Goal: Task Accomplishment & Management: Use online tool/utility

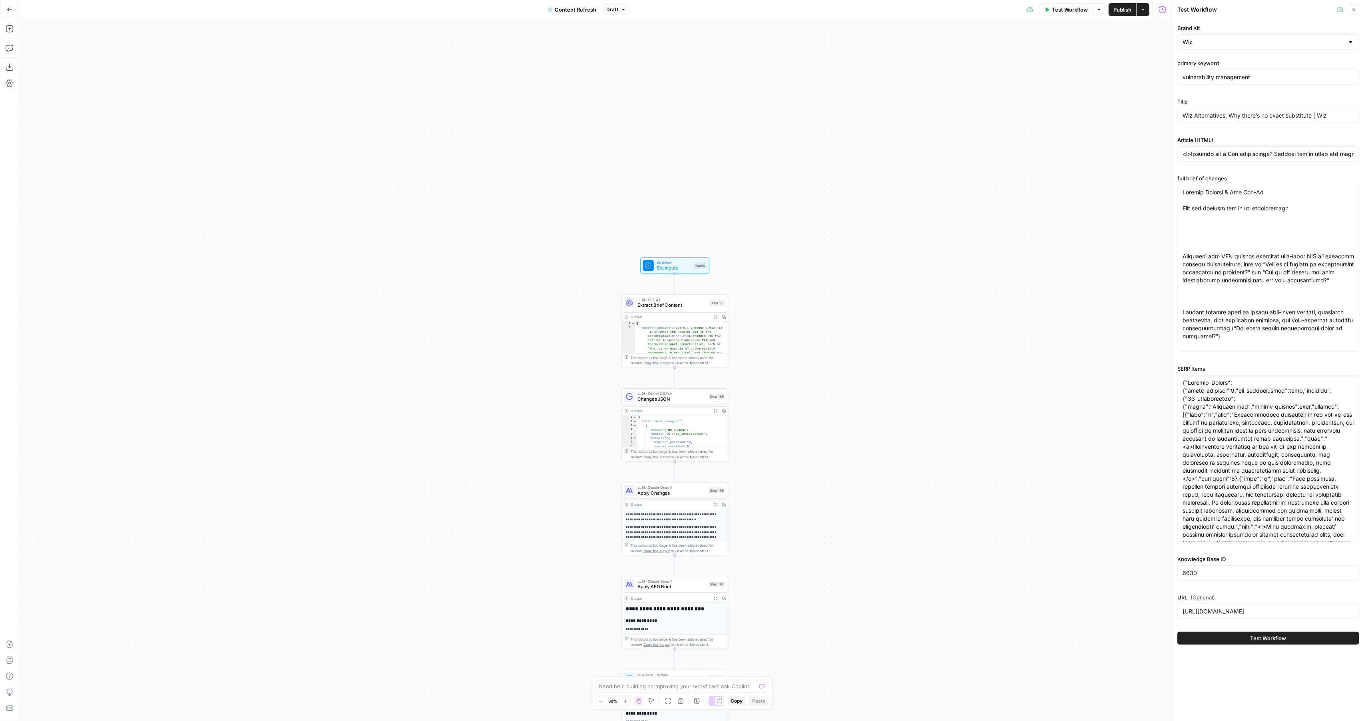
click at [1259, 637] on span "Test Workflow" at bounding box center [1269, 638] width 36 height 8
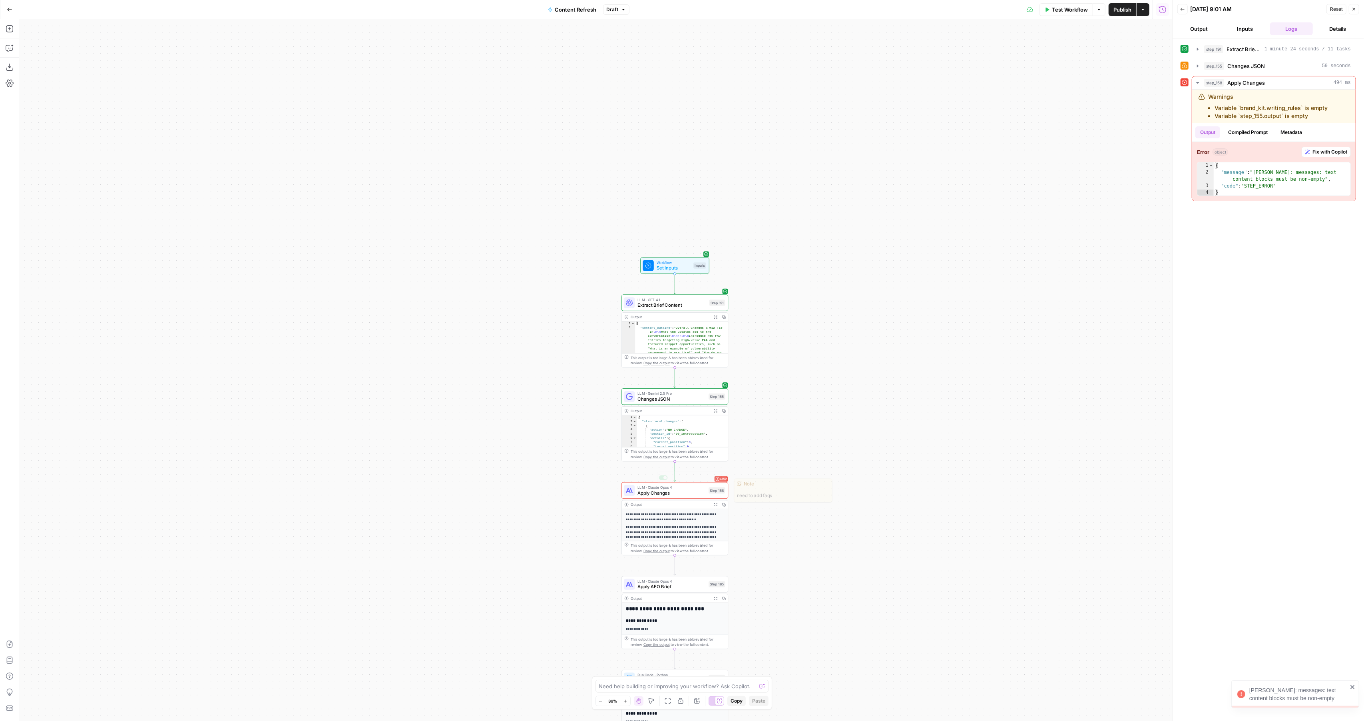
click at [666, 499] on div "**********" at bounding box center [675, 518] width 107 height 73
click at [670, 491] on span "Apply Changes" at bounding box center [672, 492] width 68 height 7
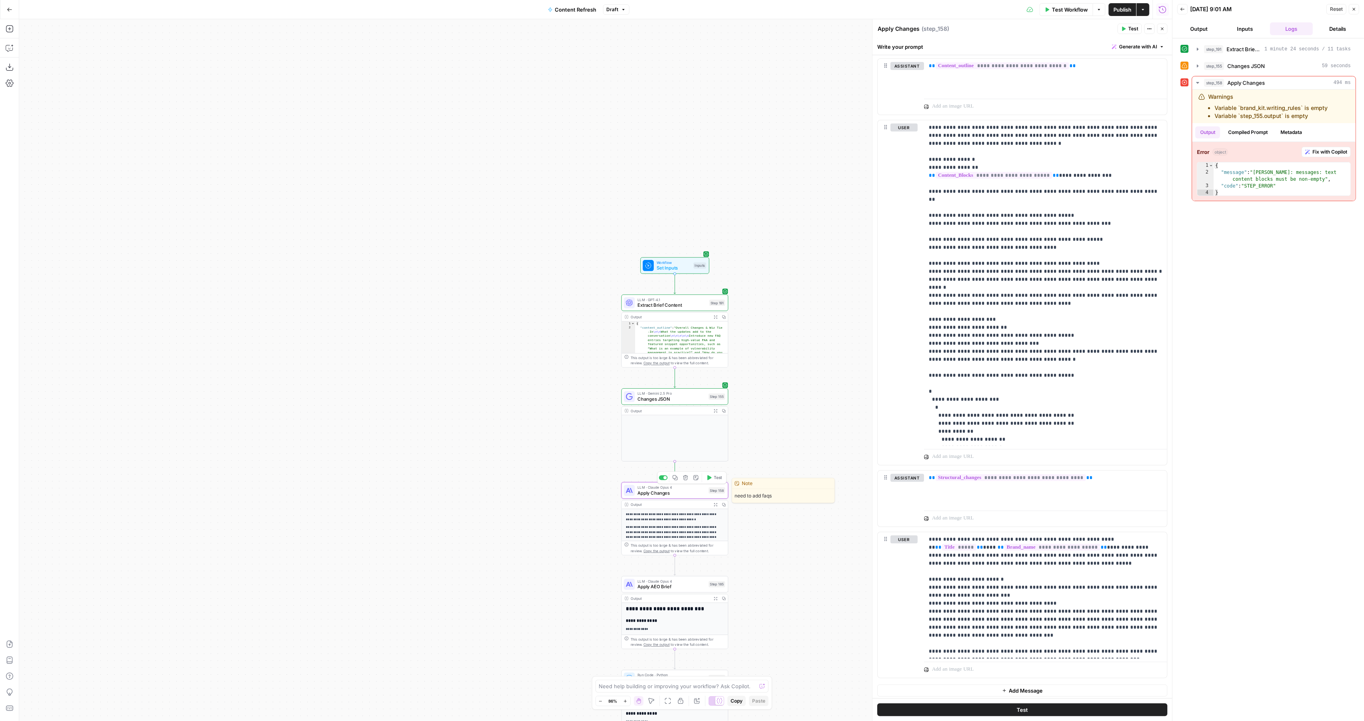
click at [672, 487] on span "LLM · Claude Opus 4" at bounding box center [672, 488] width 68 height 6
click at [671, 492] on span "Apply Changes" at bounding box center [672, 492] width 68 height 7
click at [691, 497] on div "LLM · Claude Opus 4 Apply Changes Step 158 Copy step Delete step Edit Note Test" at bounding box center [675, 490] width 107 height 16
click at [1011, 474] on span "**********" at bounding box center [1011, 477] width 150 height 7
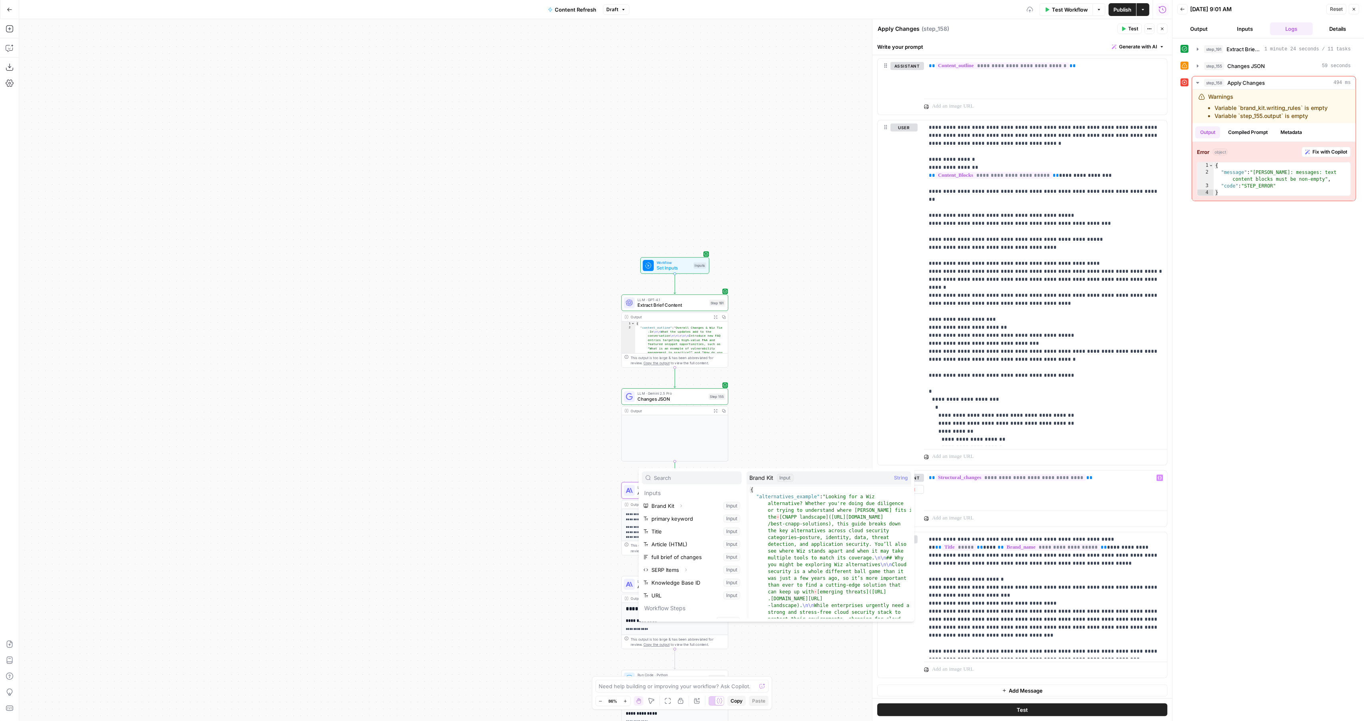
click at [1083, 507] on div at bounding box center [1045, 516] width 243 height 19
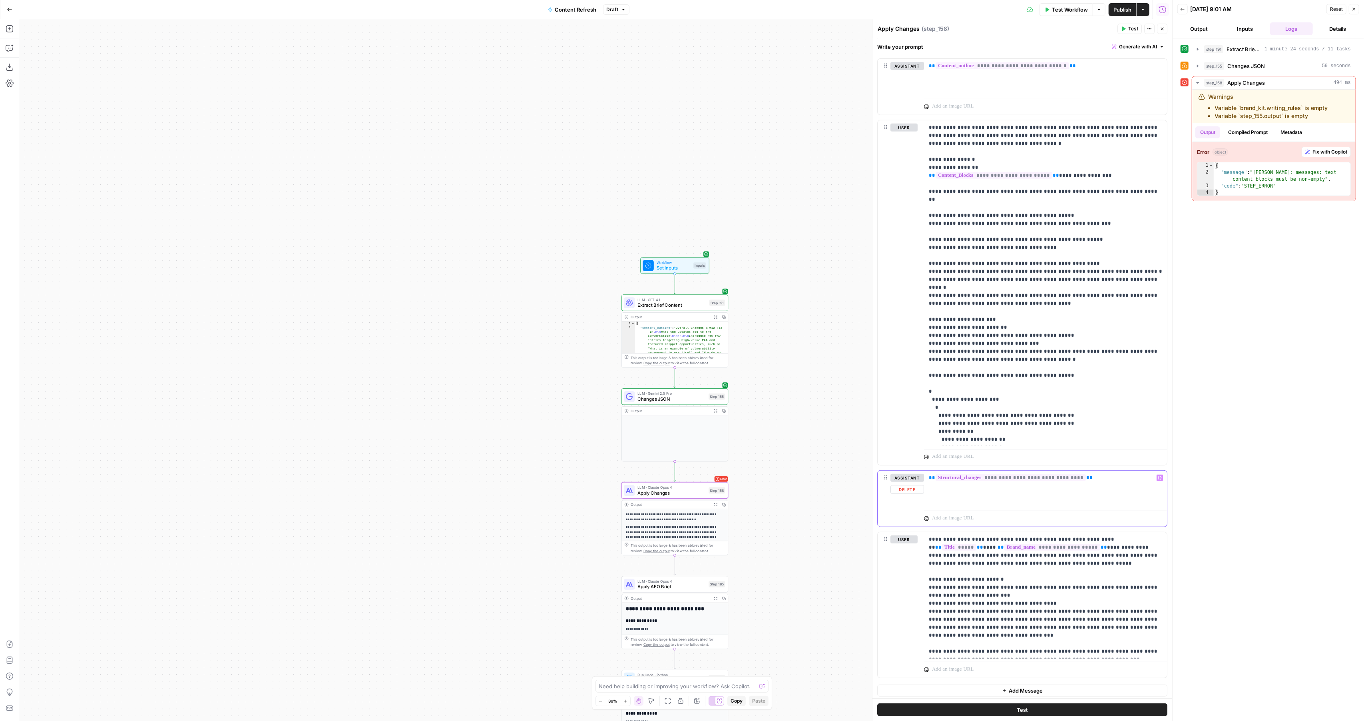
click at [1052, 474] on span "**********" at bounding box center [1011, 477] width 150 height 7
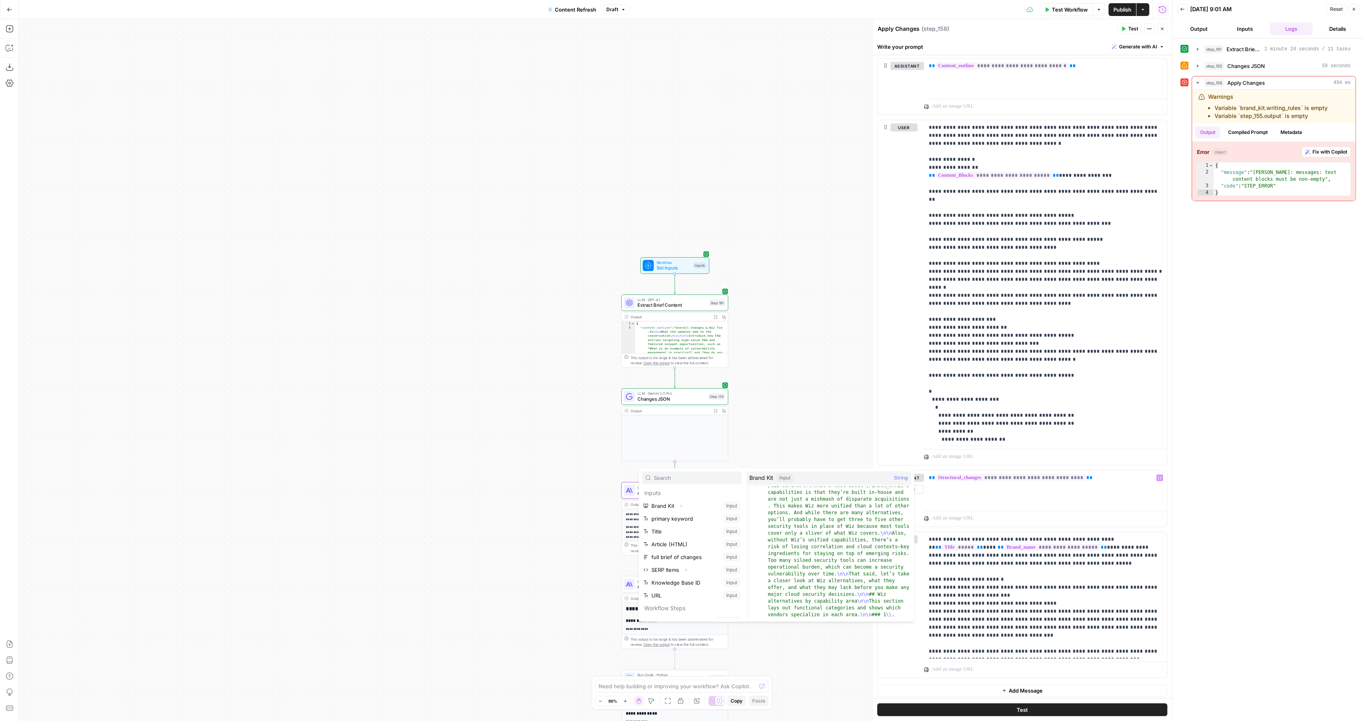
scroll to position [82, 0]
click at [1320, 395] on div "step_191 Extract Brief Content 1 minute 24 seconds / 11 tasks step_155 Changes …" at bounding box center [1269, 379] width 176 height 674
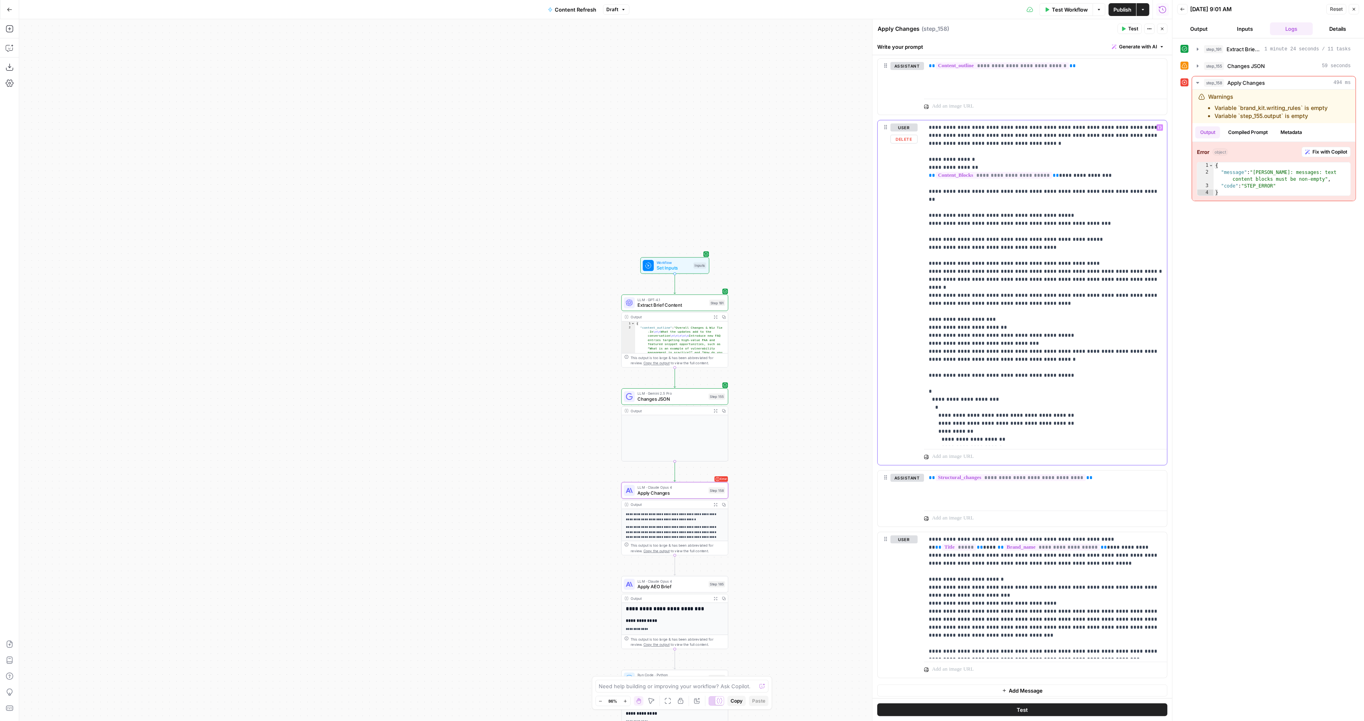
click at [1089, 296] on p "**********" at bounding box center [1046, 312] width 234 height 376
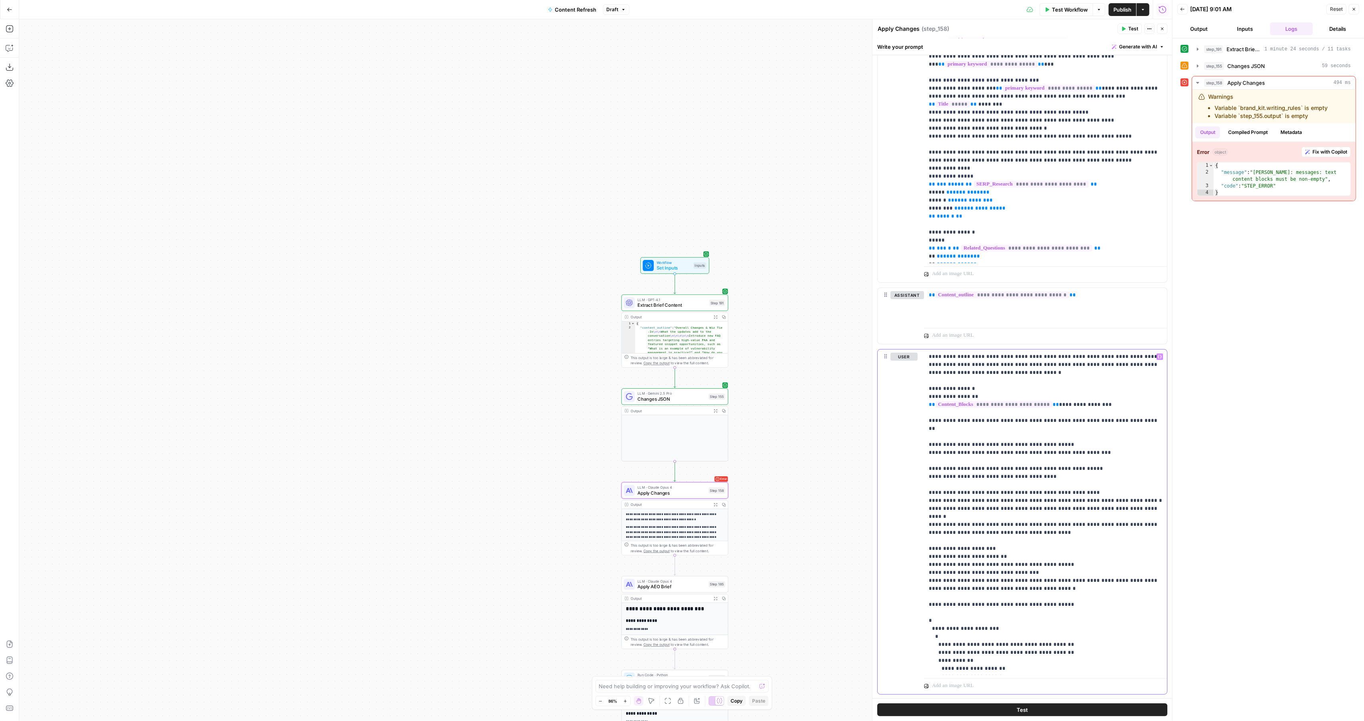
scroll to position [0, 0]
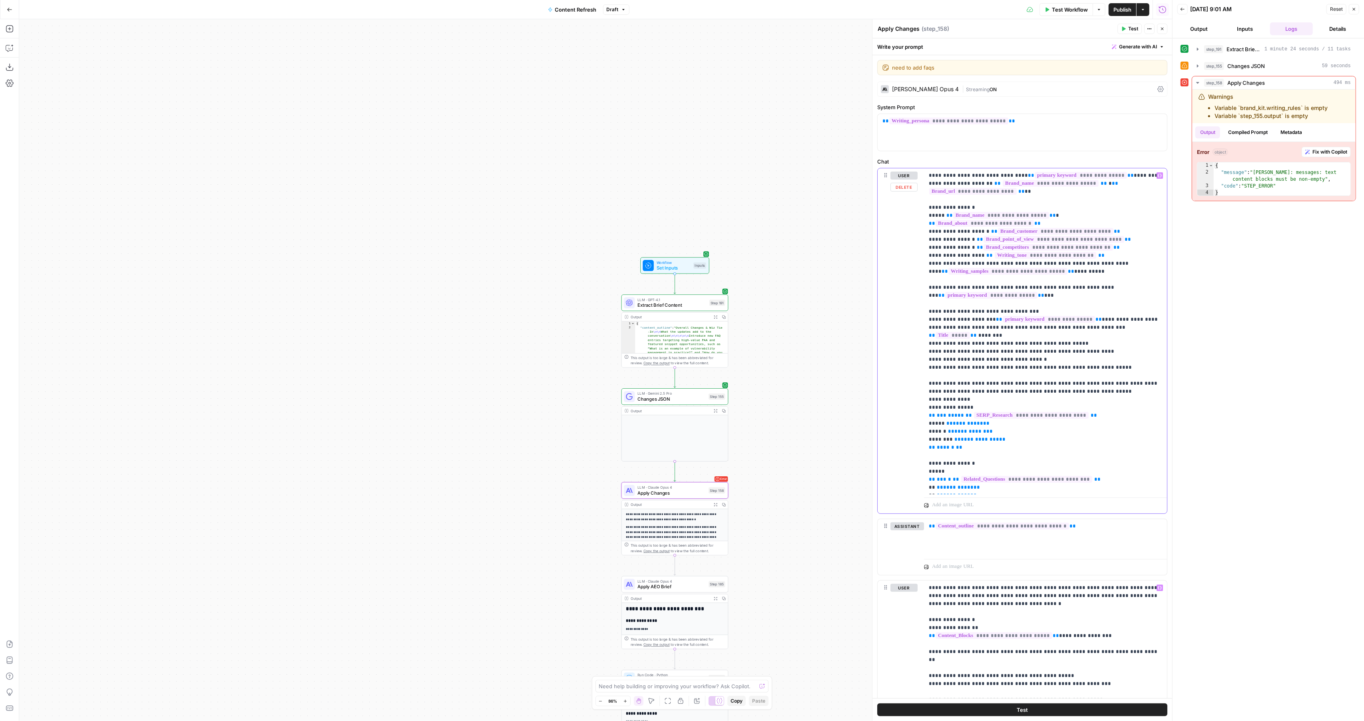
click at [1131, 327] on p "**********" at bounding box center [1046, 659] width 234 height 975
click at [1090, 427] on p "**********" at bounding box center [1046, 659] width 234 height 975
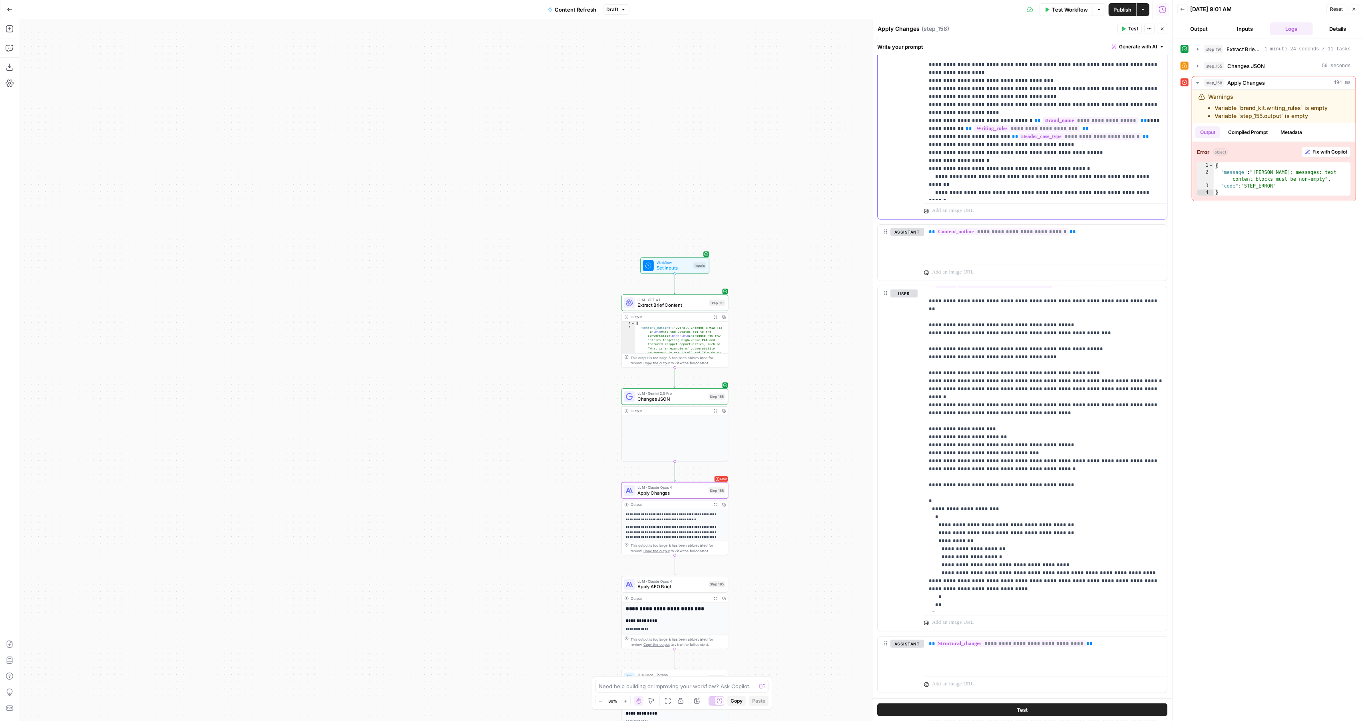
scroll to position [460, 0]
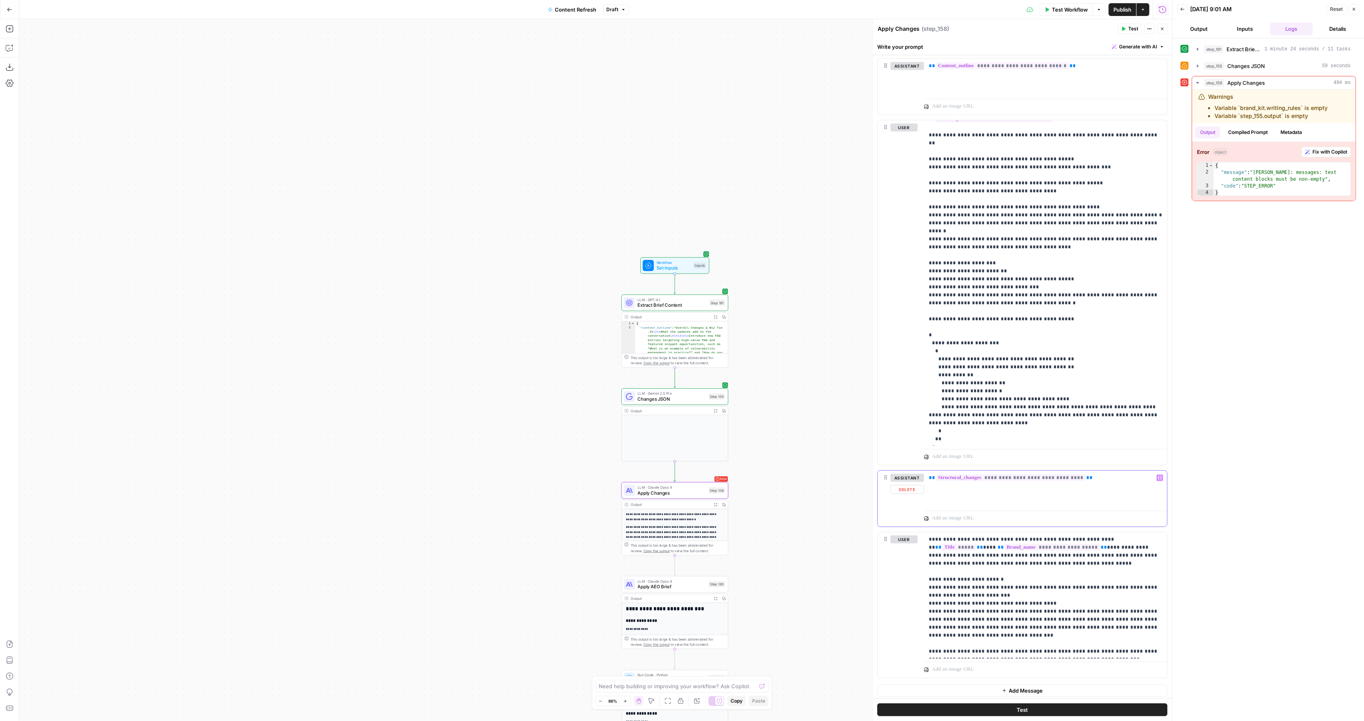
click at [1101, 495] on div "**********" at bounding box center [1045, 489] width 243 height 37
click at [1165, 30] on button "Close" at bounding box center [1162, 29] width 10 height 10
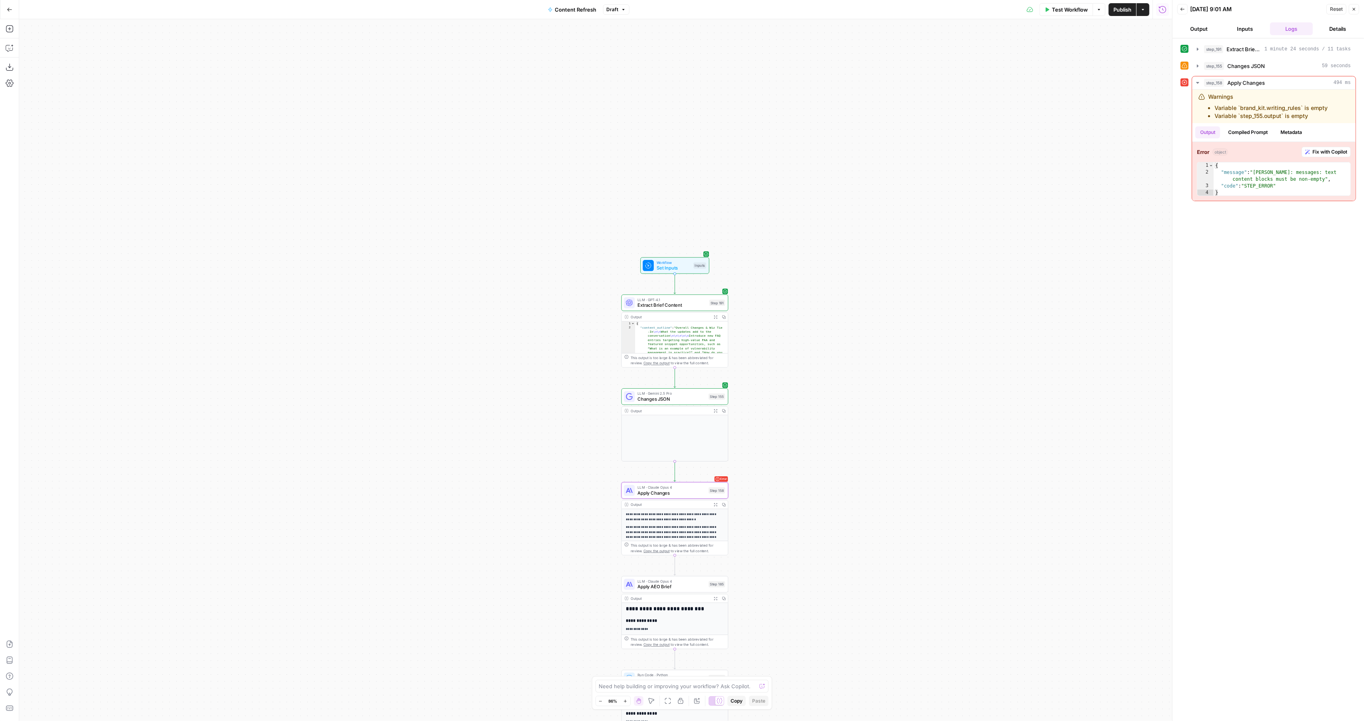
click at [1073, 2] on div "Test Workflow Options Publish Actions Run History" at bounding box center [901, 9] width 543 height 19
click at [1069, 6] on span "Test Workflow" at bounding box center [1070, 10] width 36 height 8
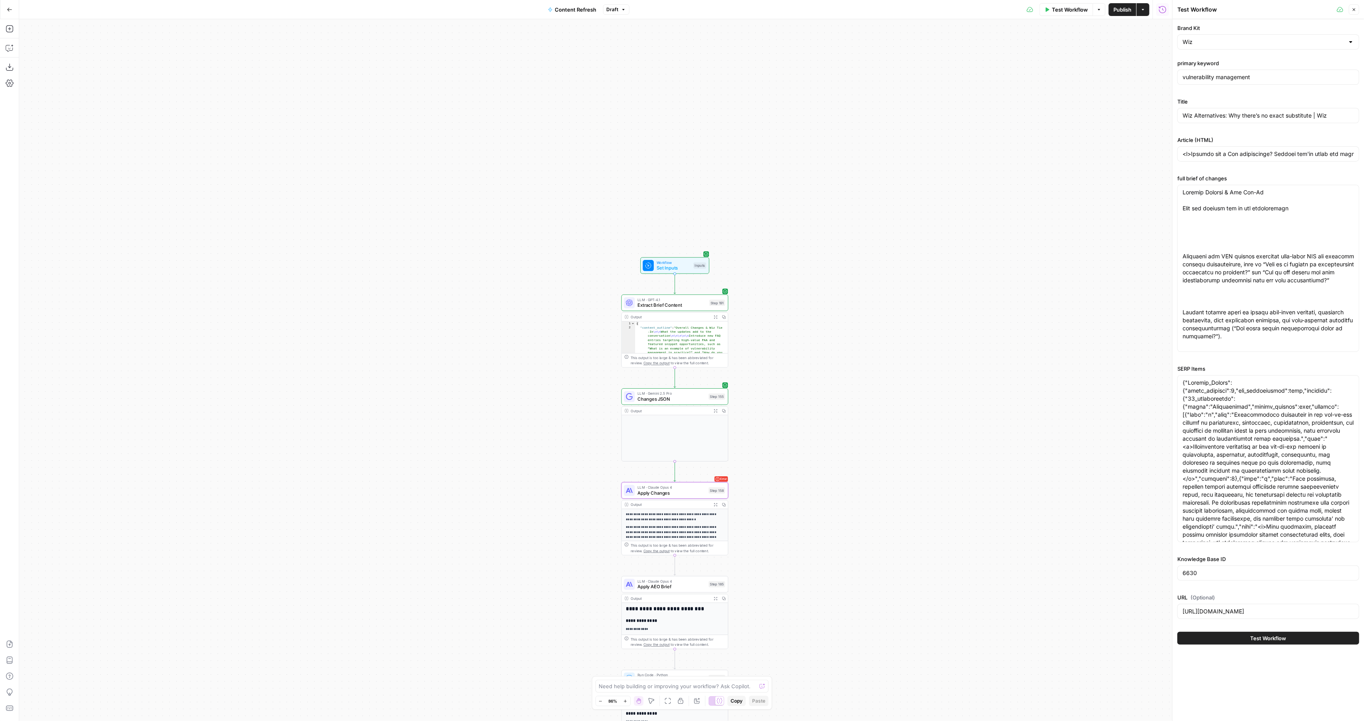
click at [1216, 637] on button "Test Workflow" at bounding box center [1269, 638] width 182 height 13
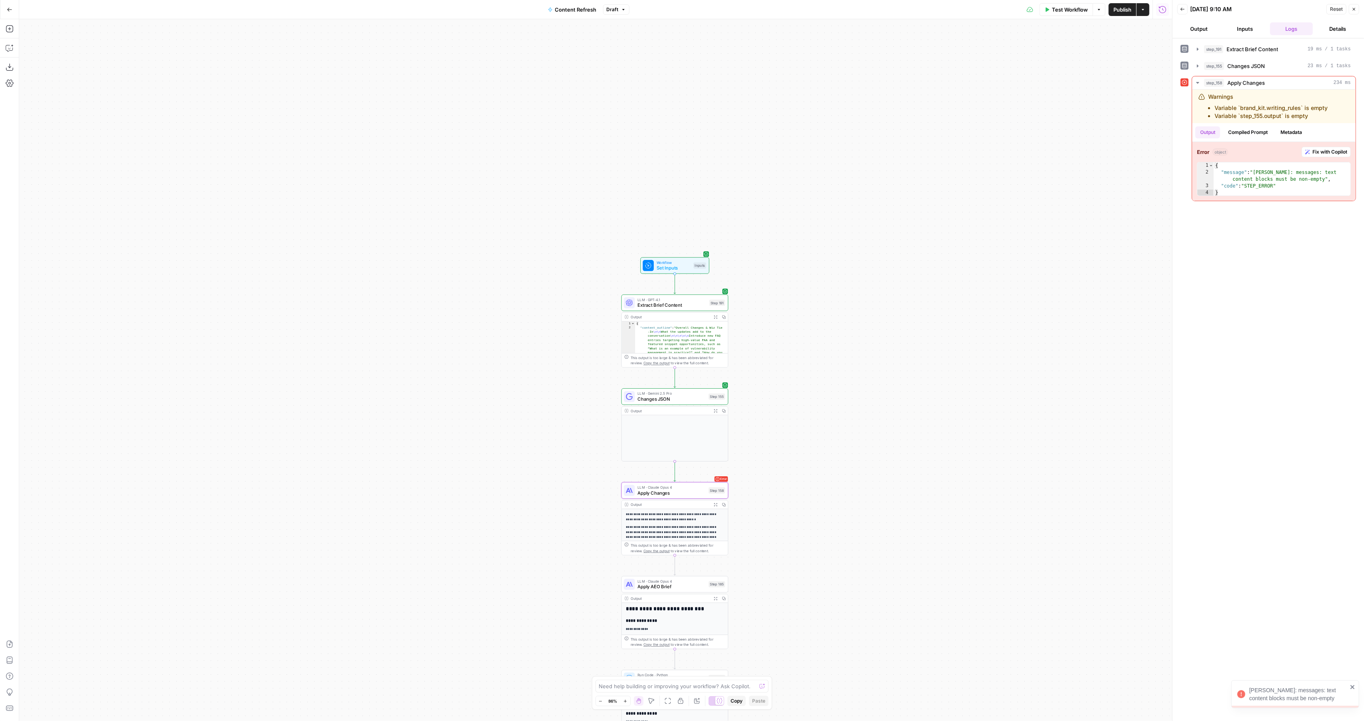
click at [648, 492] on span "Apply Changes" at bounding box center [672, 492] width 68 height 7
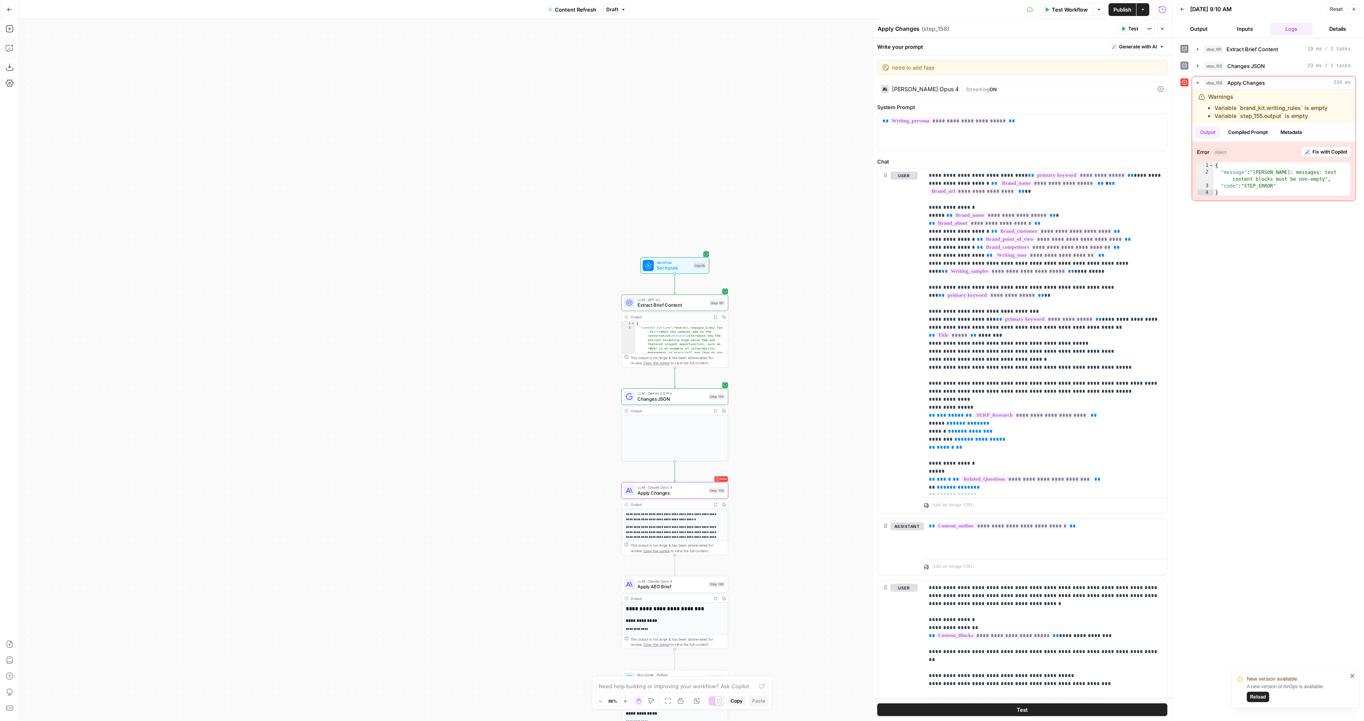
click at [648, 397] on span "Changes JSON" at bounding box center [672, 398] width 68 height 7
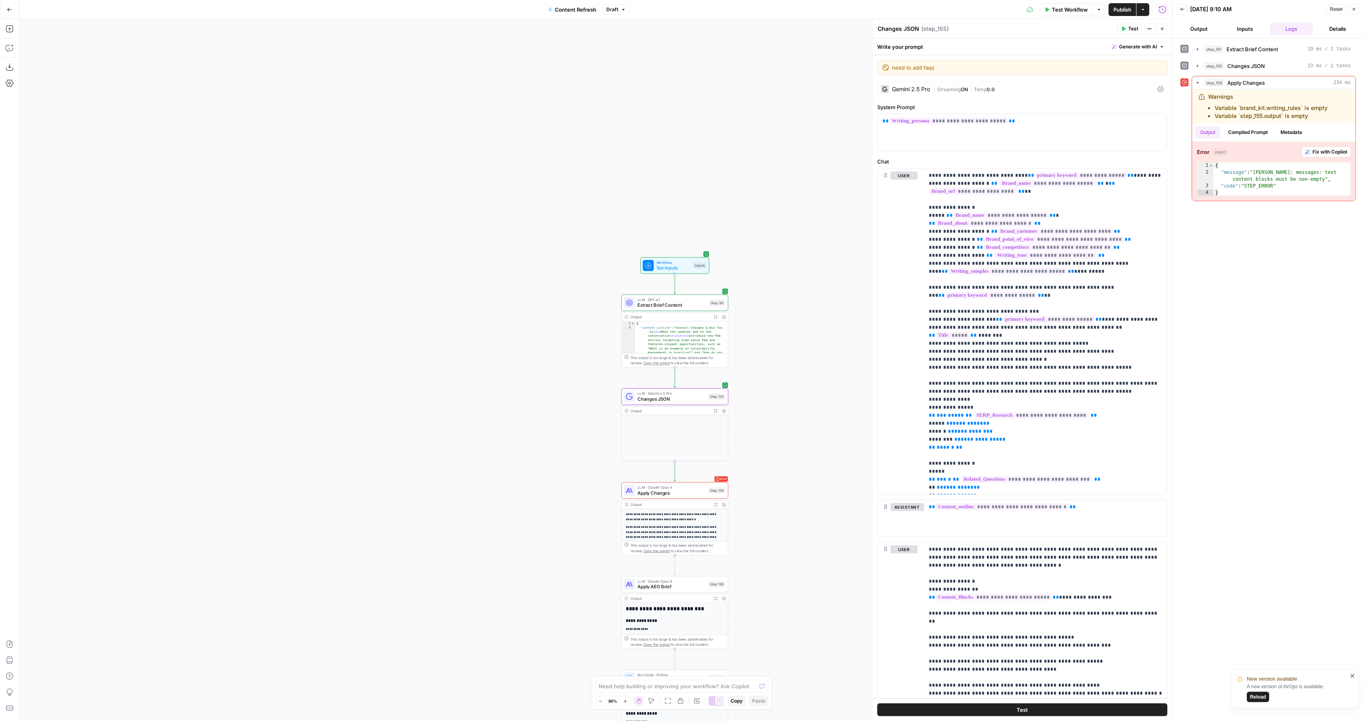
click at [716, 409] on icon "button" at bounding box center [716, 411] width 4 height 4
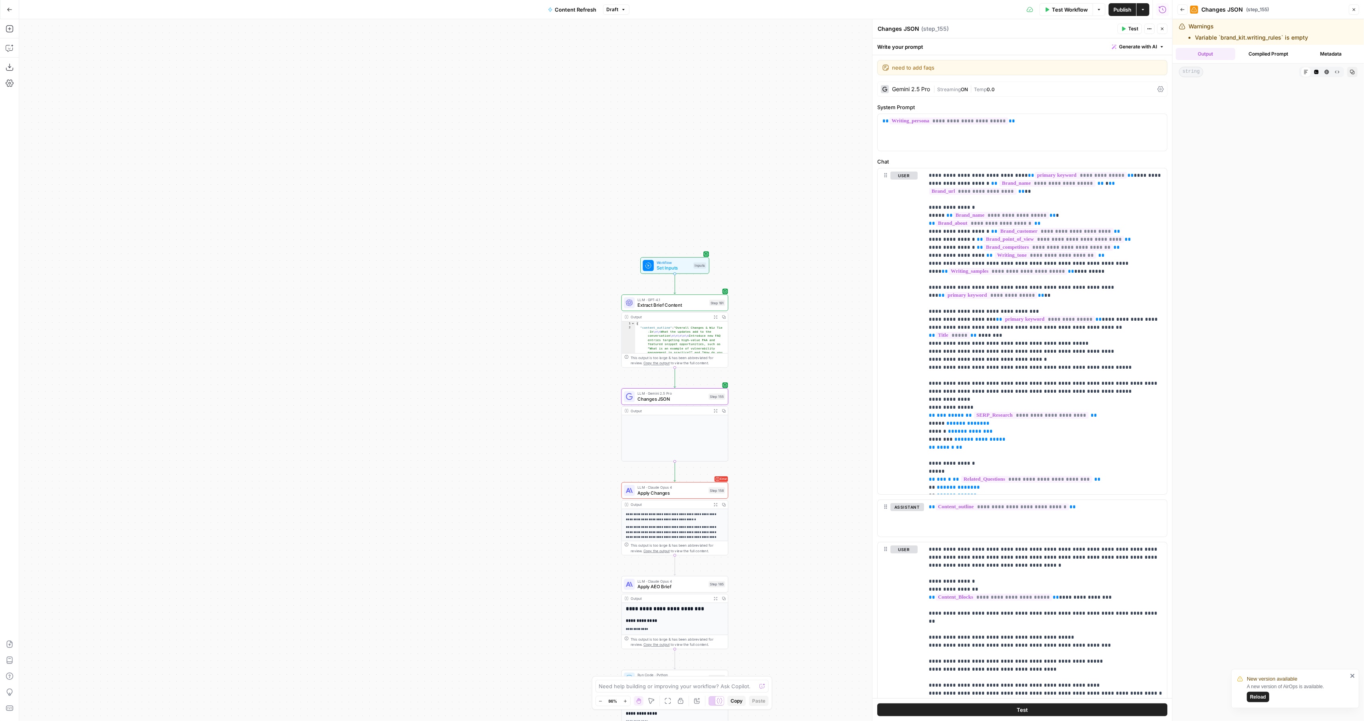
click at [1270, 60] on div "Output Compiled Prompt Metadata" at bounding box center [1269, 54] width 192 height 18
click at [1274, 54] on button "Compiled Prompt" at bounding box center [1269, 54] width 60 height 12
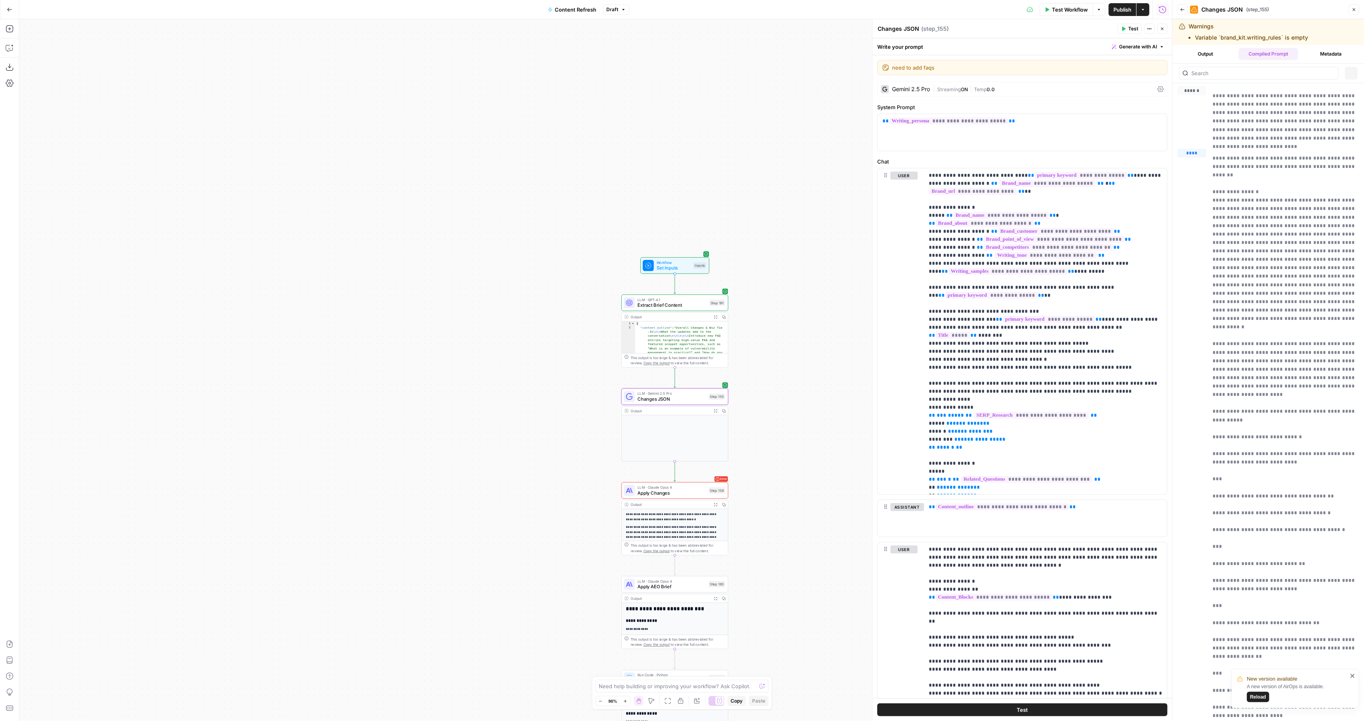
click at [1329, 55] on button "Metadata" at bounding box center [1332, 54] width 60 height 12
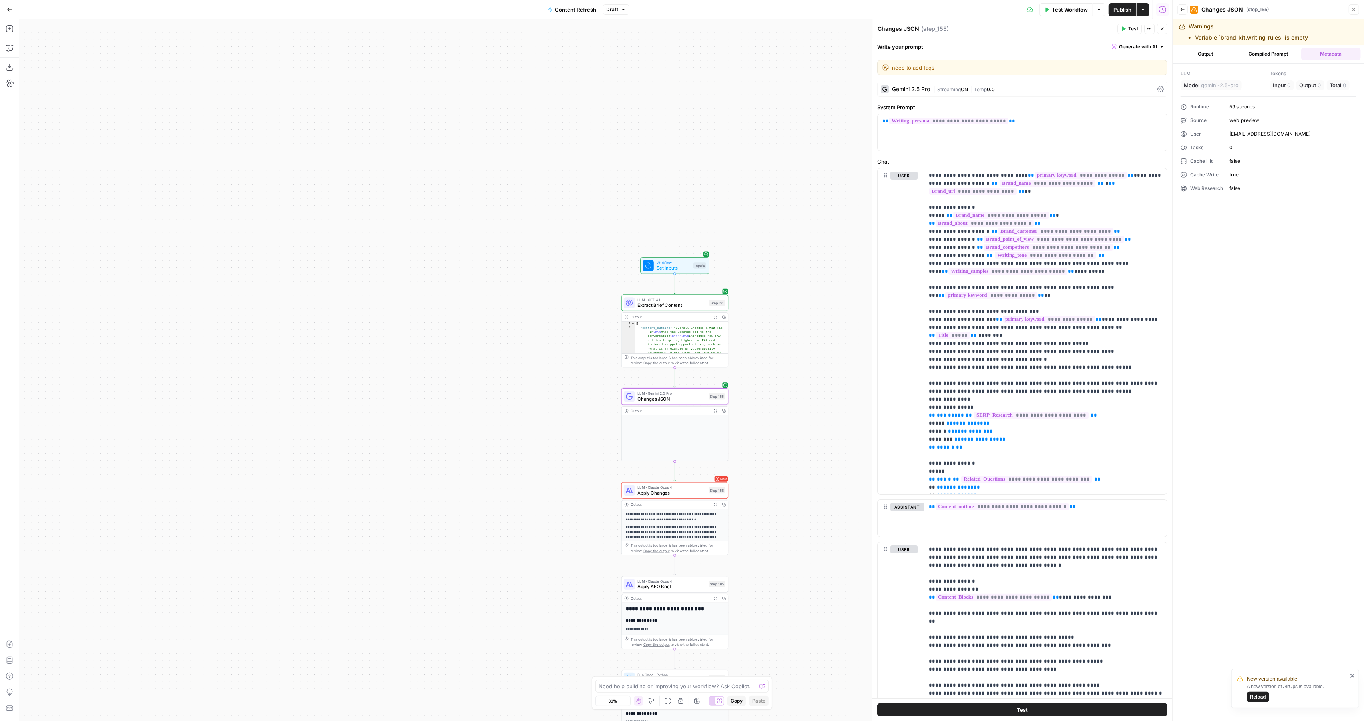
click at [1217, 56] on button "Output" at bounding box center [1206, 54] width 60 height 12
click at [1265, 58] on button "Compiled Prompt" at bounding box center [1269, 54] width 60 height 12
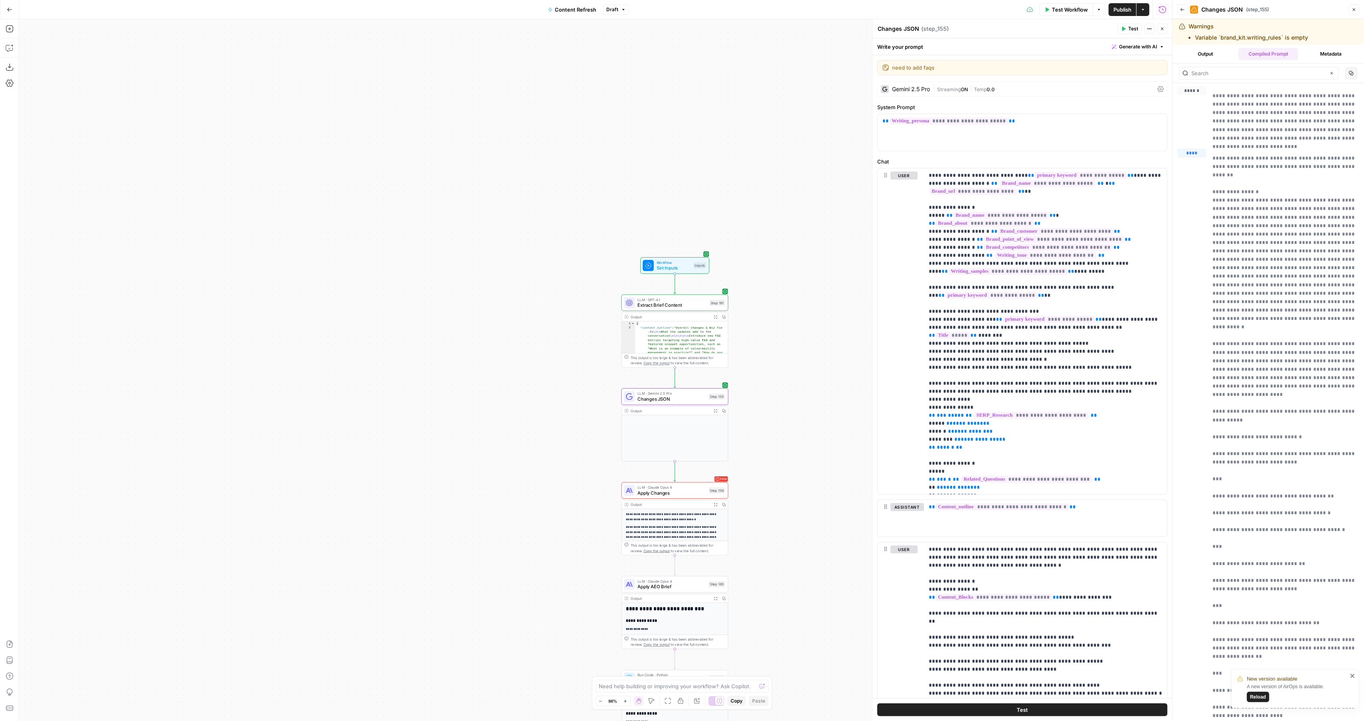
click at [1354, 8] on icon "button" at bounding box center [1354, 9] width 5 height 5
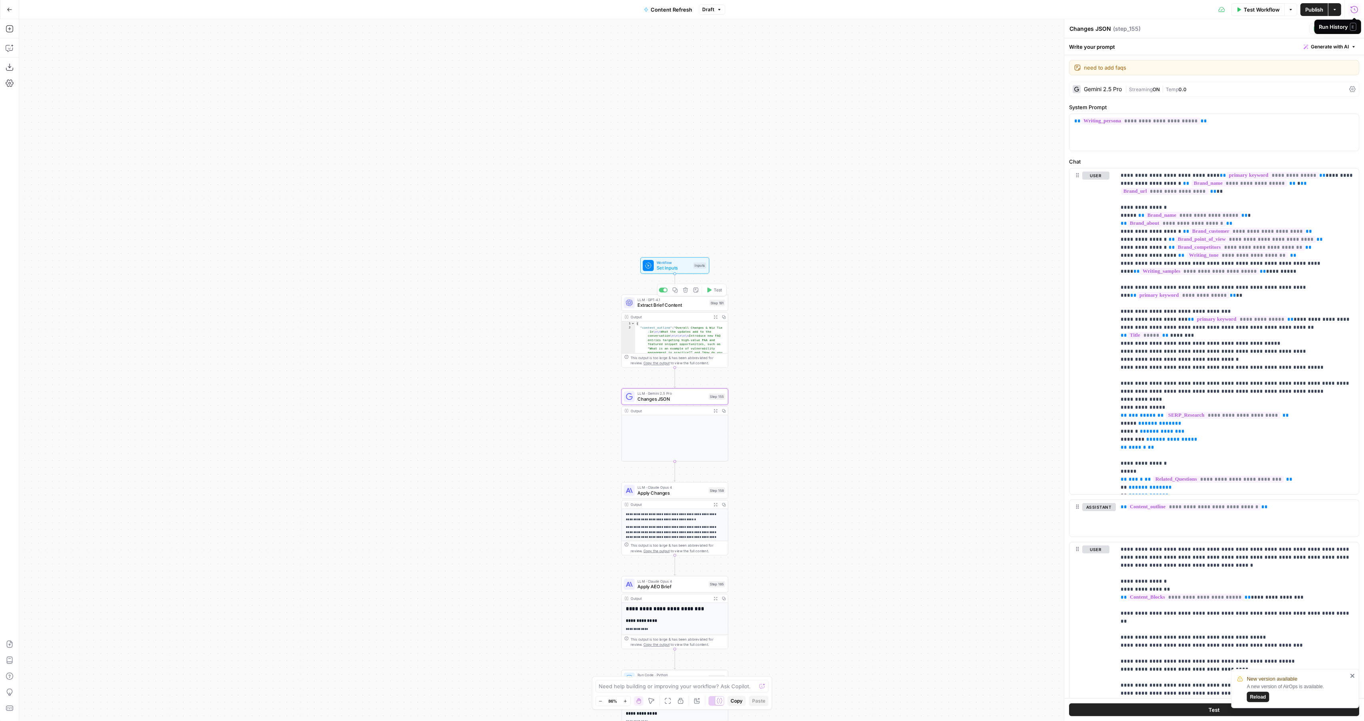
click at [665, 269] on span "Set Inputs" at bounding box center [674, 267] width 34 height 7
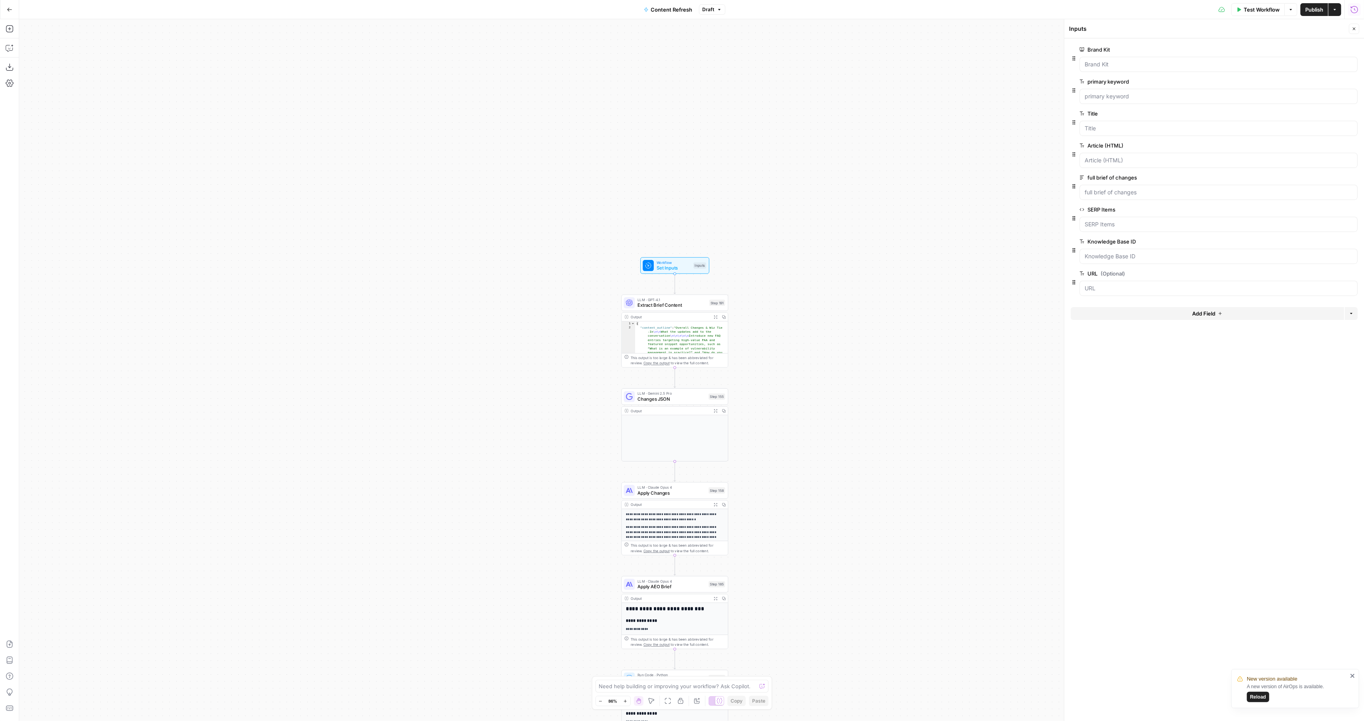
click at [1249, 12] on span "Test Workflow" at bounding box center [1262, 10] width 36 height 8
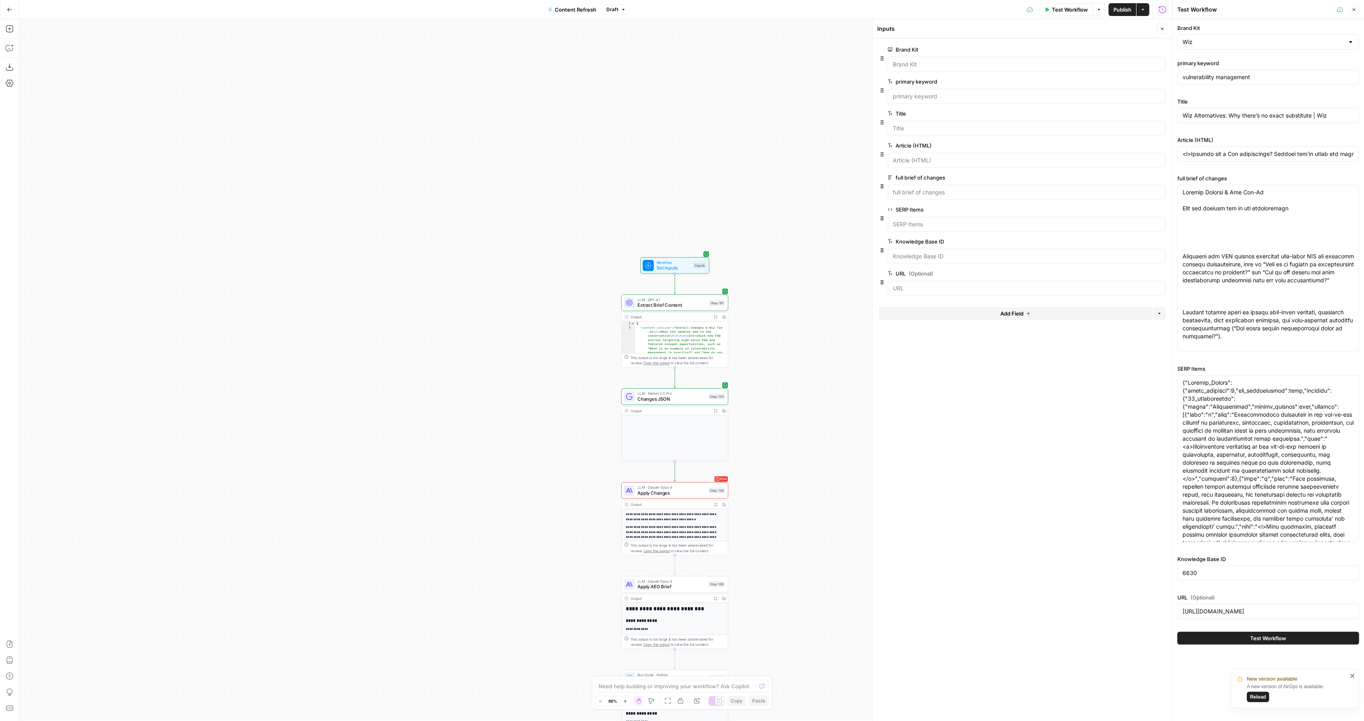
click at [1241, 641] on button "Test Workflow" at bounding box center [1269, 638] width 182 height 13
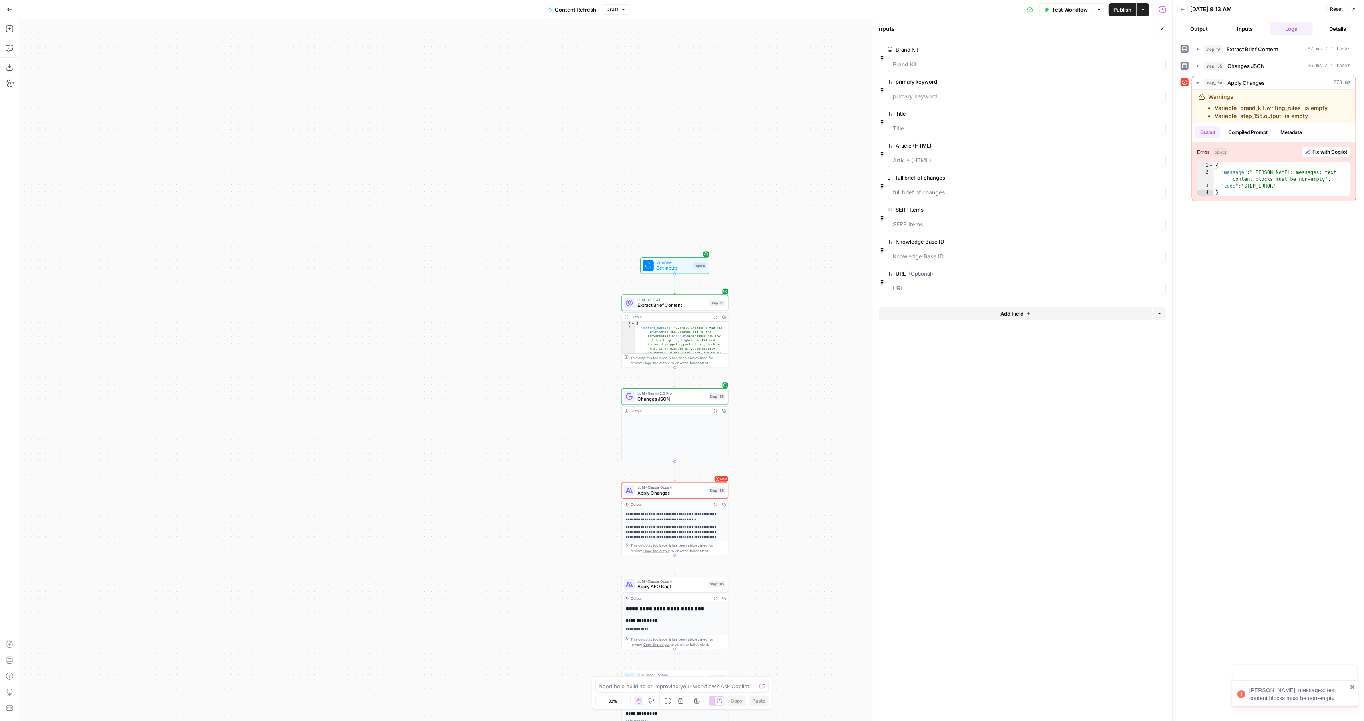
click at [649, 397] on span "Changes JSON" at bounding box center [672, 398] width 68 height 7
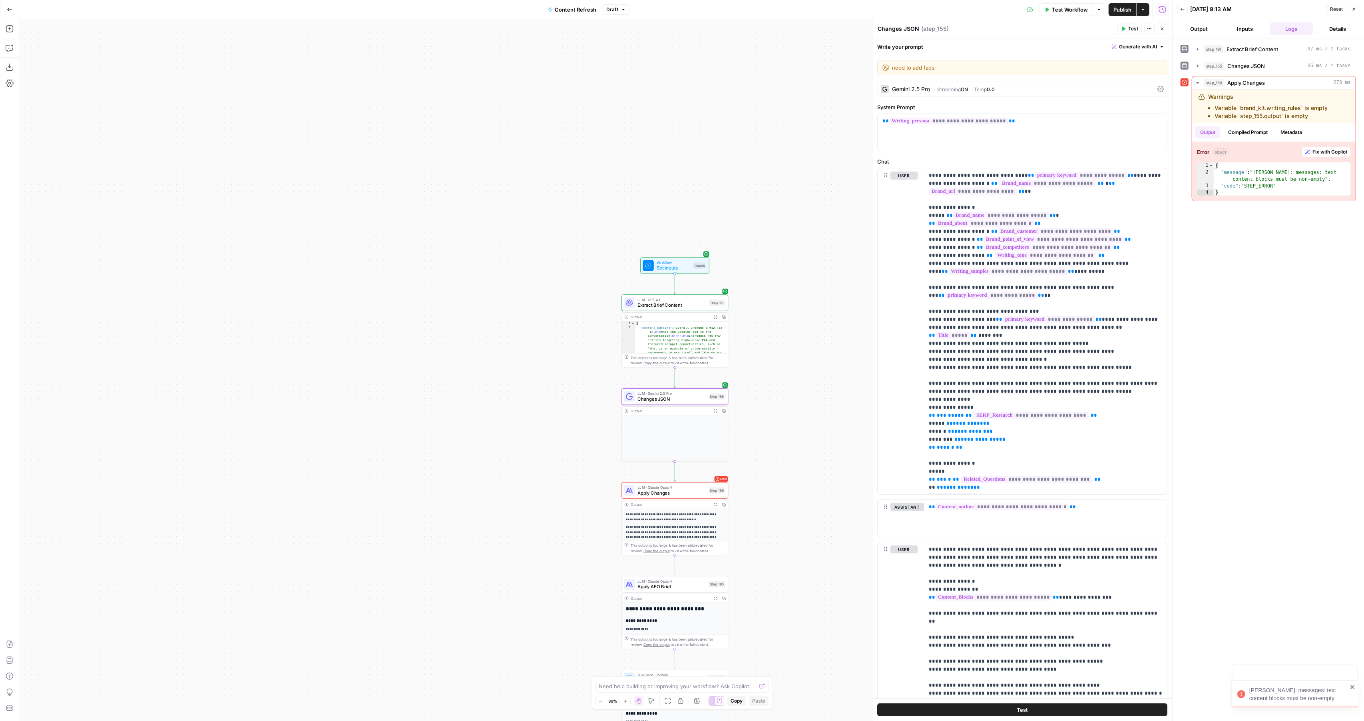
click at [1133, 32] on button "Test" at bounding box center [1130, 29] width 24 height 10
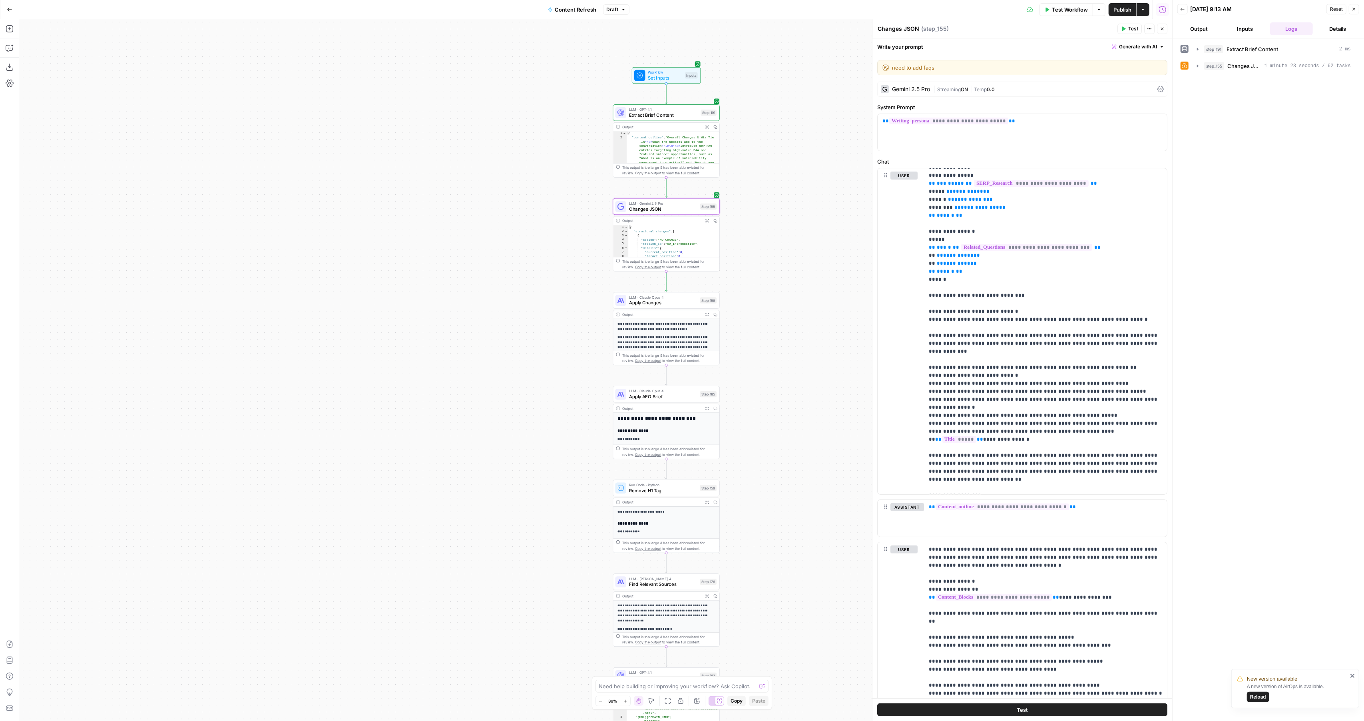
click at [1075, 12] on span "Test Workflow" at bounding box center [1070, 10] width 36 height 8
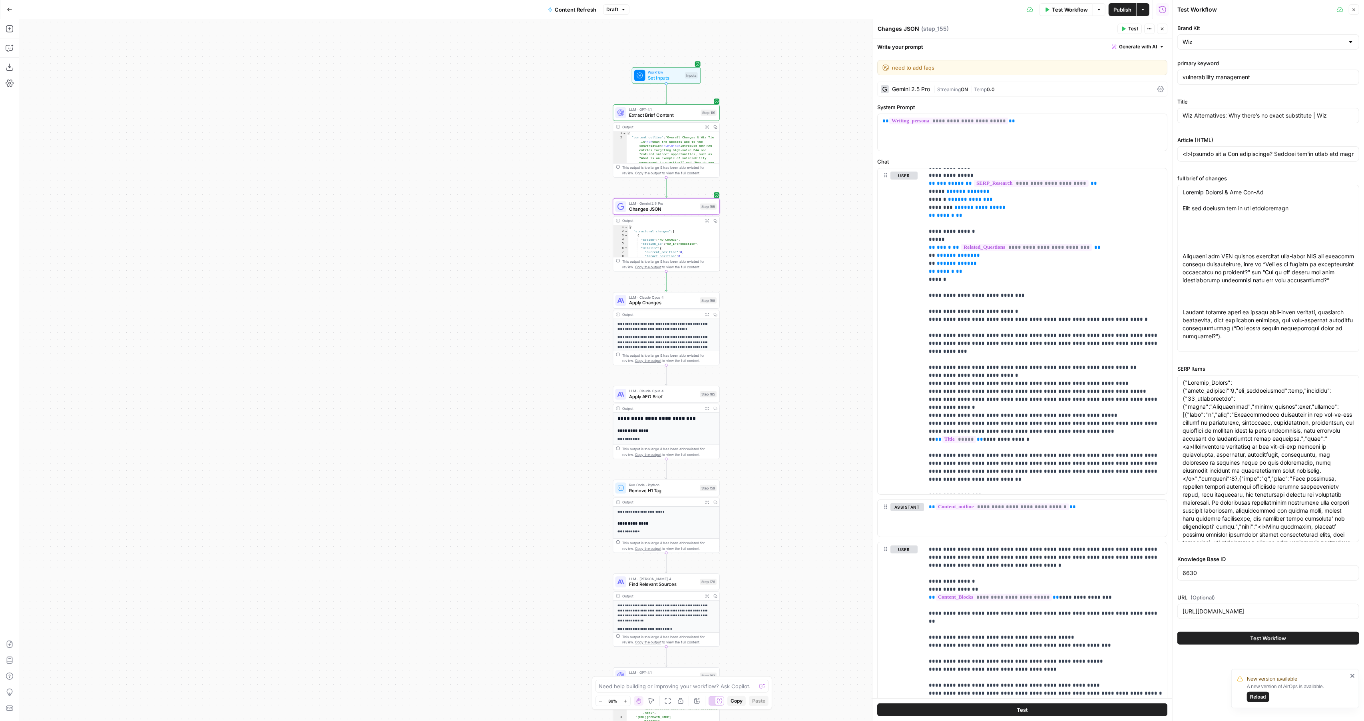
click at [1357, 5] on button "Close" at bounding box center [1354, 9] width 10 height 10
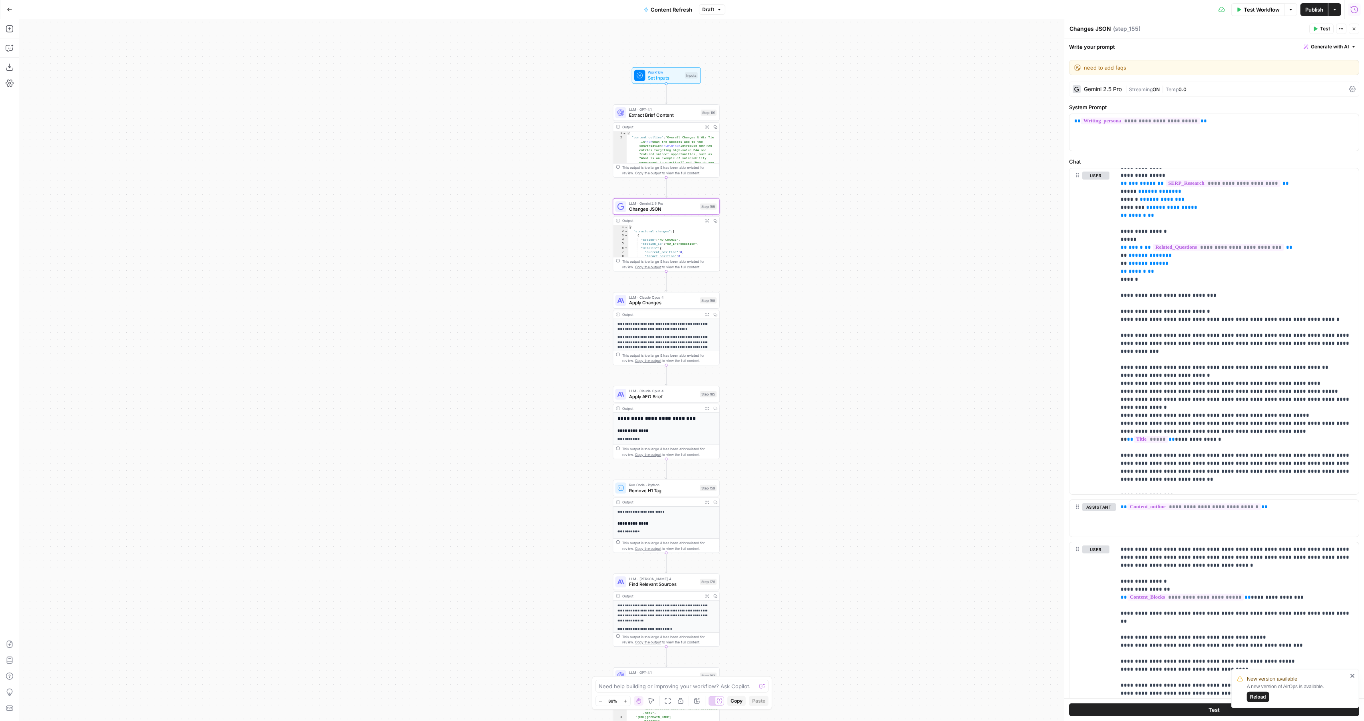
click at [1353, 28] on icon "button" at bounding box center [1354, 28] width 5 height 5
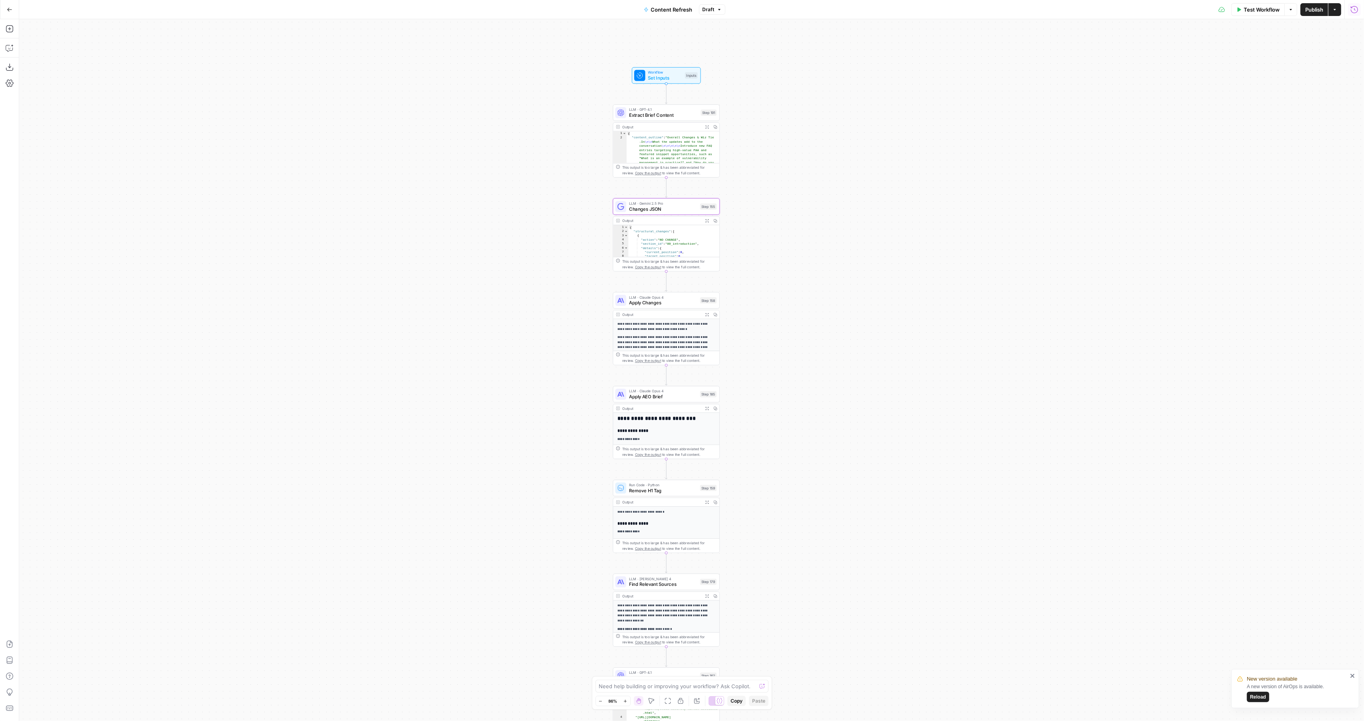
click at [1167, 54] on div "true false false true false true Workflow Set Inputs Inputs LLM · GPT-4.1 Extra…" at bounding box center [691, 370] width 1345 height 702
click at [1242, 18] on div "Test Workflow Options Publish Actions Run History" at bounding box center [1045, 9] width 639 height 19
click at [1247, 9] on span "Test Workflow" at bounding box center [1262, 10] width 36 height 8
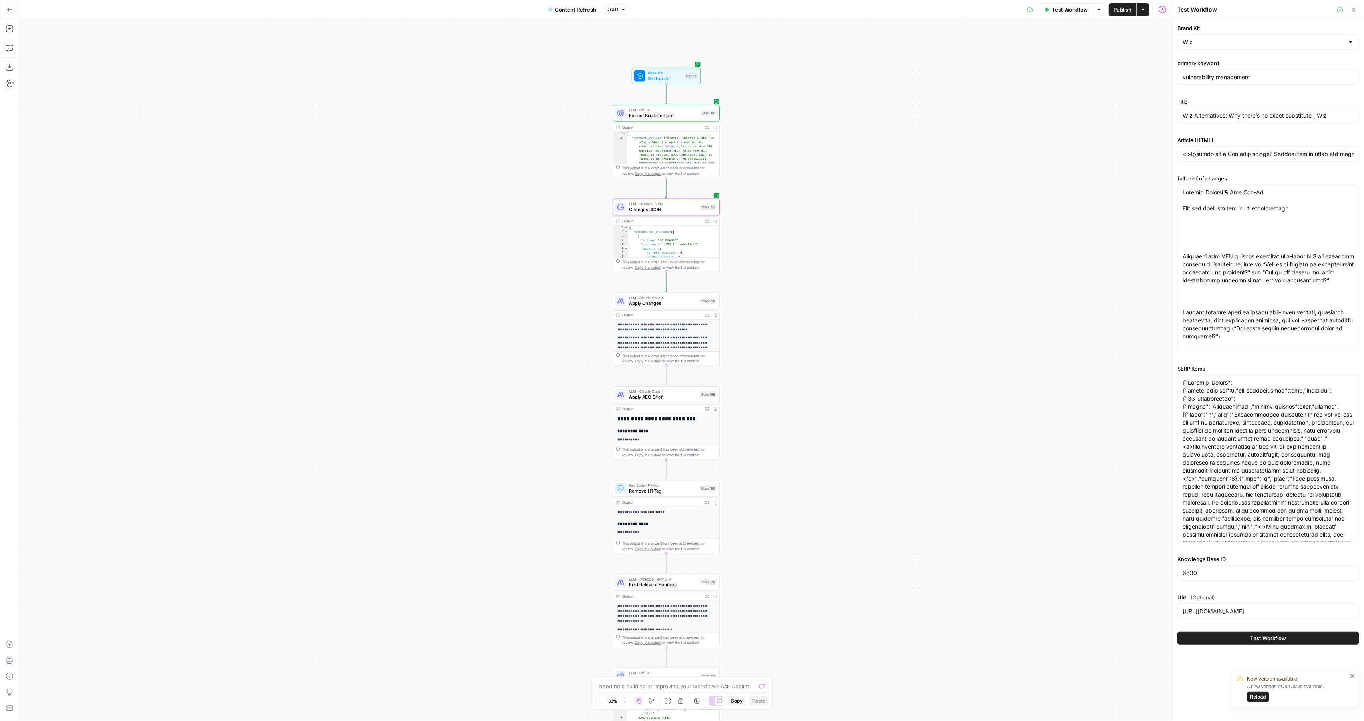
click at [1227, 646] on div "Test Workflow" at bounding box center [1269, 638] width 182 height 22
click at [1241, 636] on button "Test Workflow" at bounding box center [1269, 638] width 182 height 13
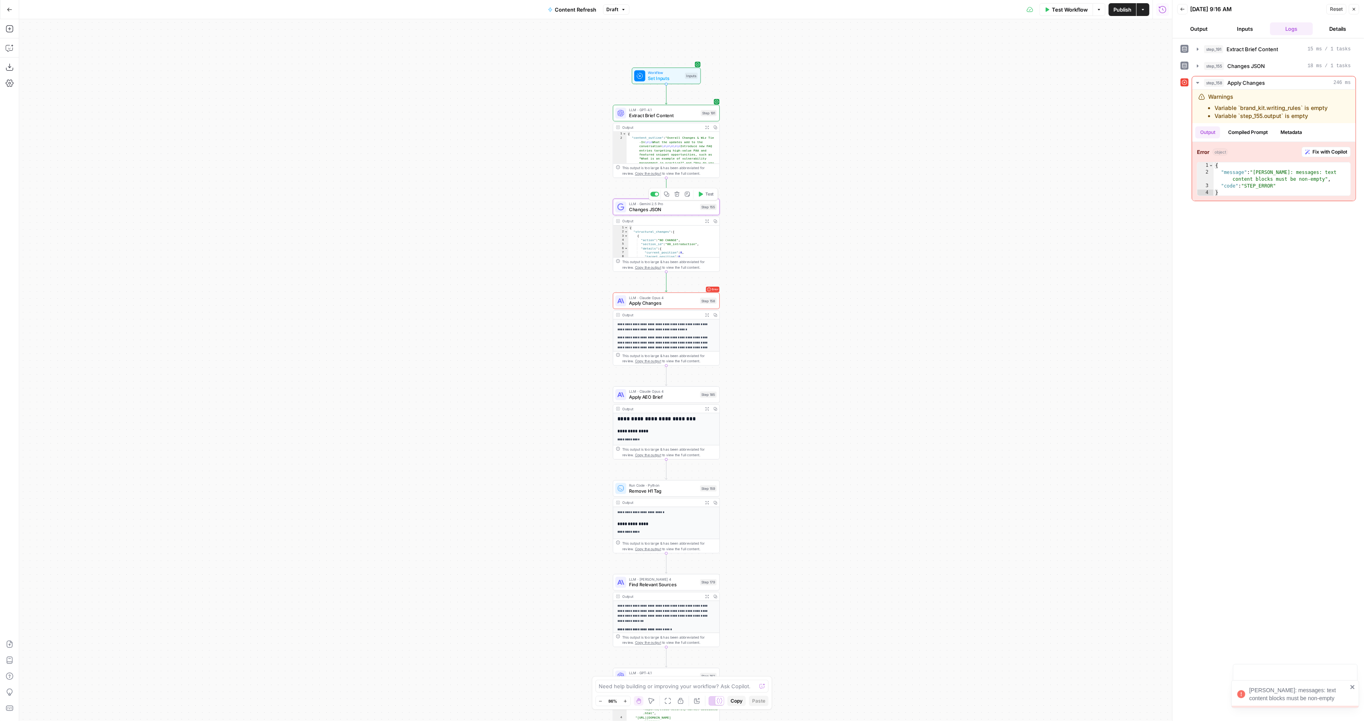
click at [680, 303] on span "Apply Changes" at bounding box center [663, 303] width 68 height 7
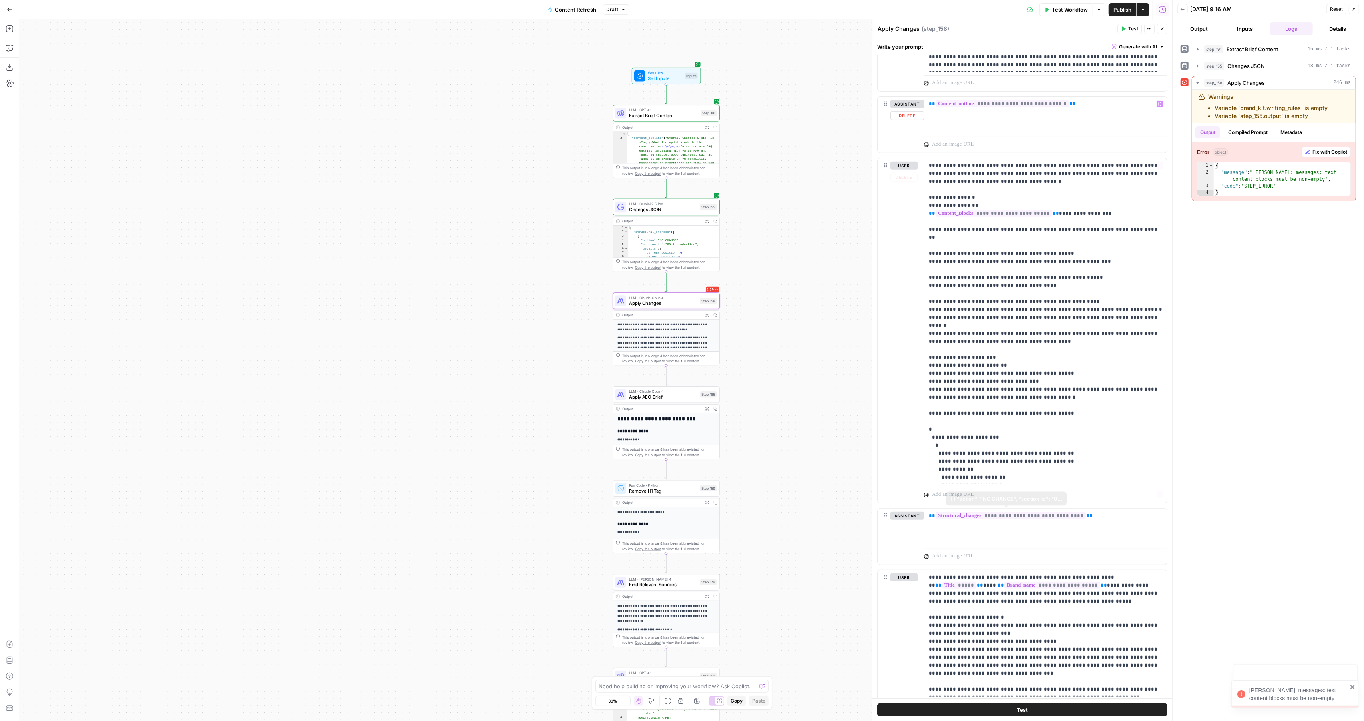
scroll to position [460, 0]
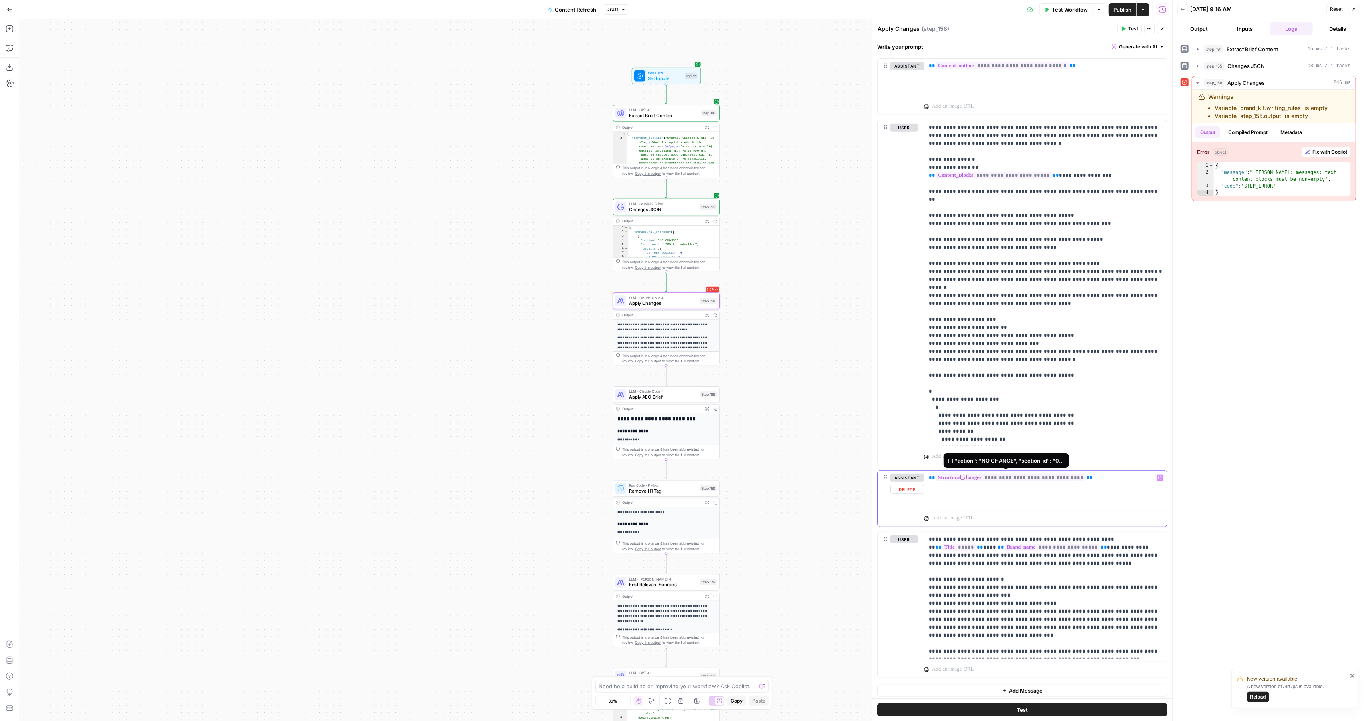
click at [969, 476] on span "**********" at bounding box center [1011, 477] width 150 height 7
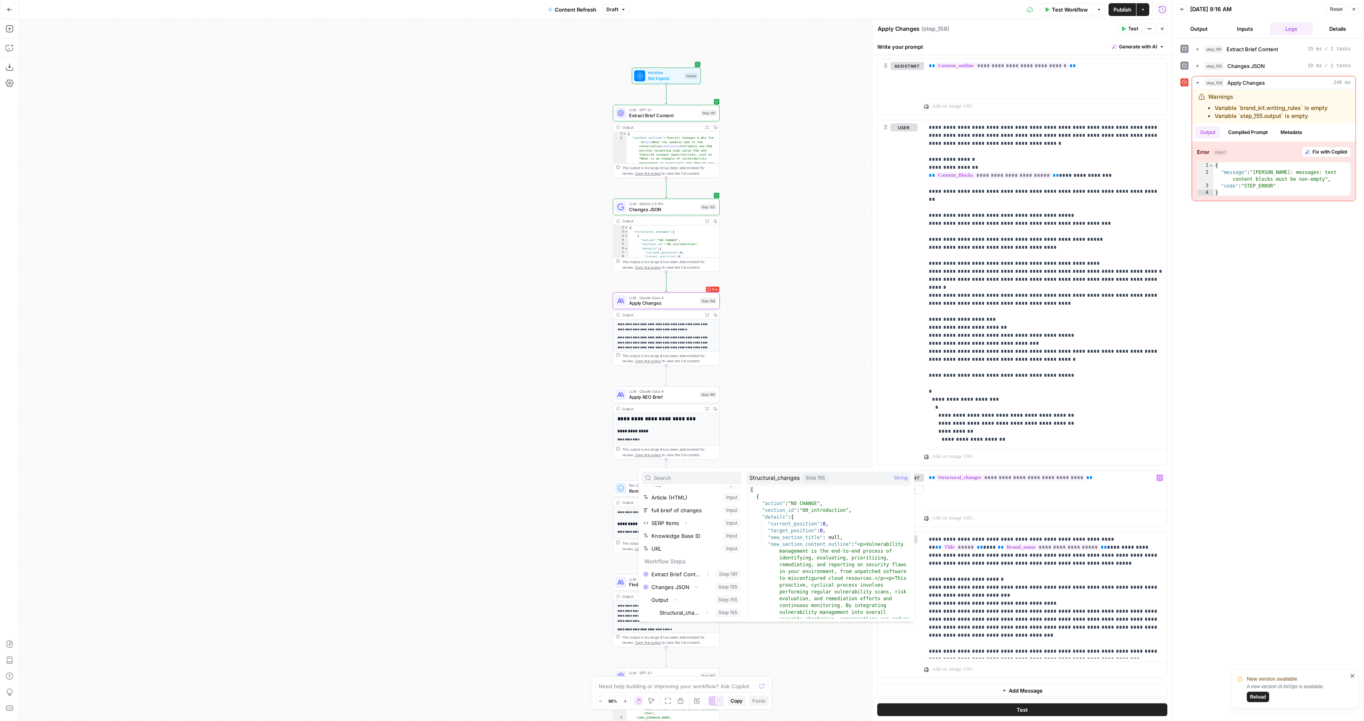
scroll to position [0, 0]
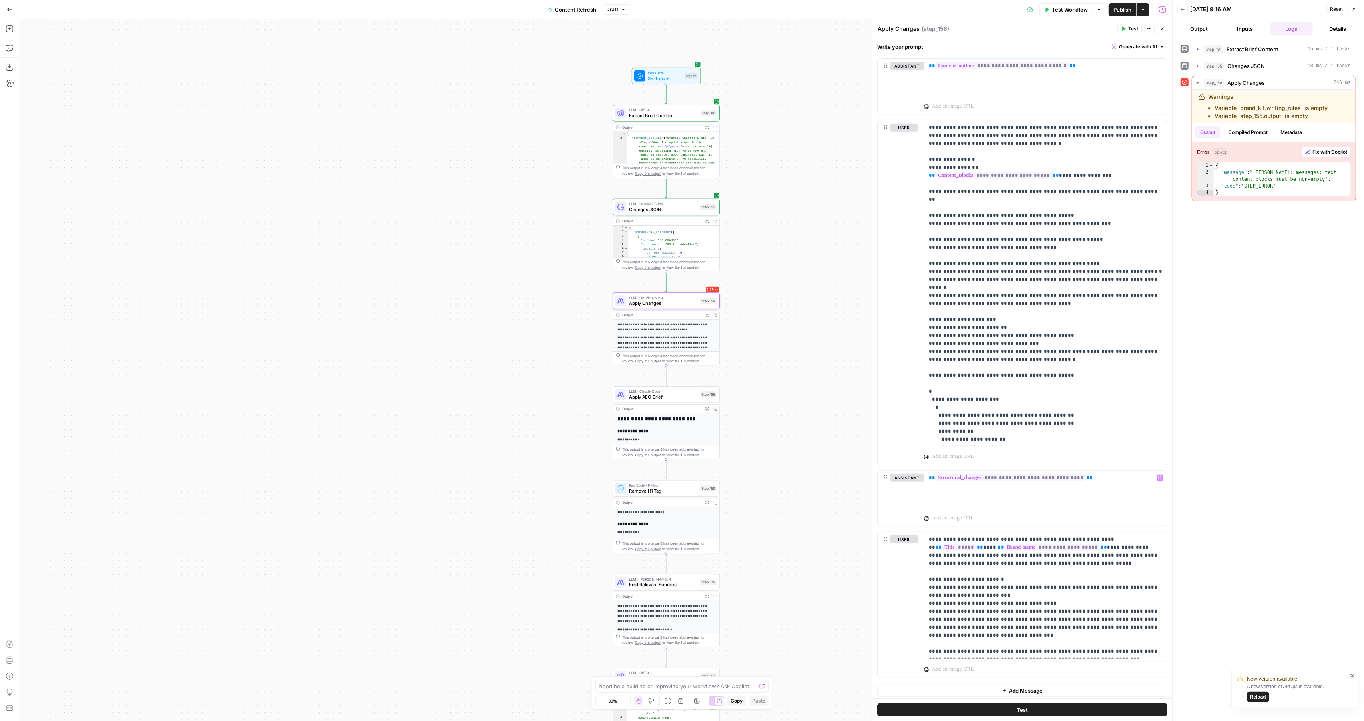
click at [1277, 290] on div "step_191 Extract Brief Content 15 ms / 1 tasks step_155 Changes JSON 18 ms / 1 …" at bounding box center [1269, 379] width 176 height 674
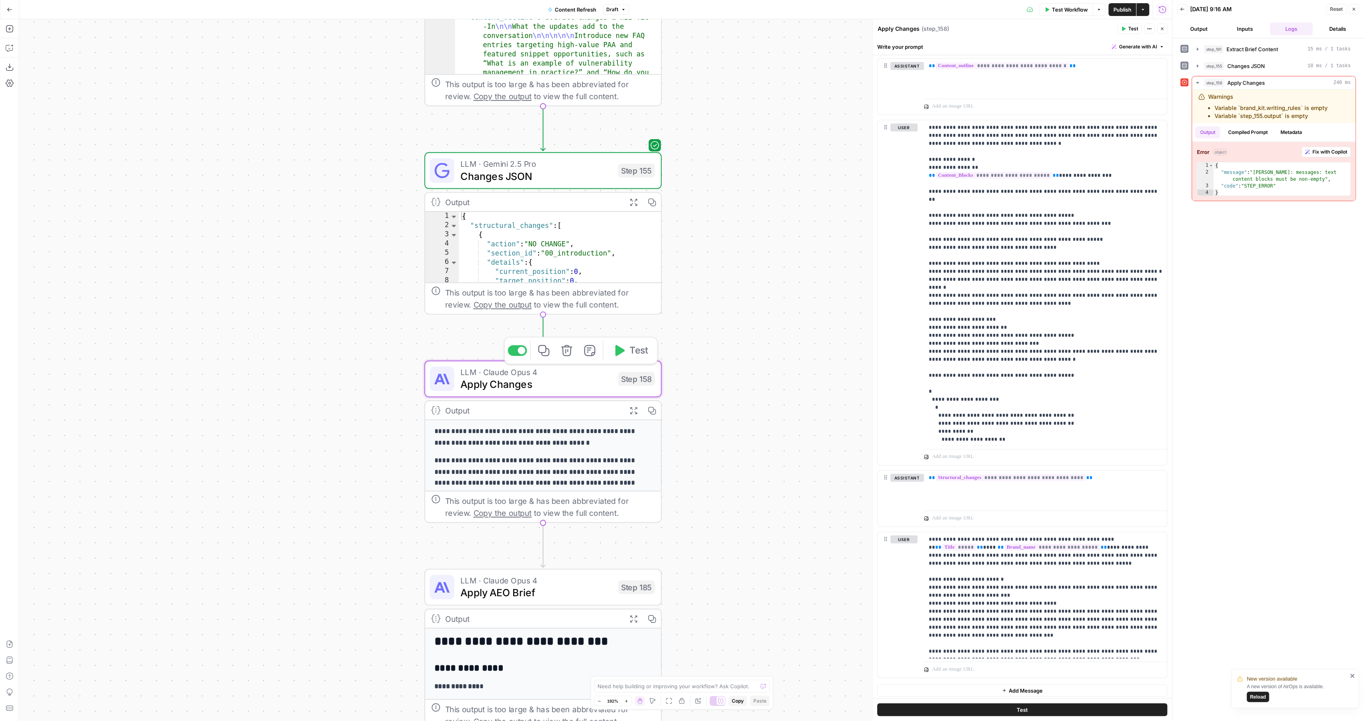
click at [573, 396] on div "LLM · Claude Opus 4 Apply Changes Step 158 Copy step Delete step Edit Note Test" at bounding box center [543, 379] width 237 height 37
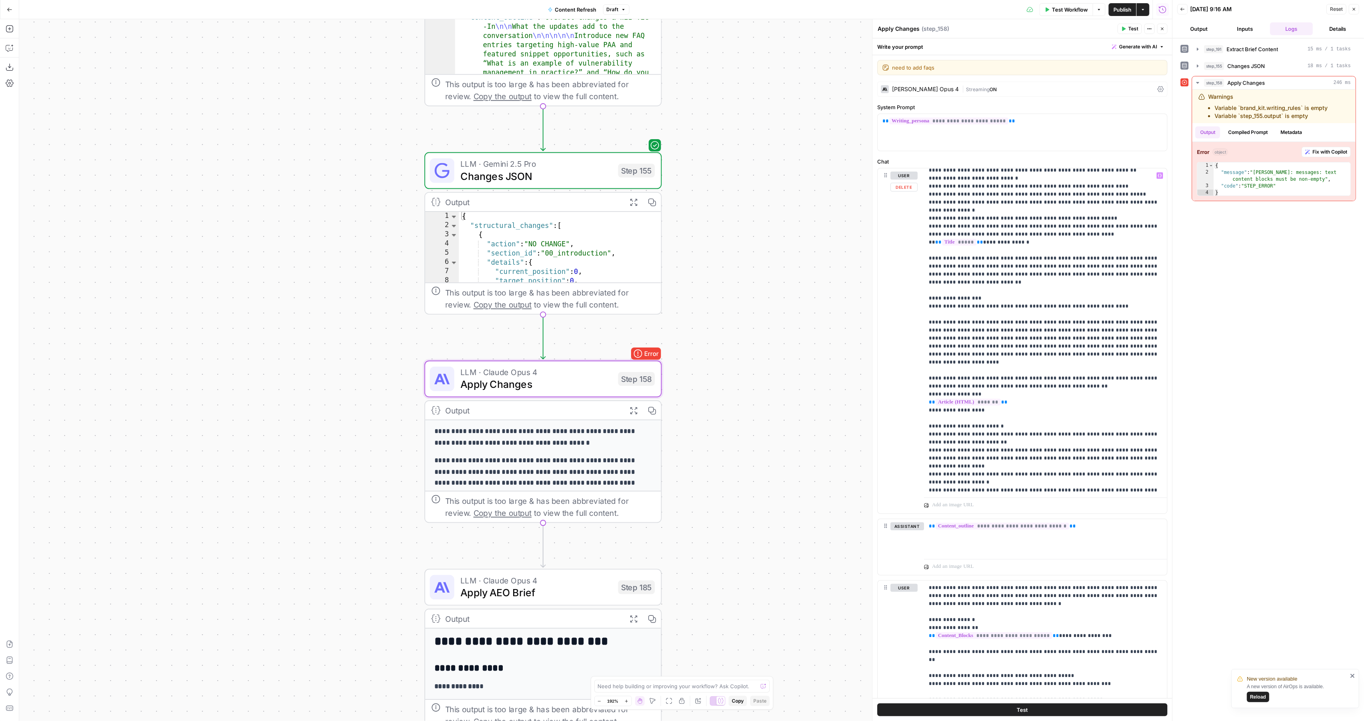
scroll to position [625, 0]
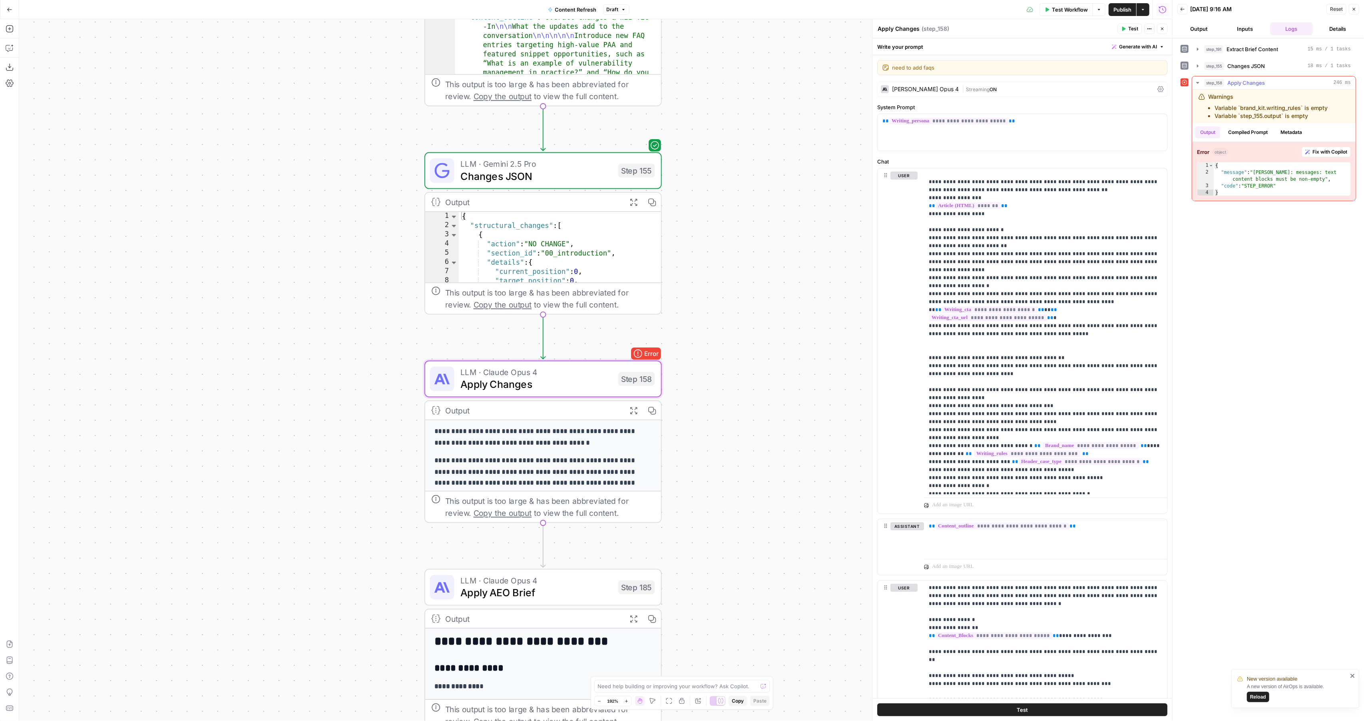
click at [1319, 156] on div "Error object Fix with Copilot 1 2 3 4 { "message" : "Claude Error: messages: te…" at bounding box center [1275, 171] width 164 height 59
click at [1319, 149] on span "Fix with Copilot" at bounding box center [1330, 151] width 35 height 7
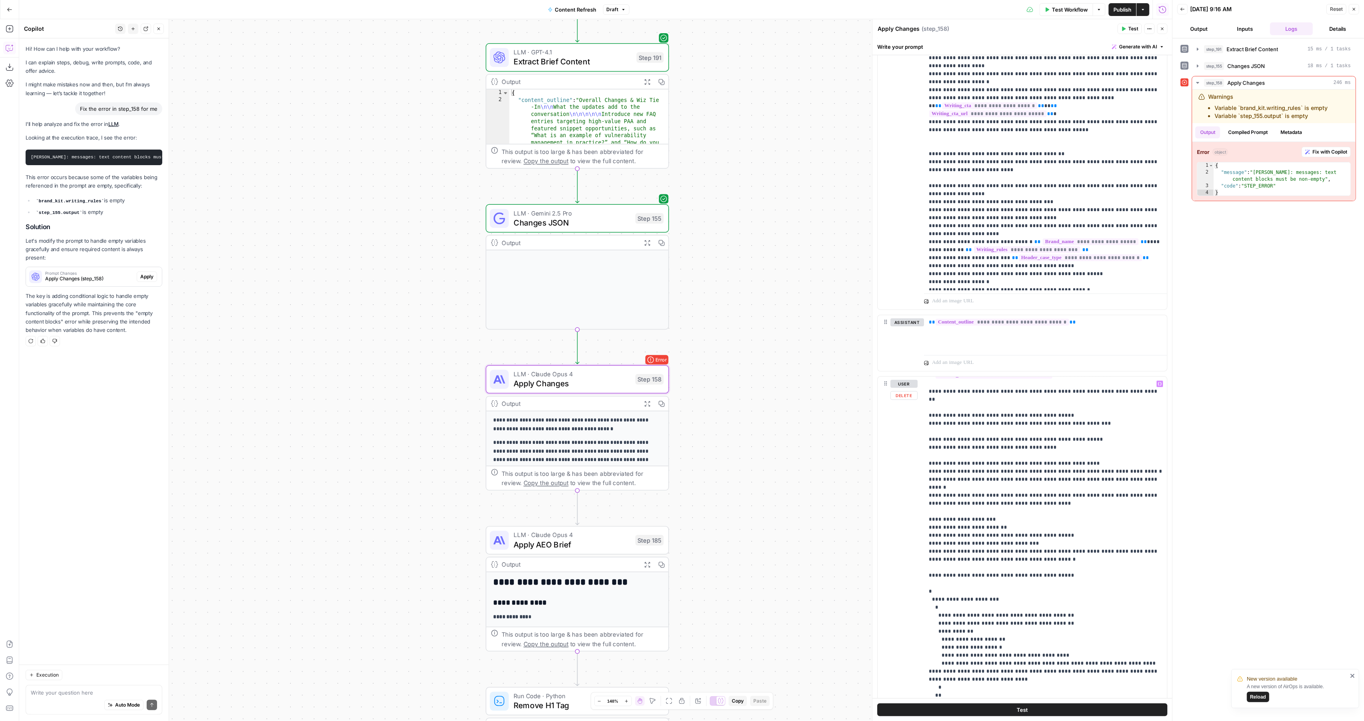
scroll to position [457, 0]
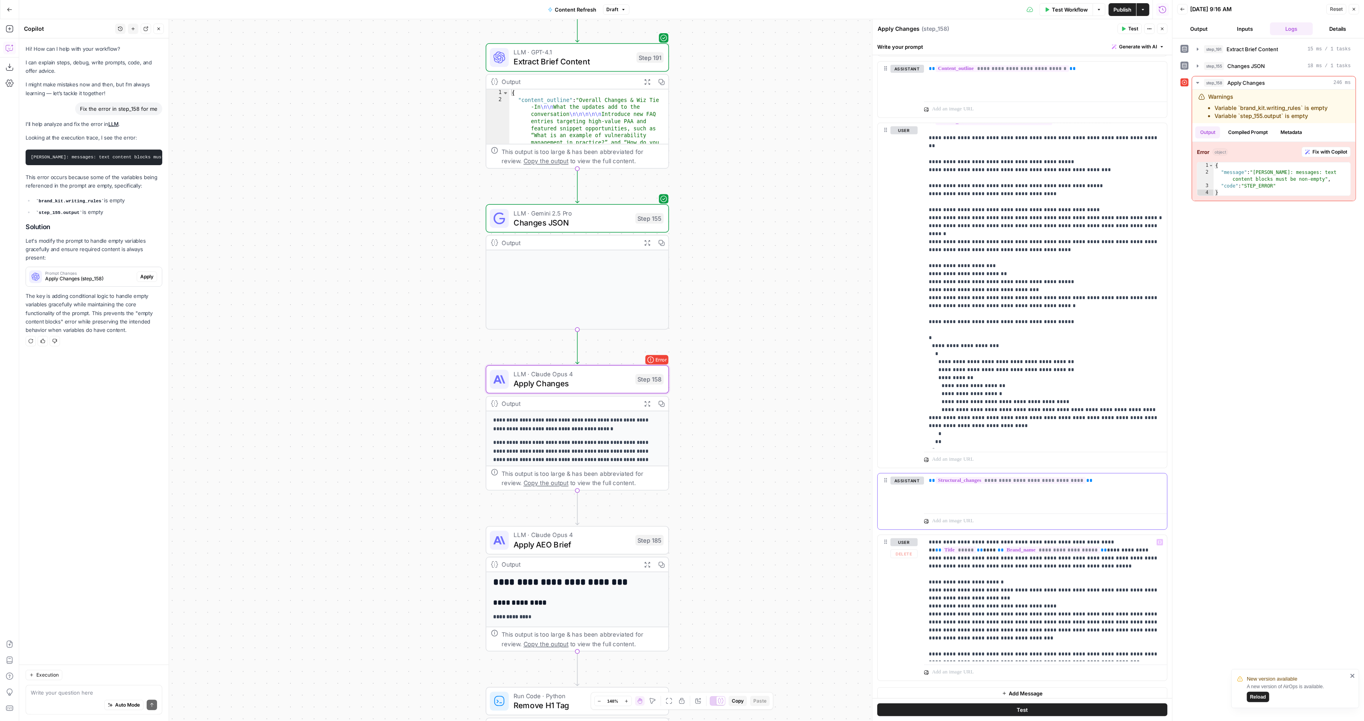
click at [1084, 495] on div "**********" at bounding box center [1045, 491] width 243 height 37
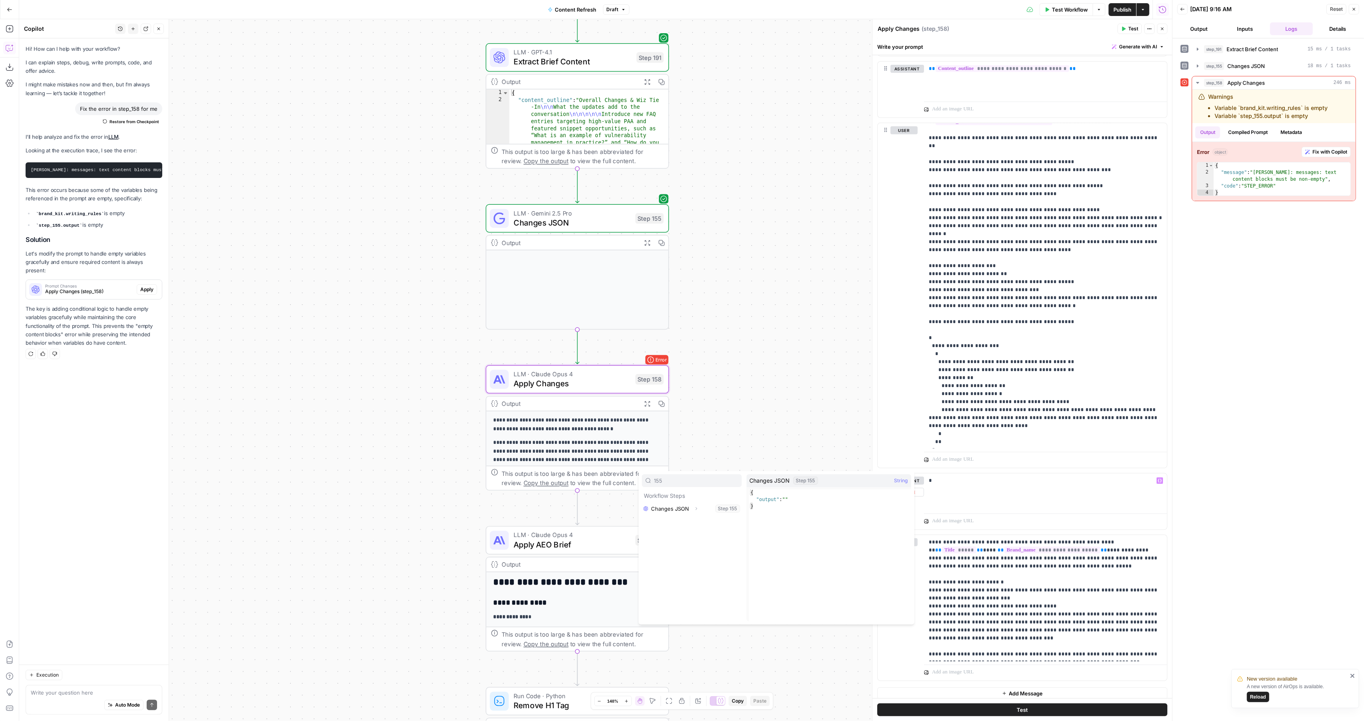
type input "155"
click at [694, 507] on icon "button" at bounding box center [696, 508] width 5 height 5
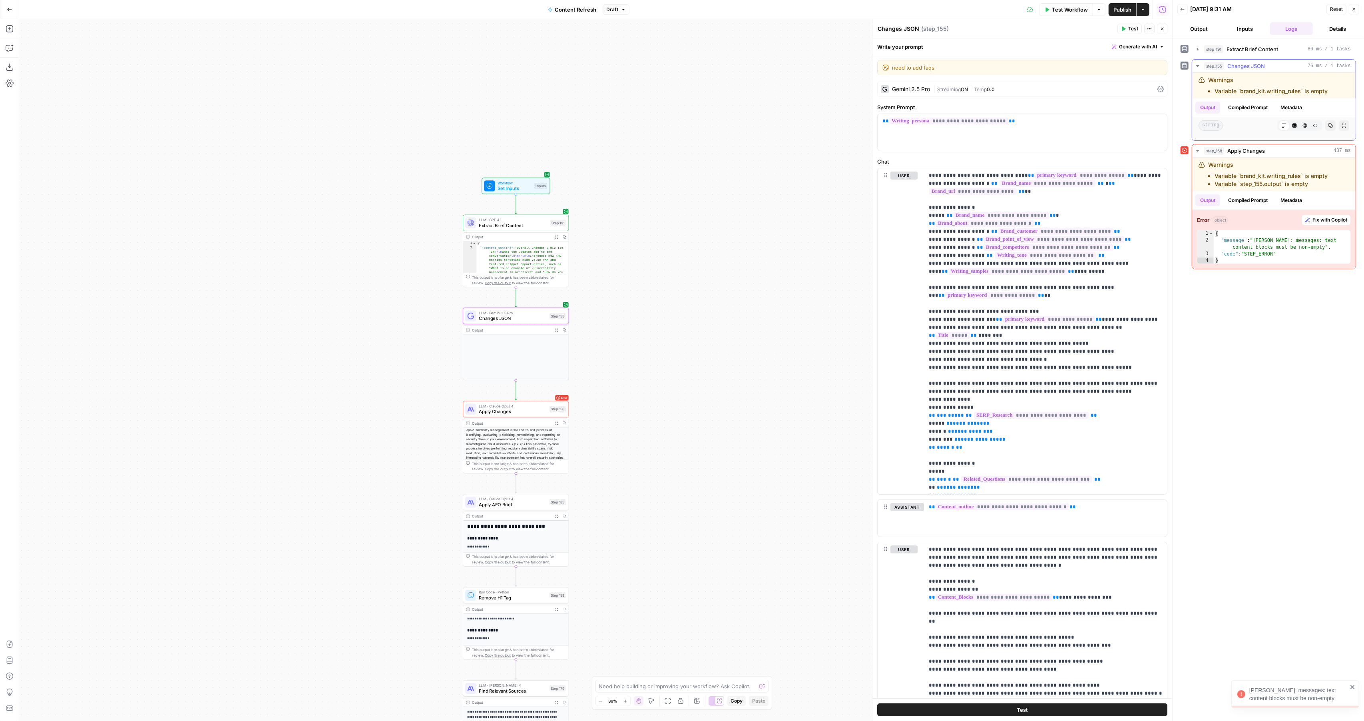
click at [1297, 108] on button "Metadata" at bounding box center [1291, 108] width 31 height 12
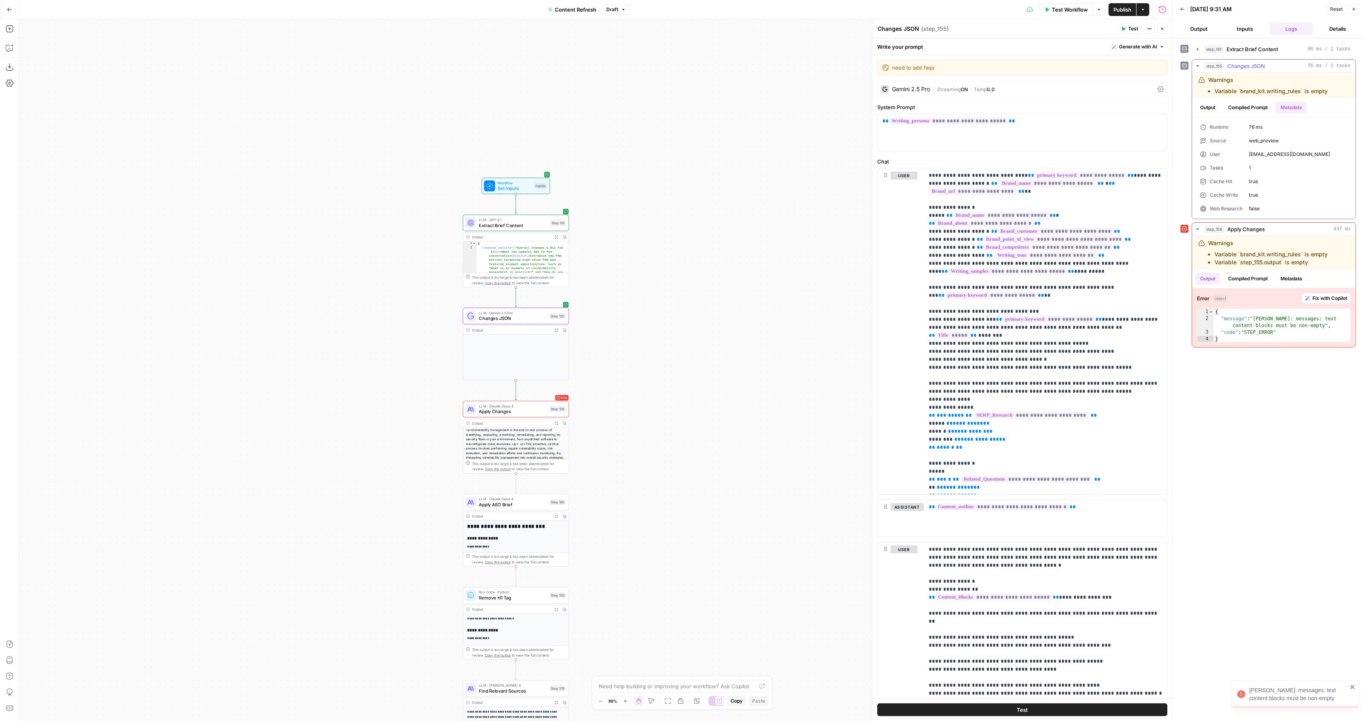
click at [1248, 107] on button "Compiled Prompt" at bounding box center [1248, 108] width 49 height 12
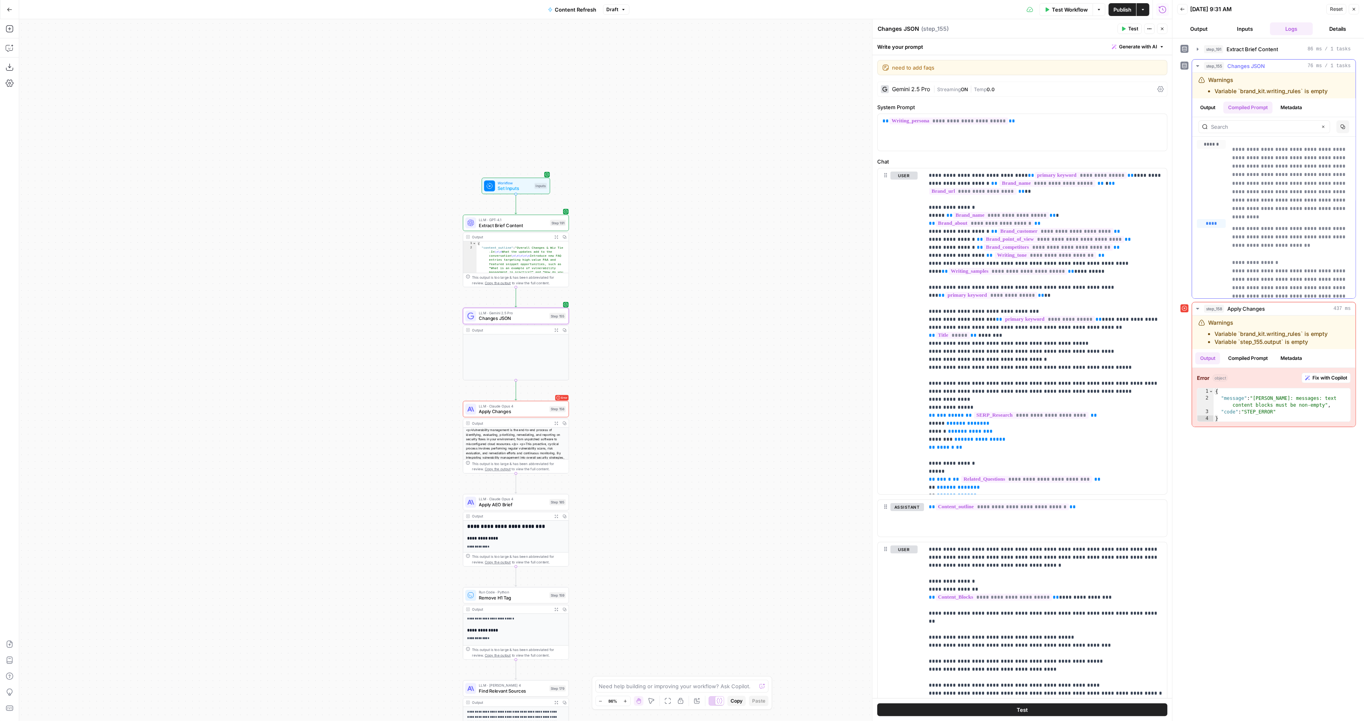
click at [1210, 108] on button "Output" at bounding box center [1208, 108] width 25 height 12
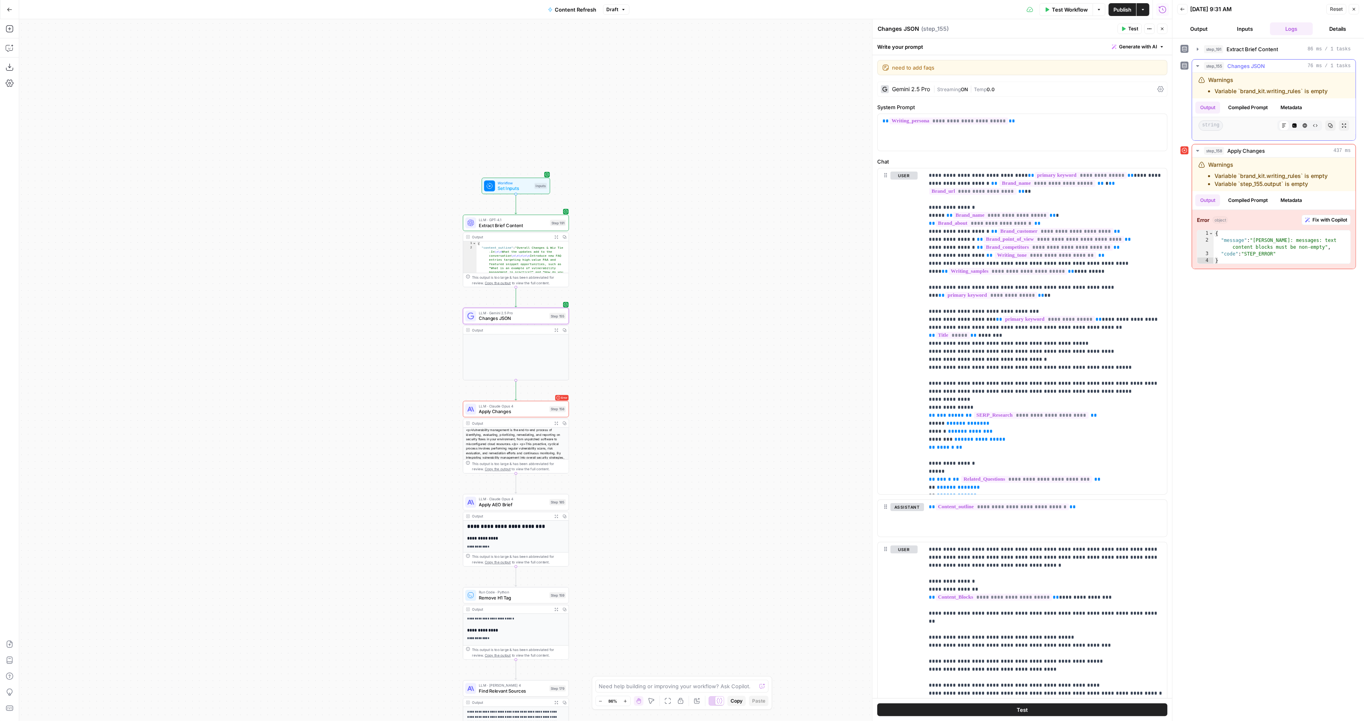
click at [1233, 106] on button "Compiled Prompt" at bounding box center [1248, 108] width 49 height 12
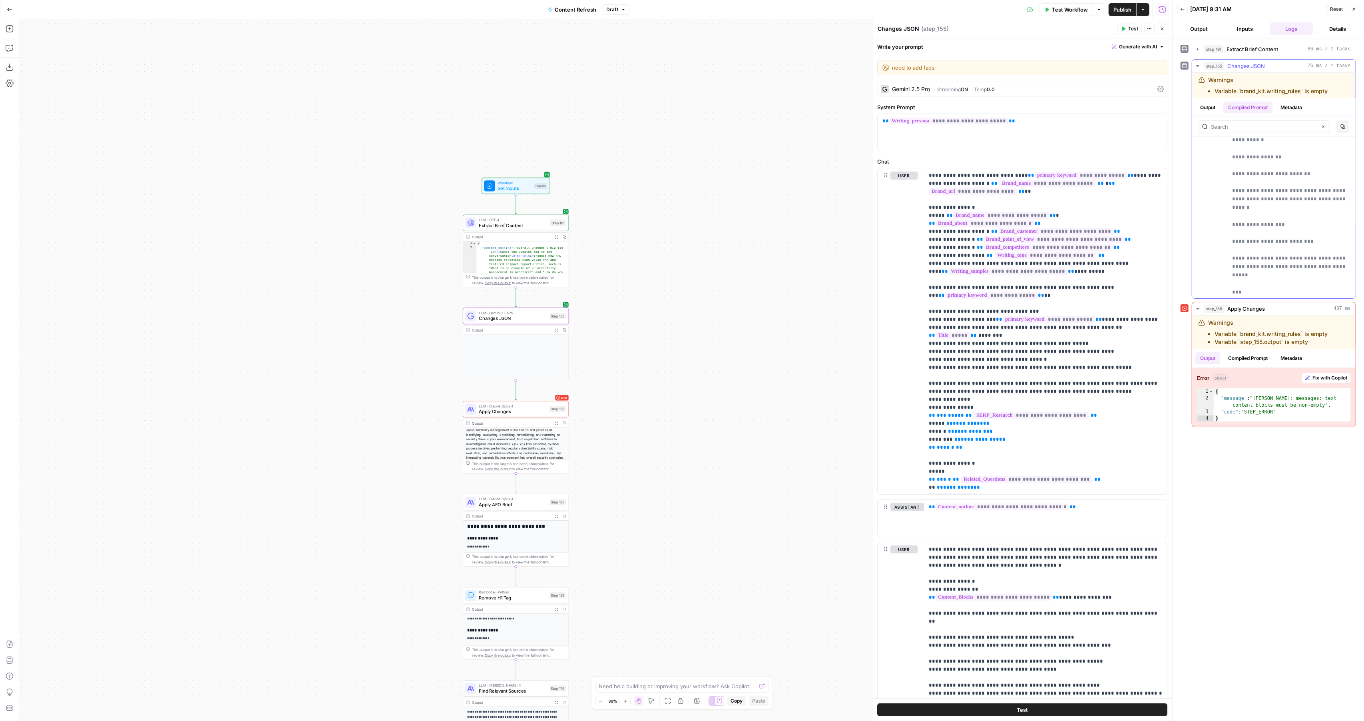
scroll to position [2186, 0]
click at [952, 86] on div "| Streaming ON | Temp 0.0" at bounding box center [1044, 90] width 221 height 8
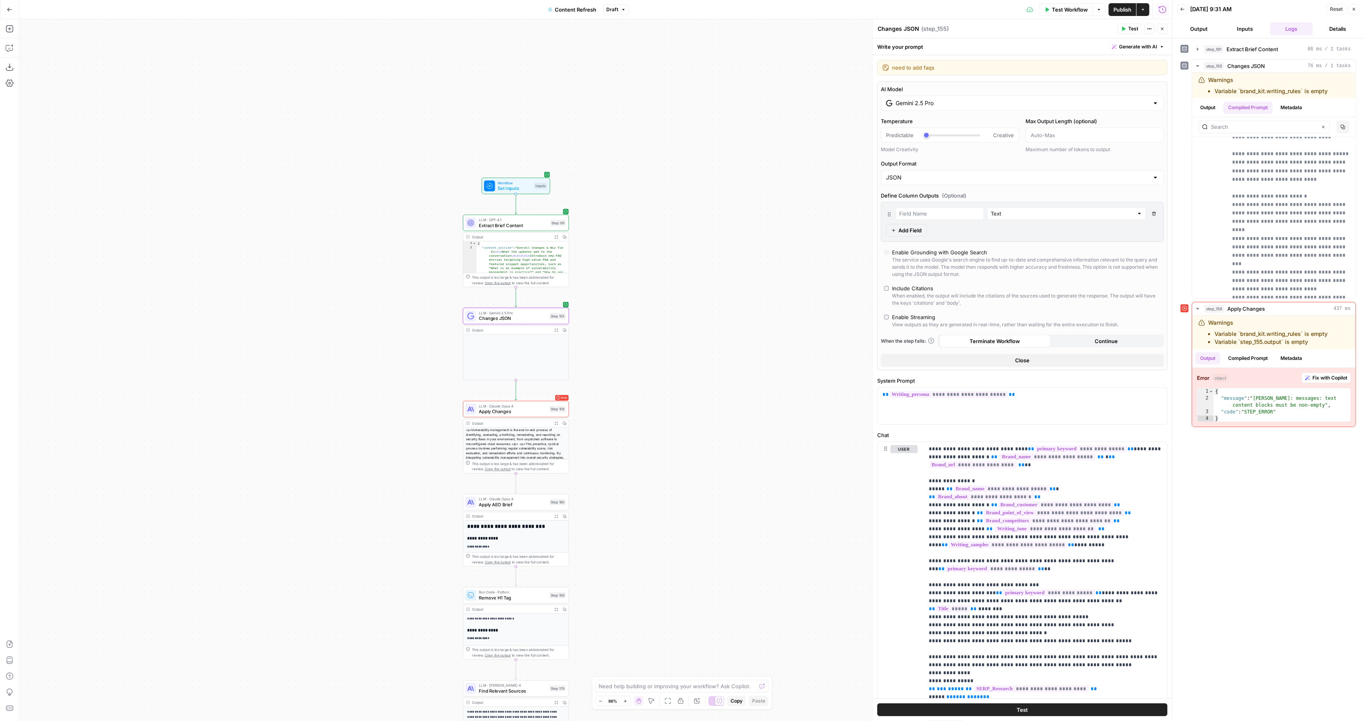
click at [896, 316] on div "Enable Streaming" at bounding box center [913, 317] width 43 height 8
click at [1356, 12] on button "Close" at bounding box center [1354, 9] width 10 height 10
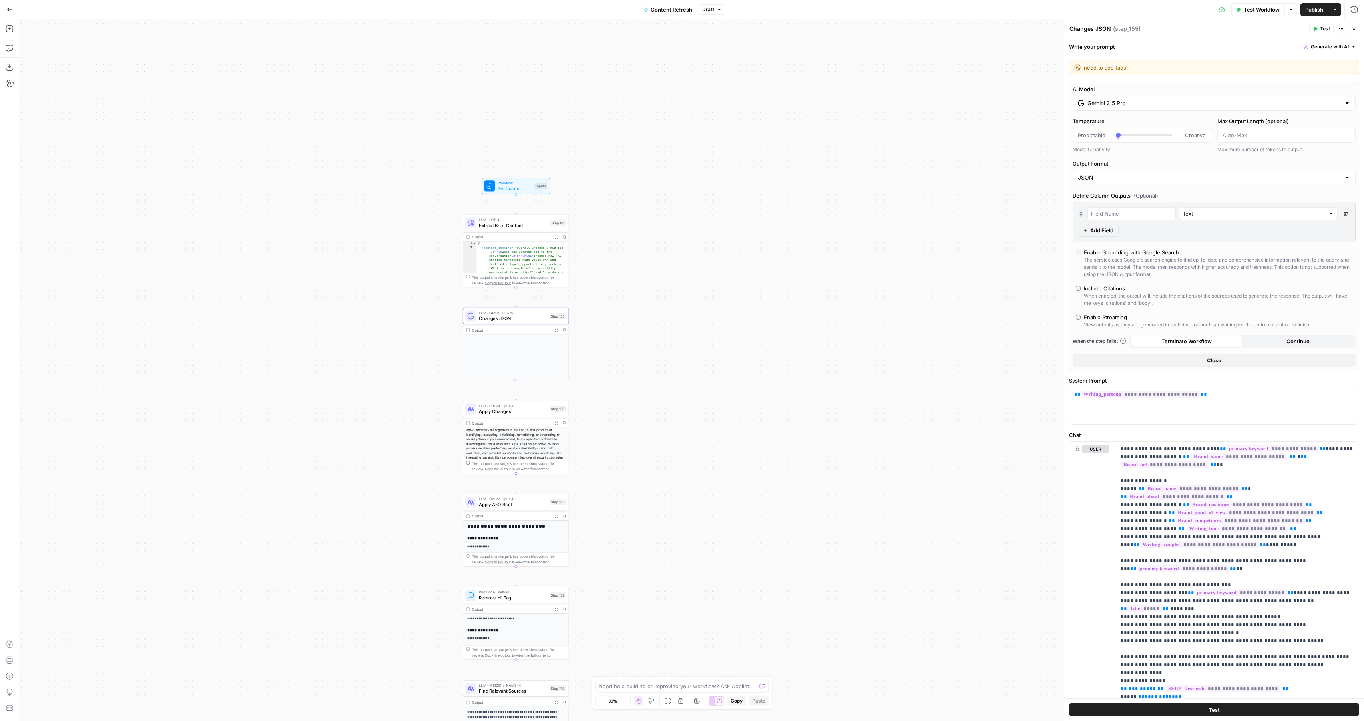
click at [1353, 27] on icon "button" at bounding box center [1354, 28] width 5 height 5
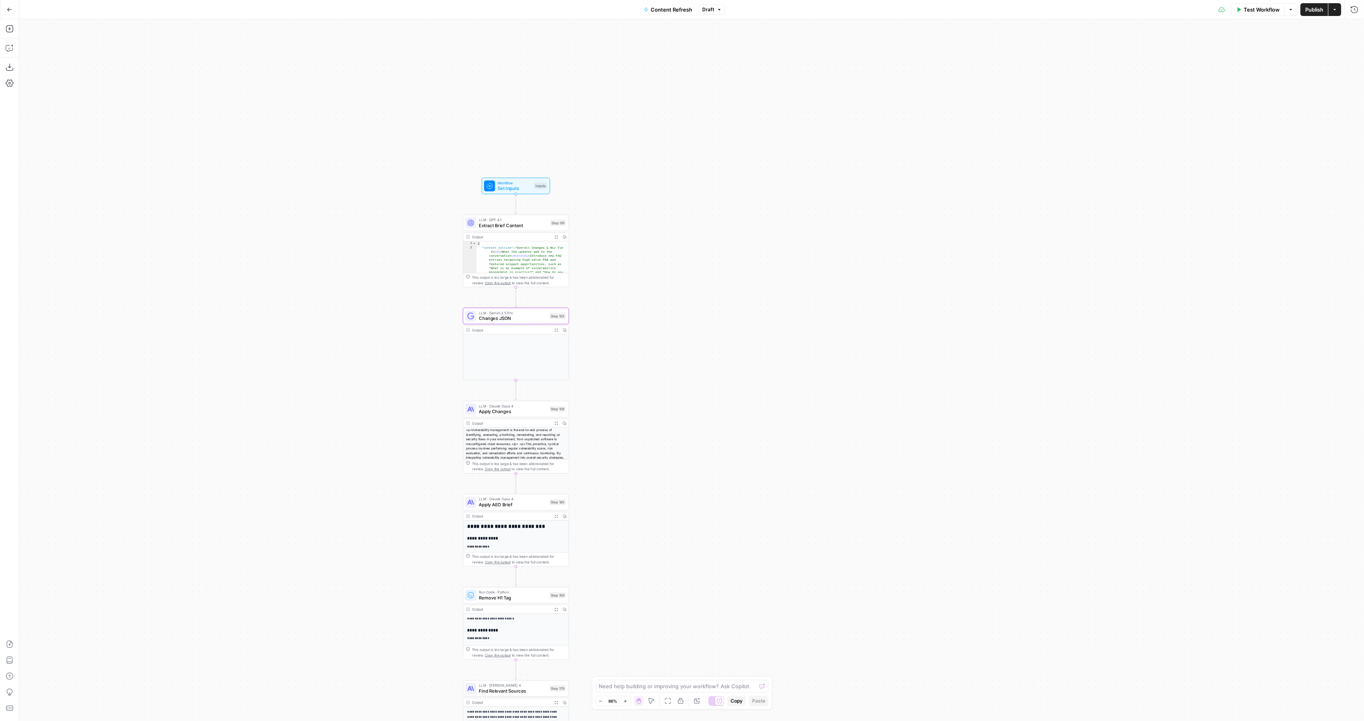
click at [1262, 4] on button "Test Workflow" at bounding box center [1259, 9] width 54 height 13
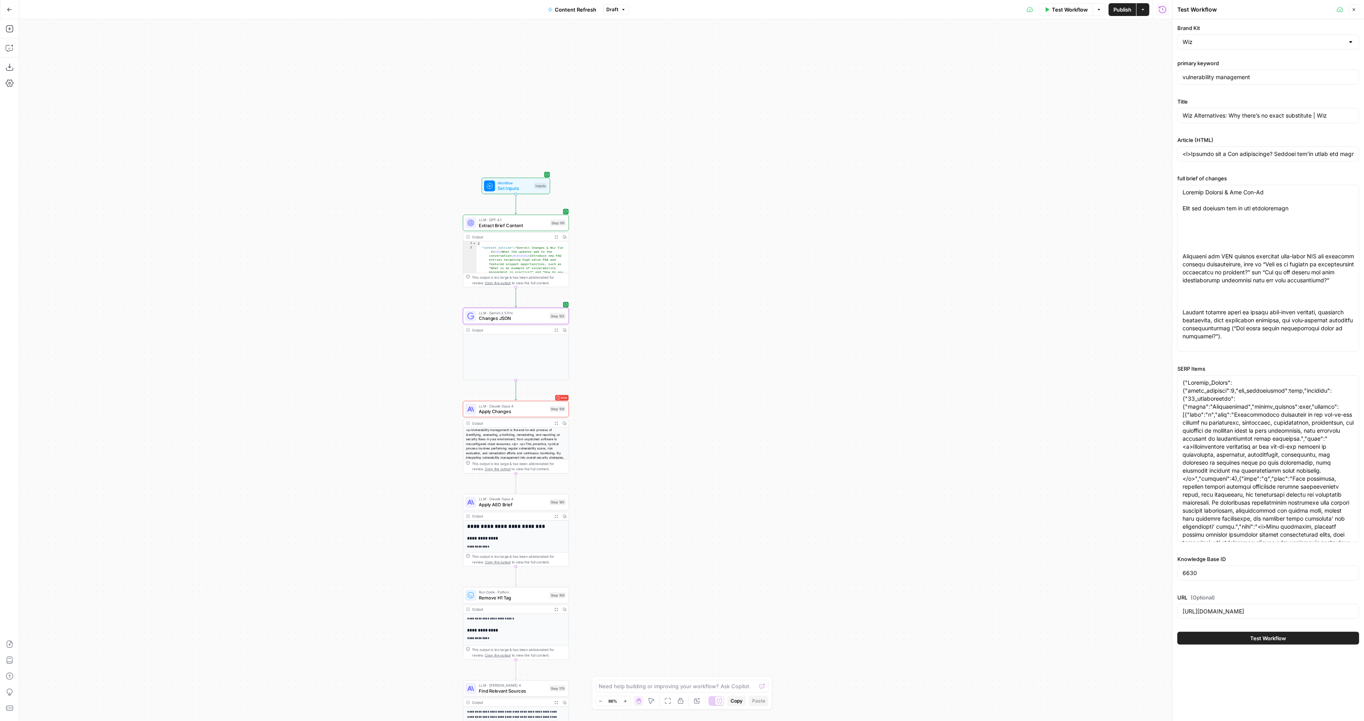
click at [1245, 639] on button "Test Workflow" at bounding box center [1269, 638] width 182 height 13
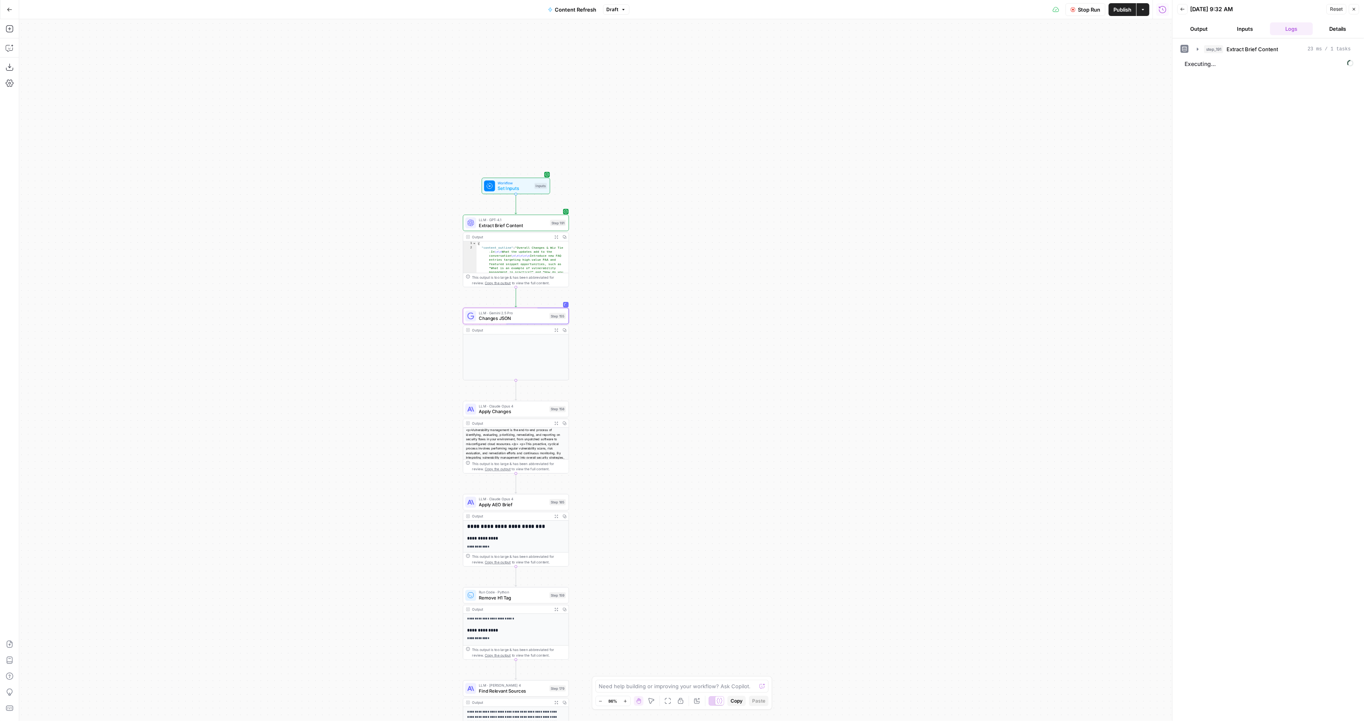
click at [1271, 144] on div "step_191 Extract Brief Content 23 ms / 1 tasks Executing..." at bounding box center [1269, 379] width 176 height 674
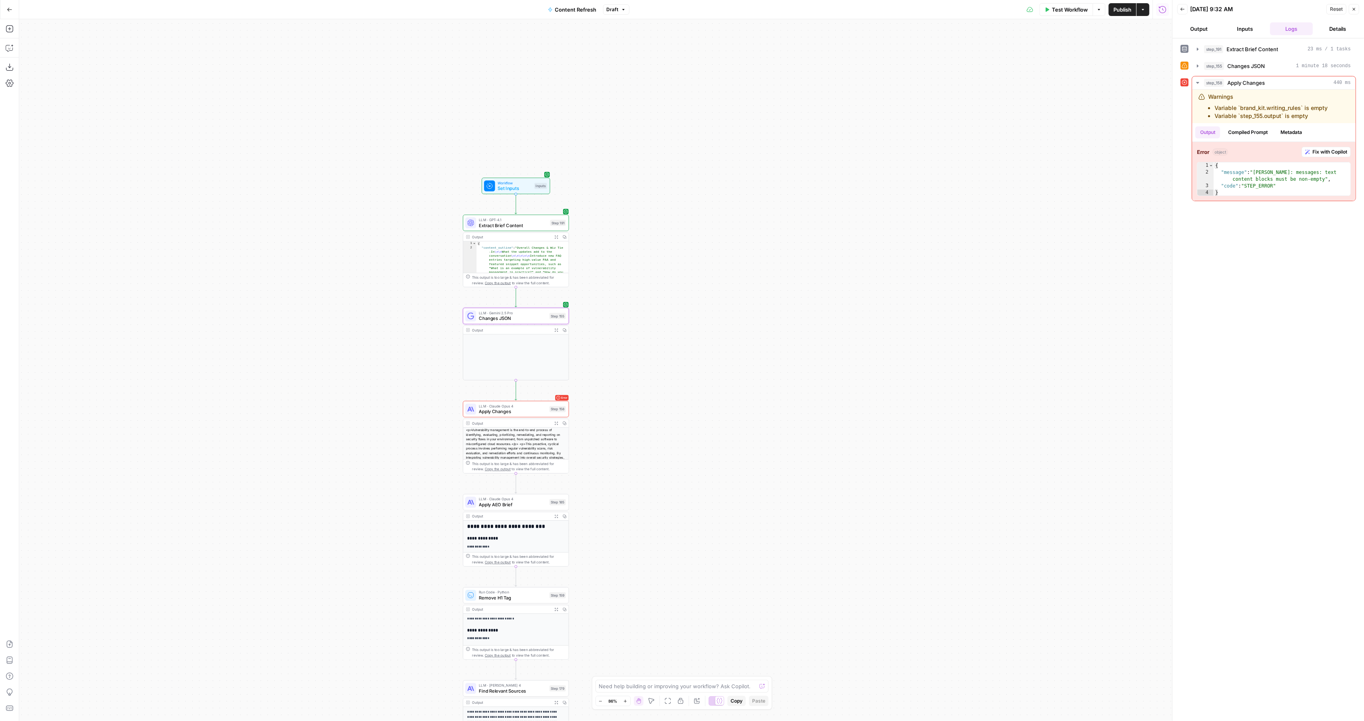
click at [492, 321] on span "Changes JSON" at bounding box center [513, 318] width 68 height 7
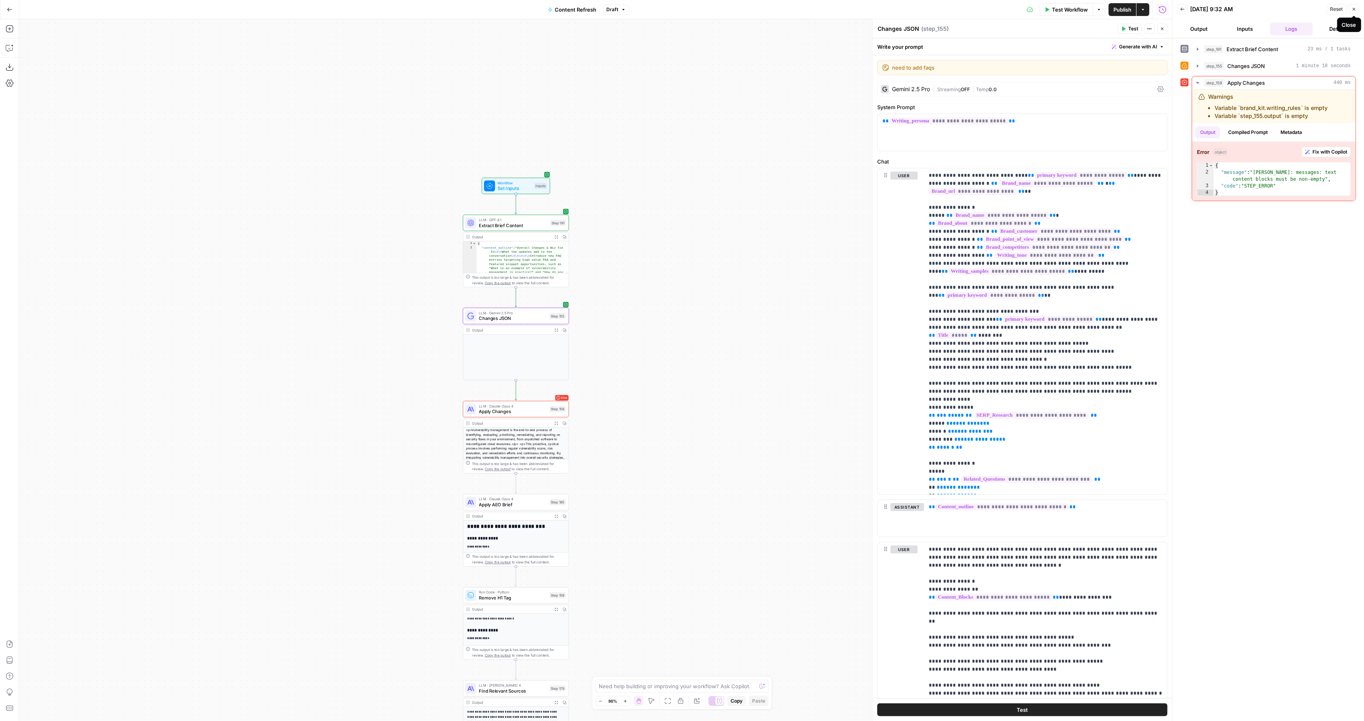
click at [1354, 8] on icon "button" at bounding box center [1354, 9] width 5 height 5
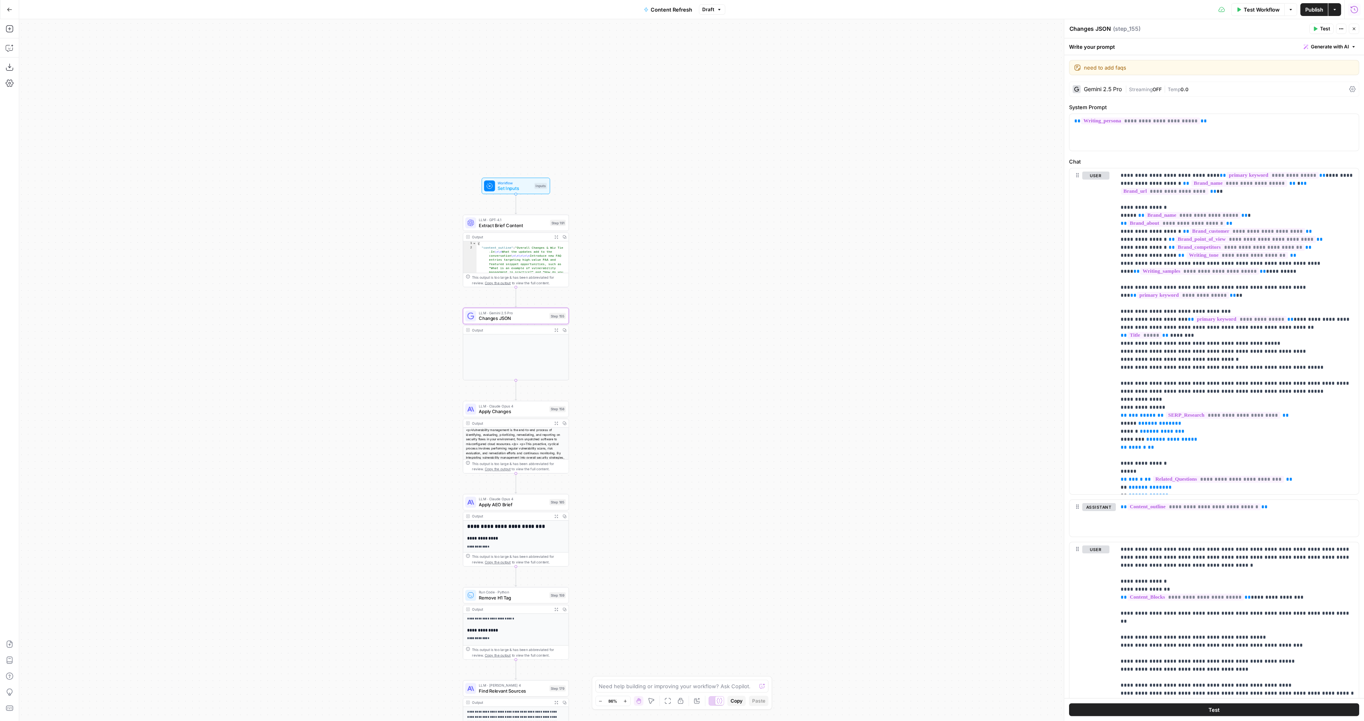
click at [1354, 8] on icon "button" at bounding box center [1355, 10] width 8 height 8
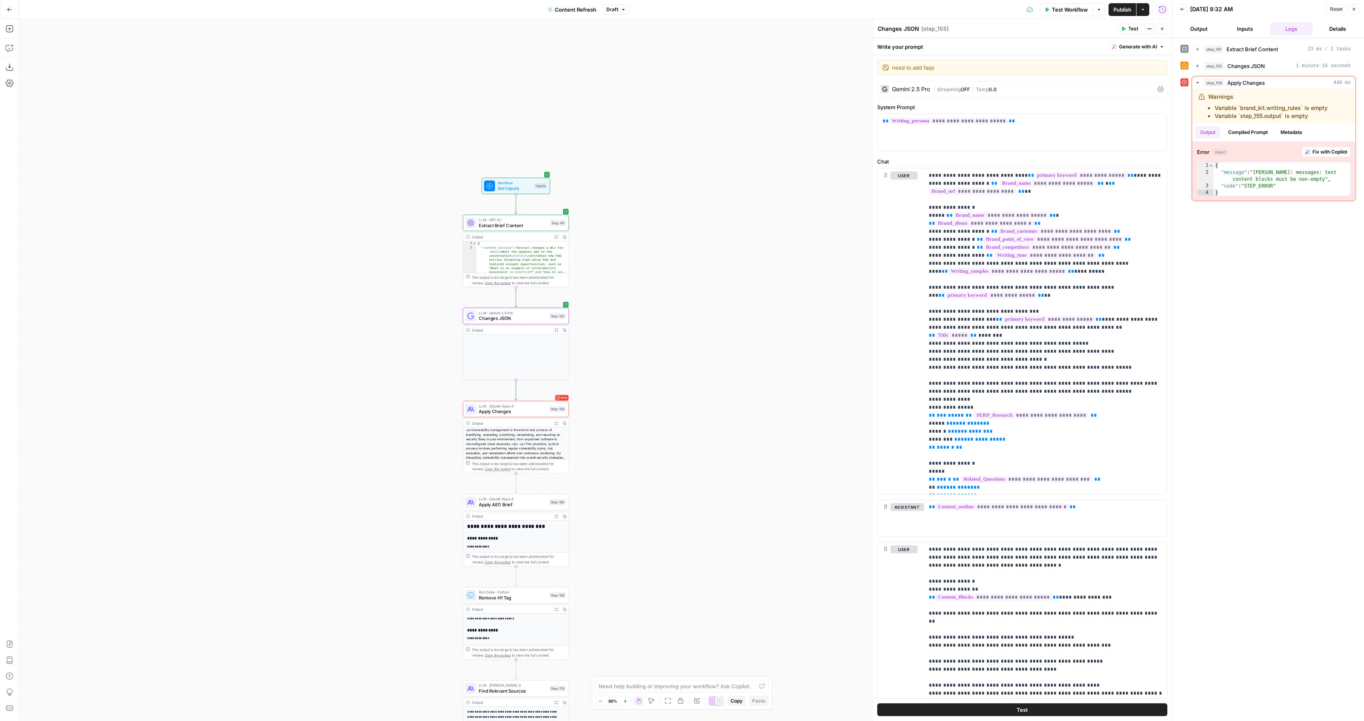
click at [1354, 8] on icon "button" at bounding box center [1354, 9] width 5 height 5
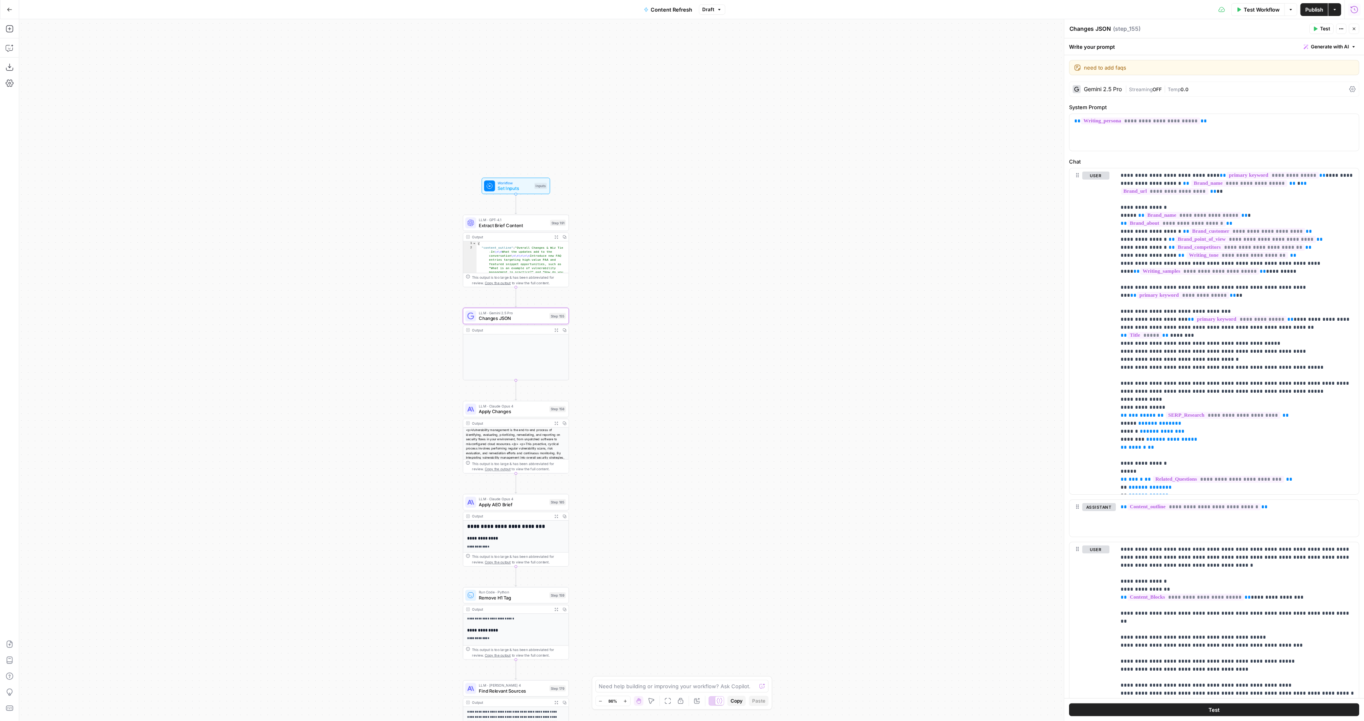
click at [1359, 31] on button "Close" at bounding box center [1354, 29] width 10 height 10
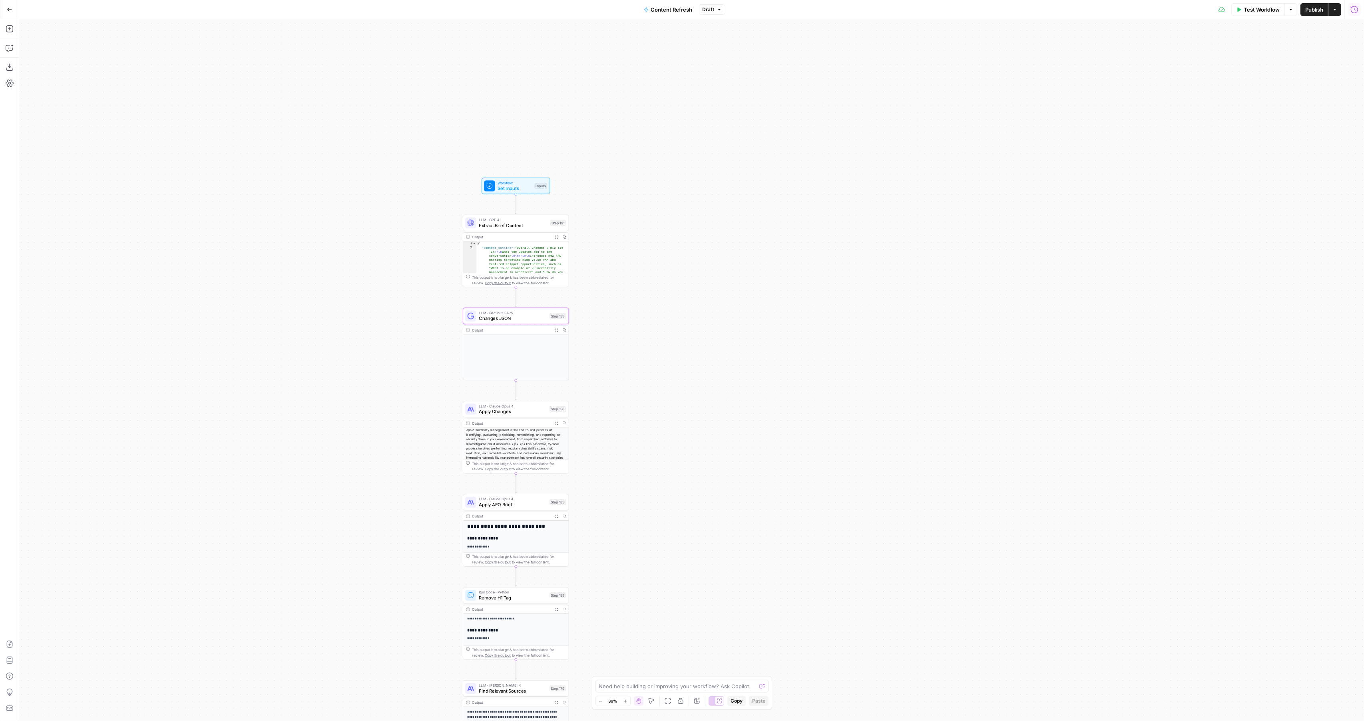
click at [1257, 3] on button "Test Workflow" at bounding box center [1259, 9] width 54 height 13
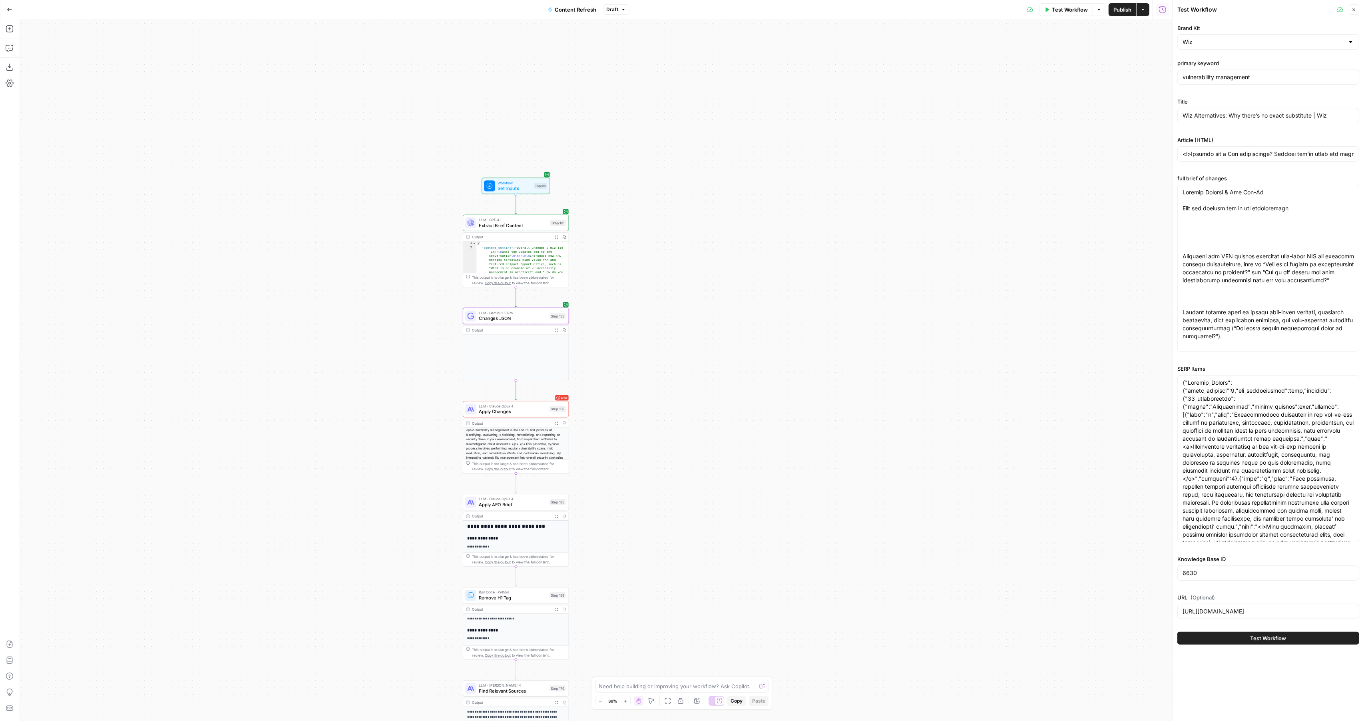
click at [1283, 632] on button "Test Workflow" at bounding box center [1269, 638] width 182 height 13
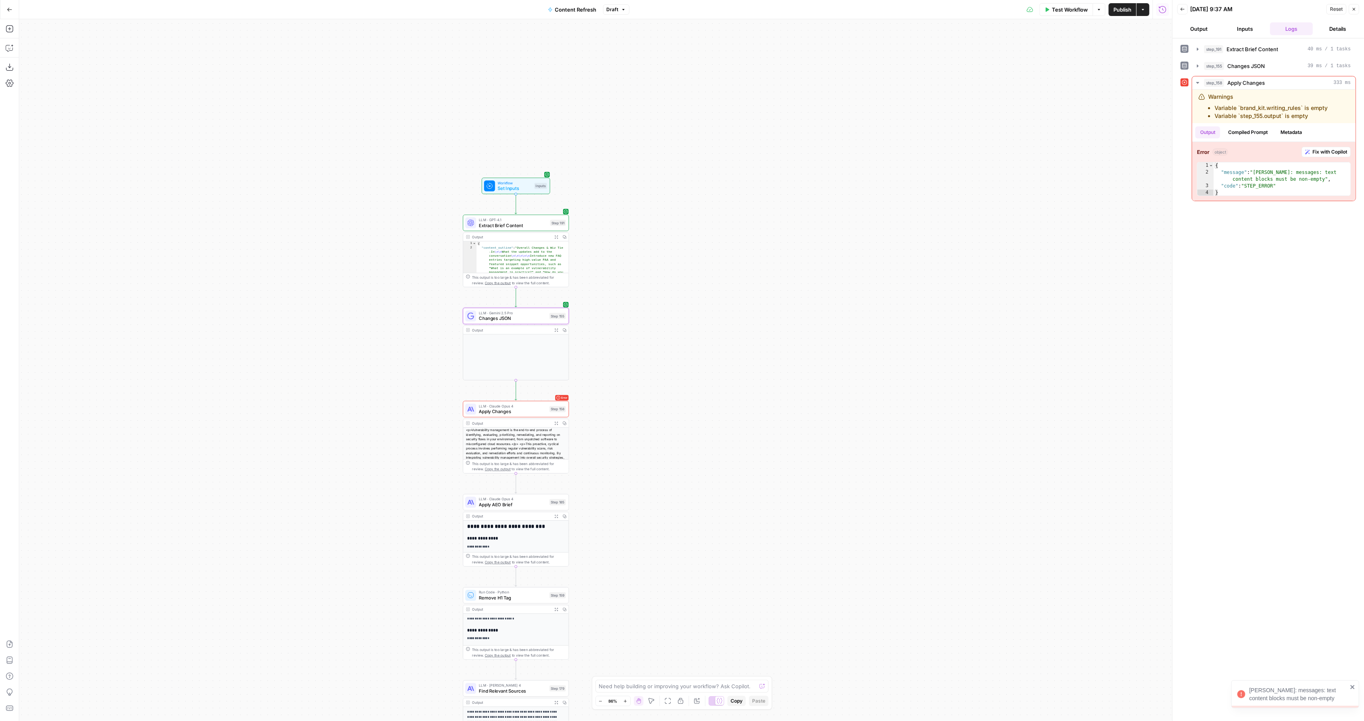
click at [486, 320] on span "Changes JSON" at bounding box center [513, 318] width 68 height 7
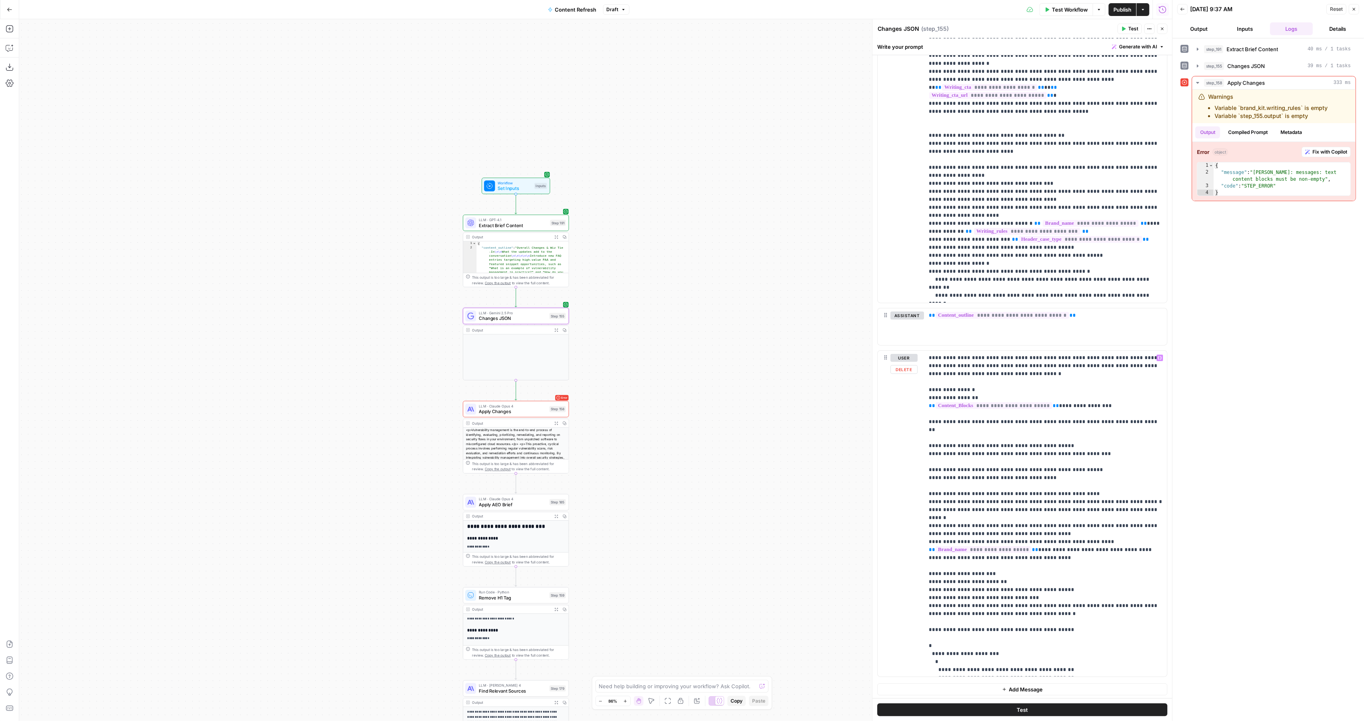
scroll to position [191, 0]
type textarea "**********"
click at [562, 235] on button "Copy" at bounding box center [565, 237] width 8 height 8
click at [562, 235] on button "Copied" at bounding box center [565, 237] width 8 height 8
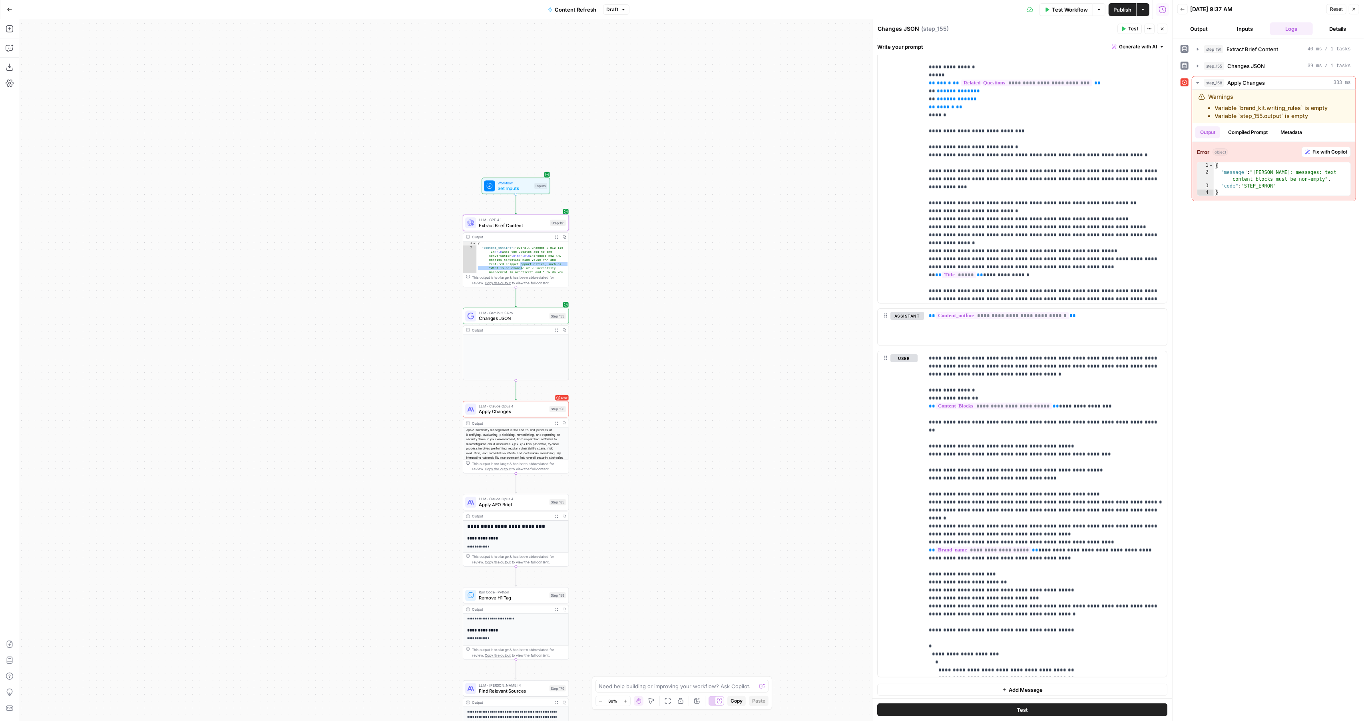
scroll to position [108, 0]
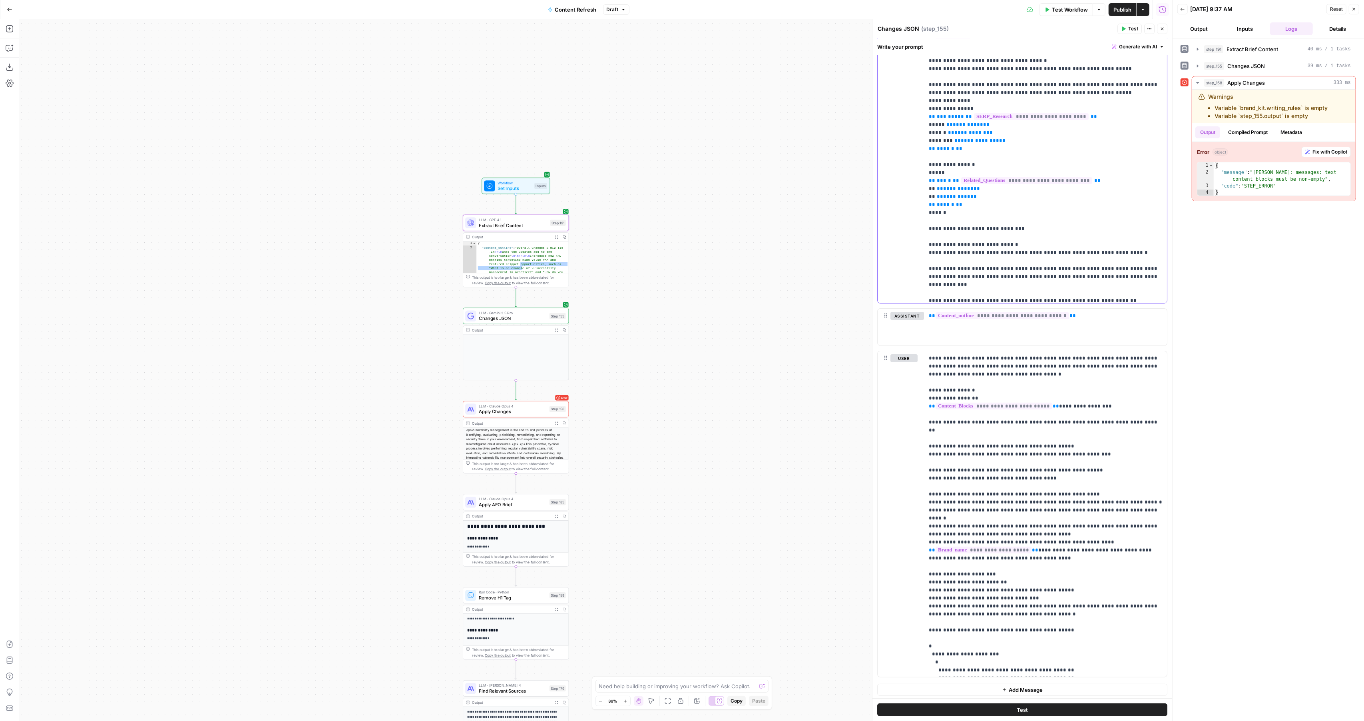
click at [1057, 281] on p "**********" at bounding box center [1046, 360] width 234 height 975
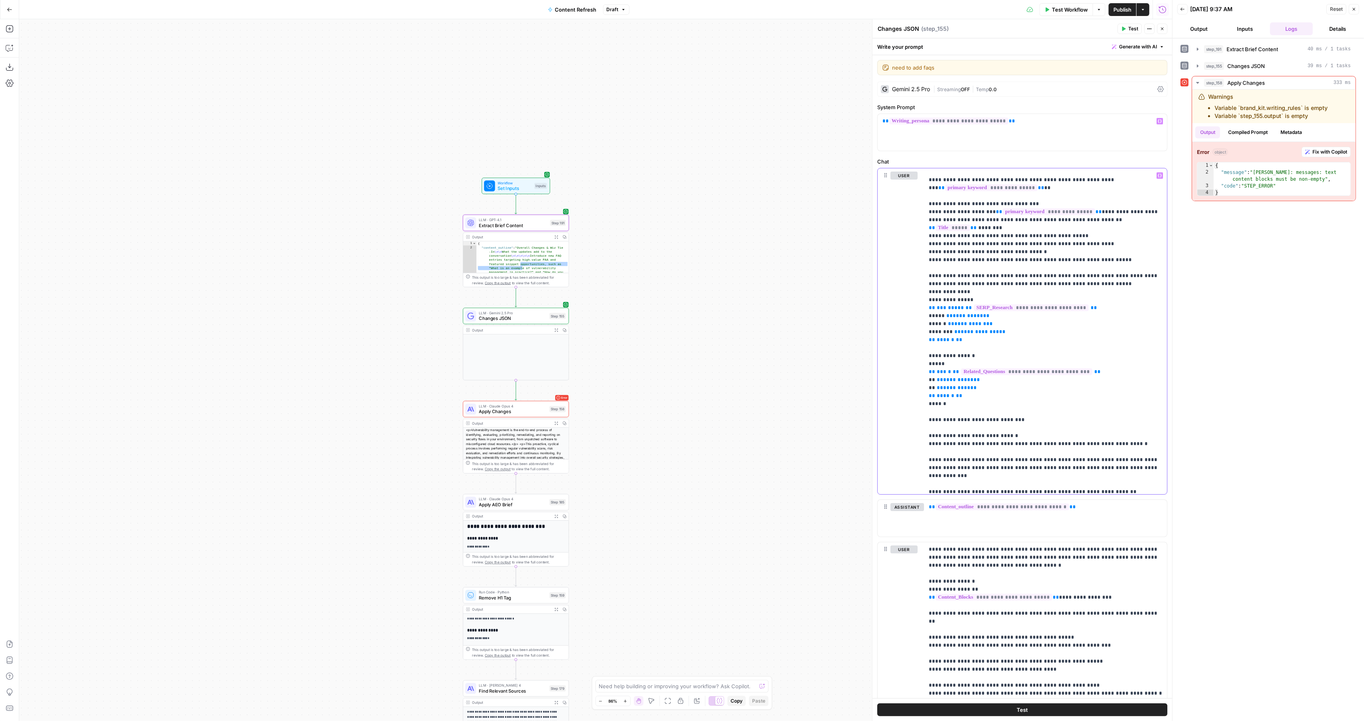
click at [1058, 304] on span "**********" at bounding box center [1031, 307] width 115 height 7
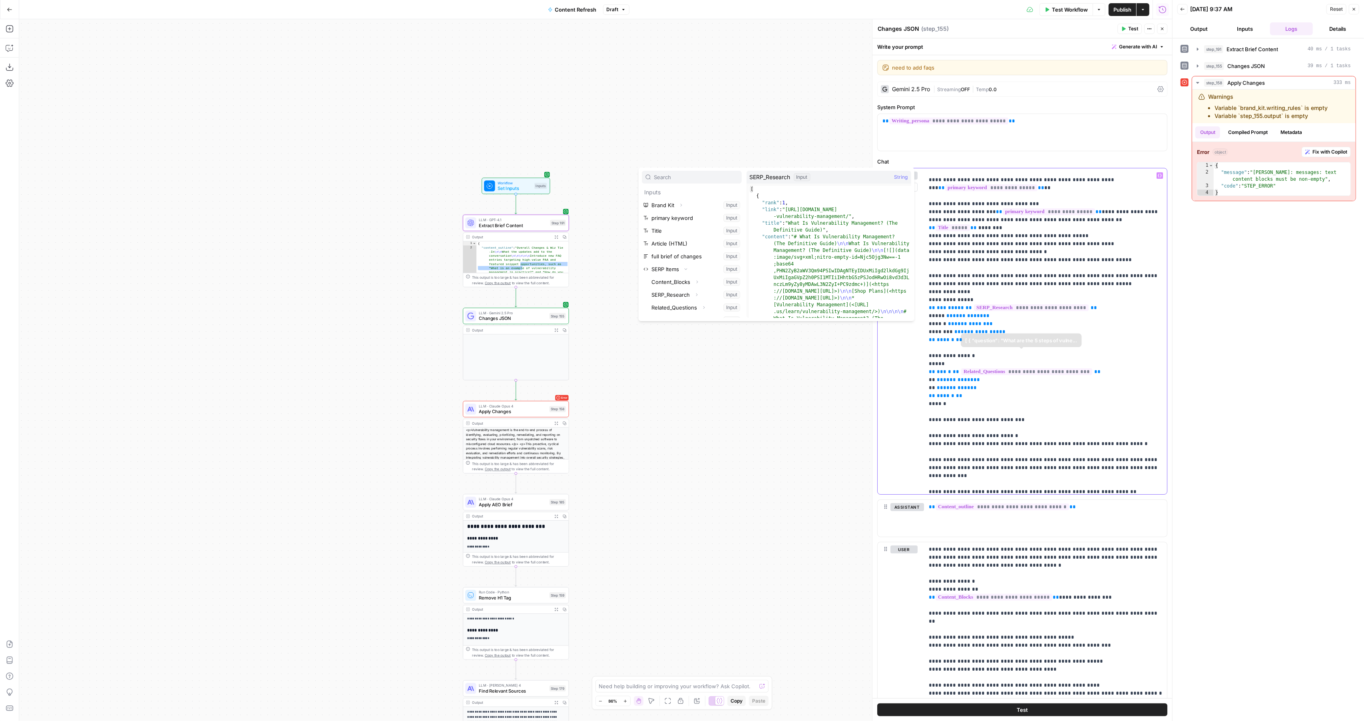
click at [1021, 432] on p "**********" at bounding box center [1046, 551] width 234 height 975
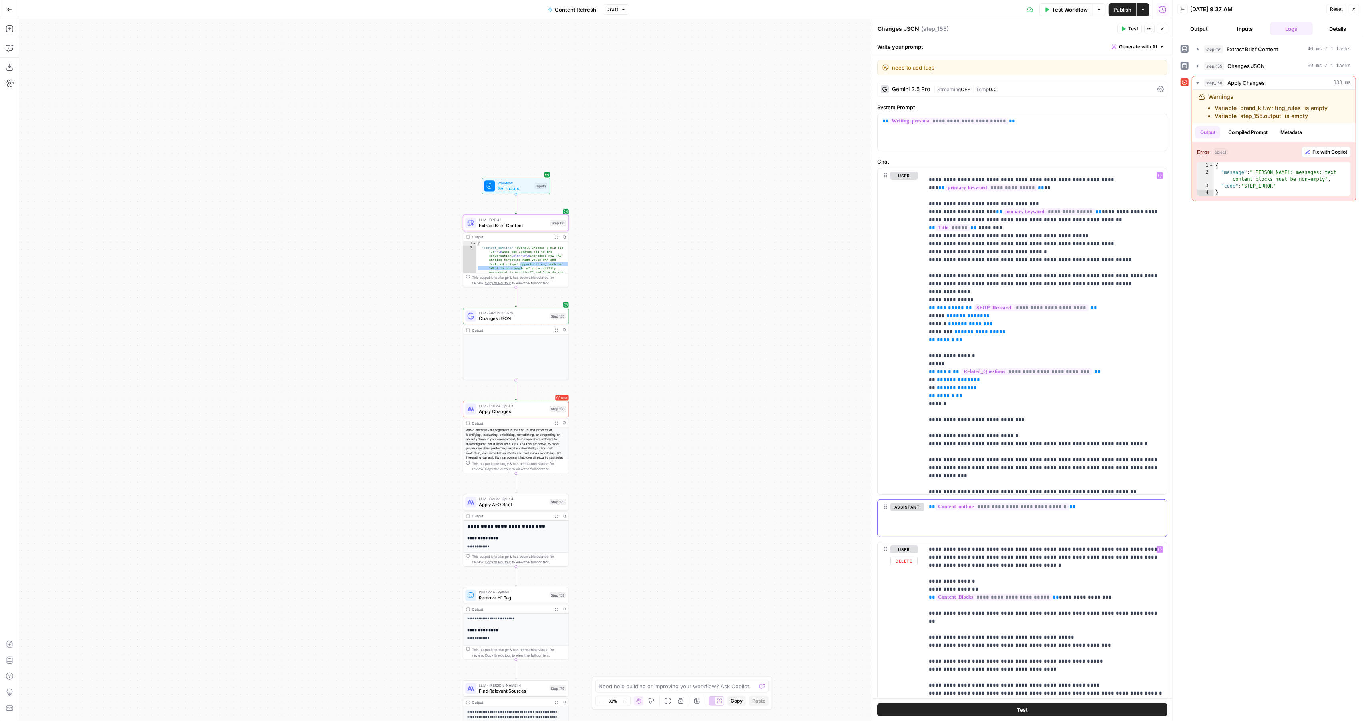
click at [1046, 519] on div "**********" at bounding box center [1045, 518] width 243 height 37
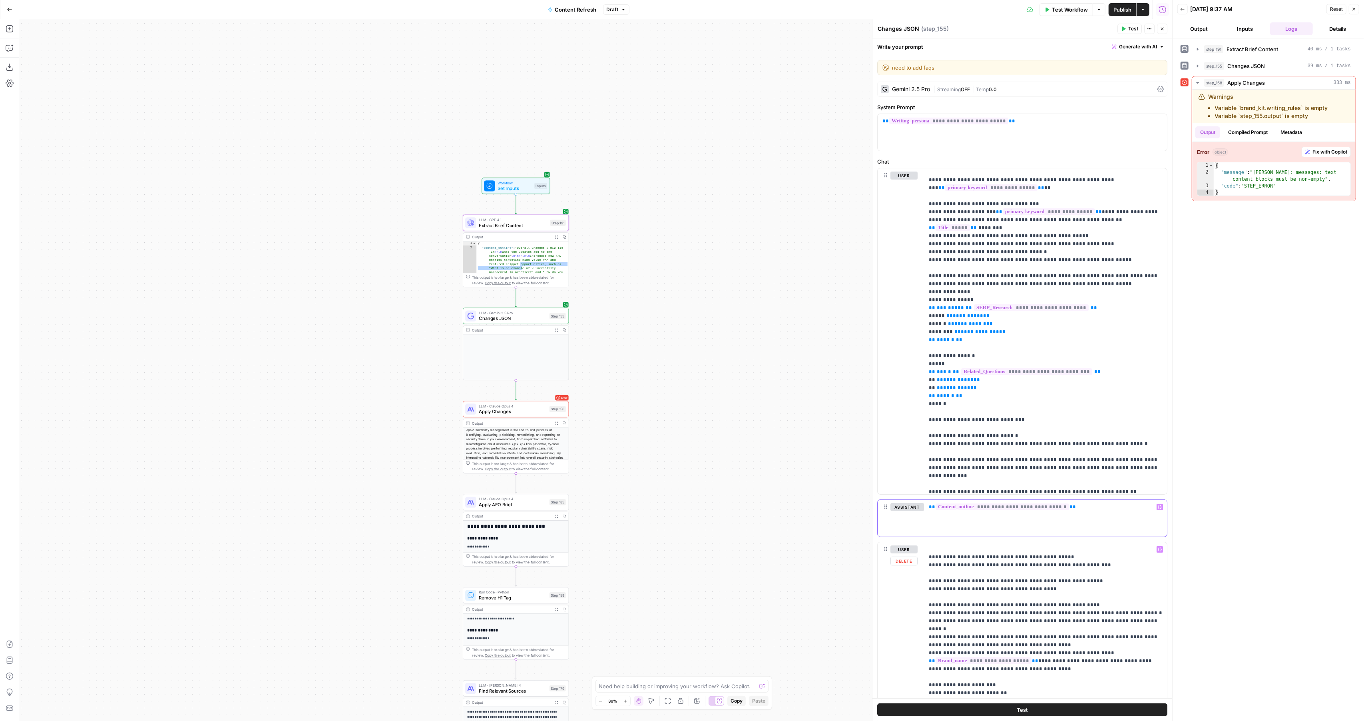
scroll to position [192, 0]
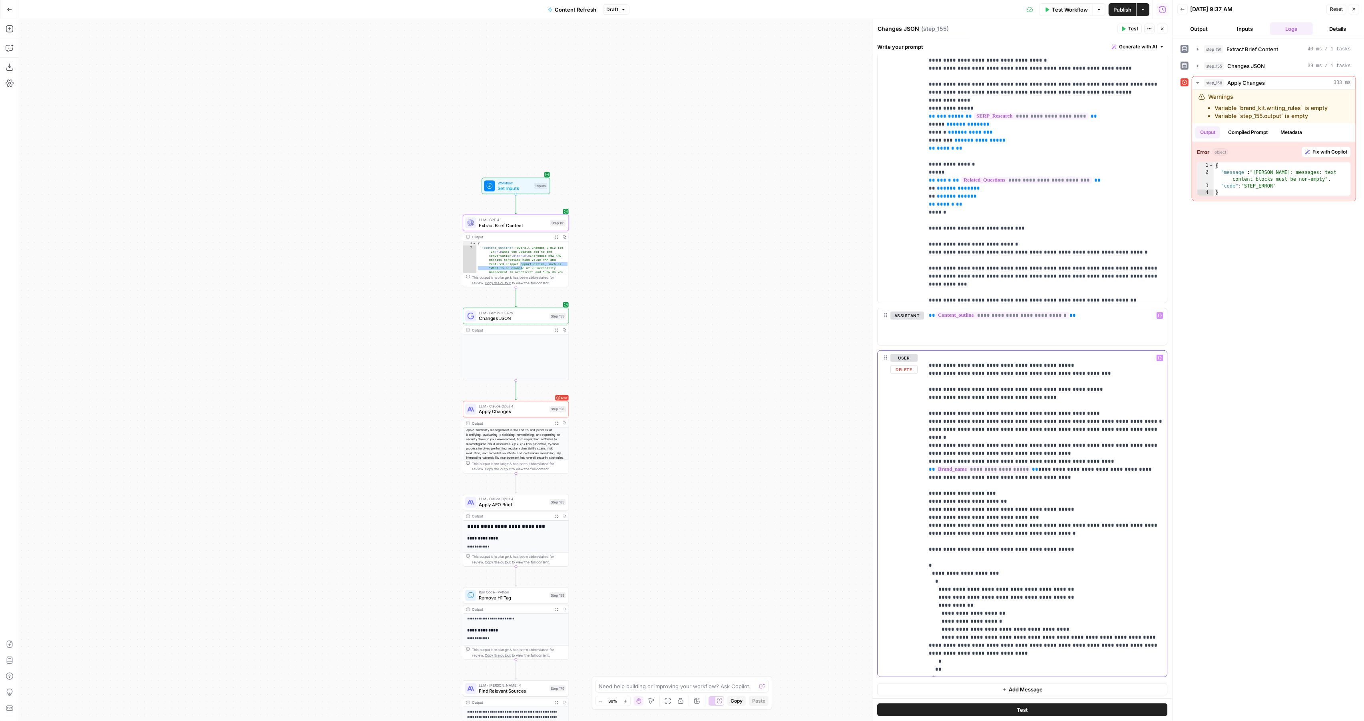
click at [1020, 435] on p "**********" at bounding box center [1046, 473] width 234 height 400
click at [1275, 431] on div "step_191 Extract Brief Content 40 ms / 1 tasks step_155 Changes JSON 39 ms / 1 …" at bounding box center [1269, 379] width 176 height 674
click at [516, 323] on div "LLM · Gemini 2.5 Pro Changes JSON Step 155 Copy step Delete step Edit Note Test" at bounding box center [516, 316] width 106 height 16
click at [519, 321] on div "LLM · Gemini 2.5 Pro Changes JSON Step 155 Copy step Delete step Edit Note Test" at bounding box center [516, 316] width 106 height 16
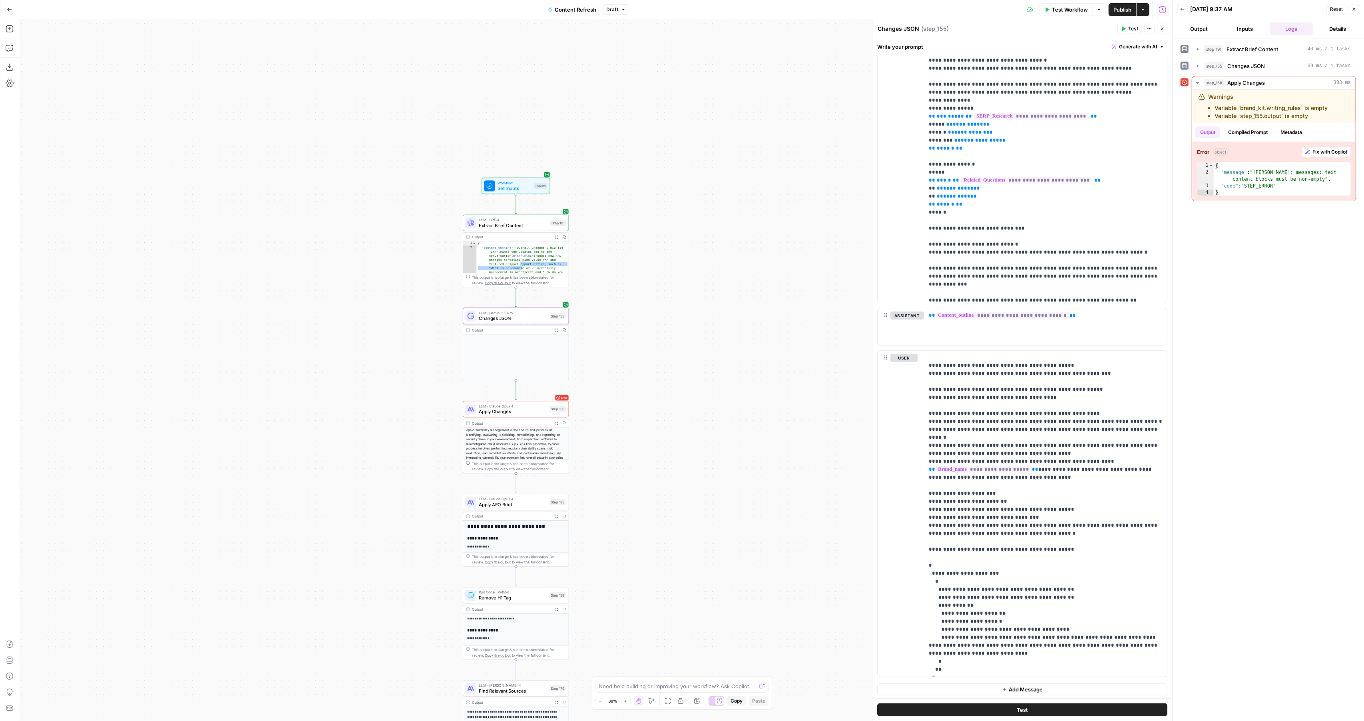
click at [1354, 12] on button "Close" at bounding box center [1354, 9] width 10 height 10
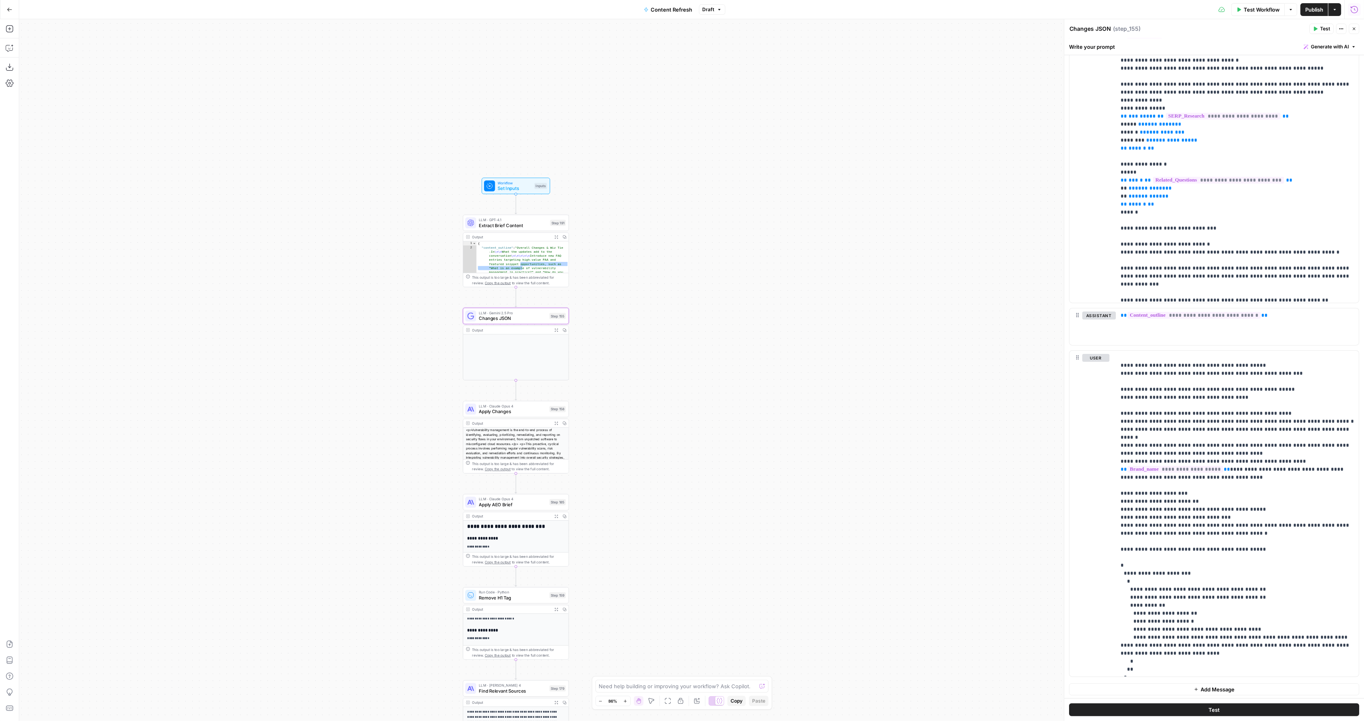
click at [498, 188] on span "Set Inputs" at bounding box center [515, 188] width 34 height 7
click at [557, 308] on div "Copy step Delete step Edit Note Test" at bounding box center [533, 303] width 69 height 12
click at [1354, 33] on button "Close" at bounding box center [1354, 29] width 10 height 10
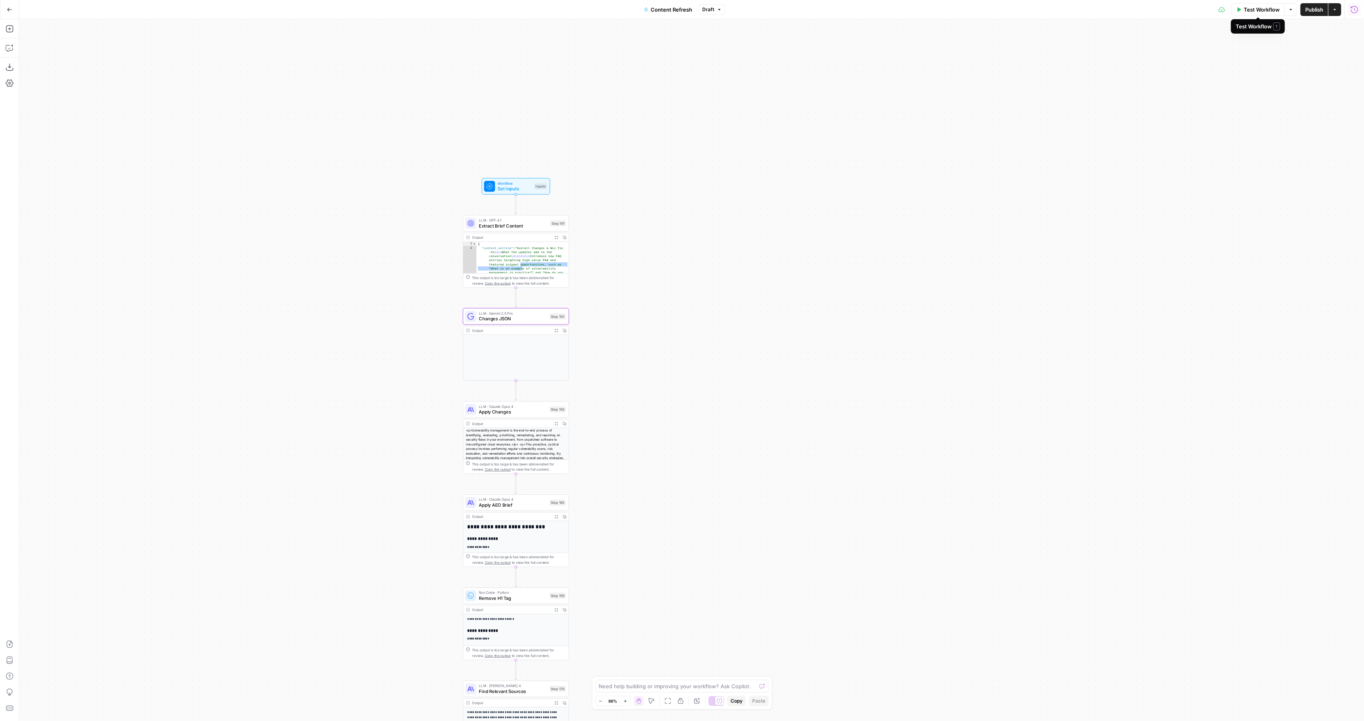
click at [1251, 12] on span "Test Workflow" at bounding box center [1262, 10] width 36 height 8
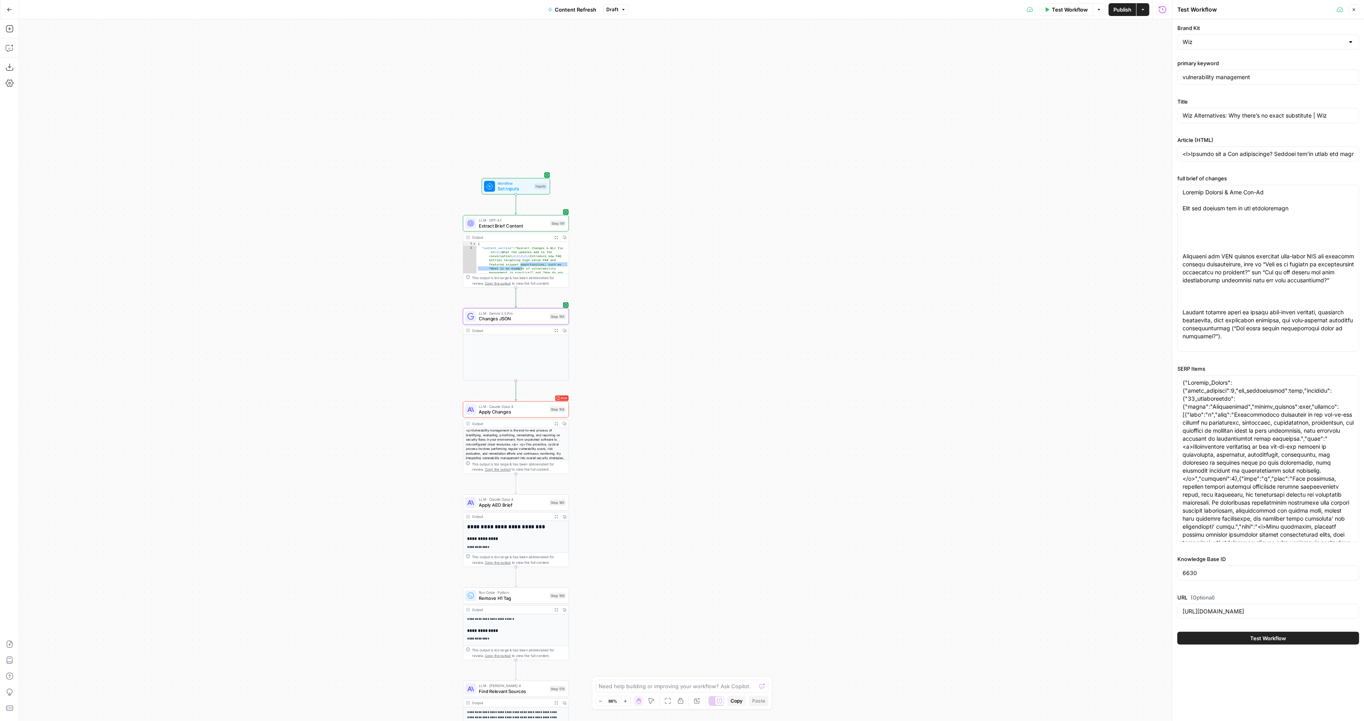
click at [1241, 632] on button "Test Workflow" at bounding box center [1269, 638] width 182 height 13
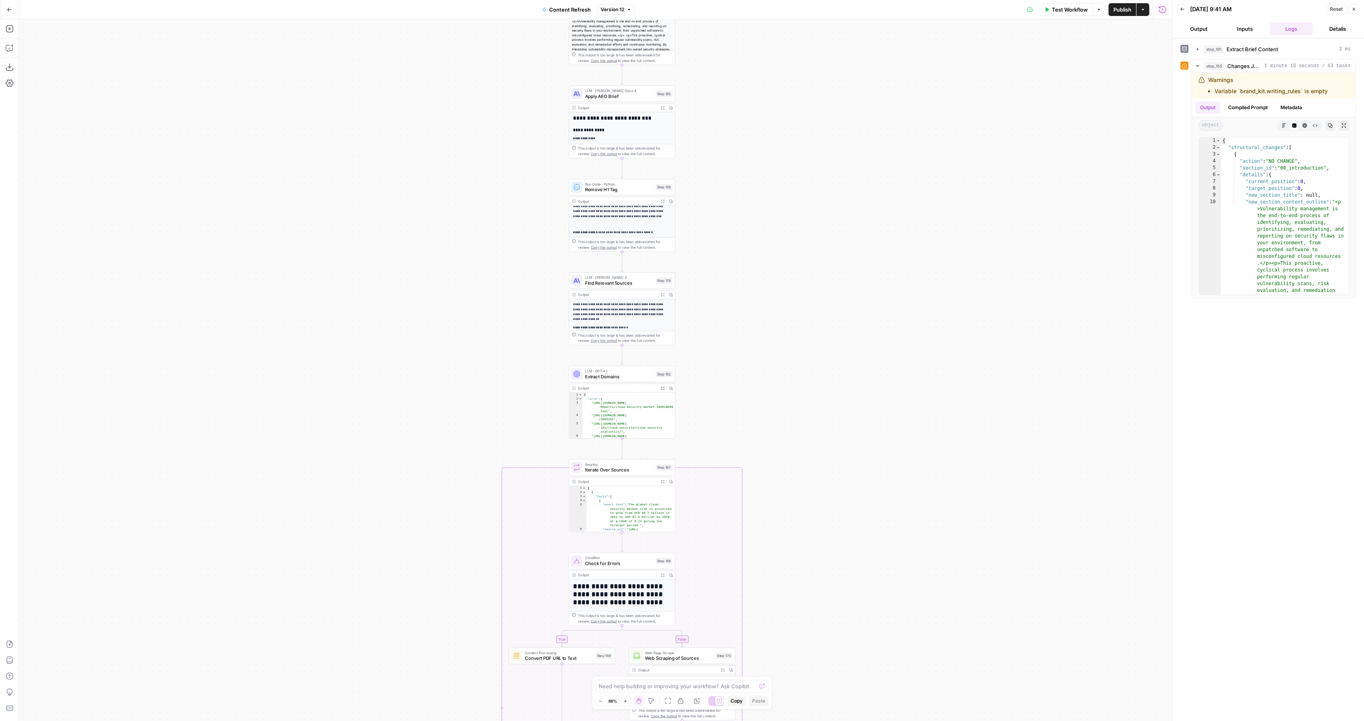
click at [1363, 9] on header "Back 08/28/25 at 9:41 AM Reset Close Output Inputs Logs Details" at bounding box center [1269, 19] width 192 height 38
click at [1358, 8] on button "Close" at bounding box center [1354, 9] width 10 height 10
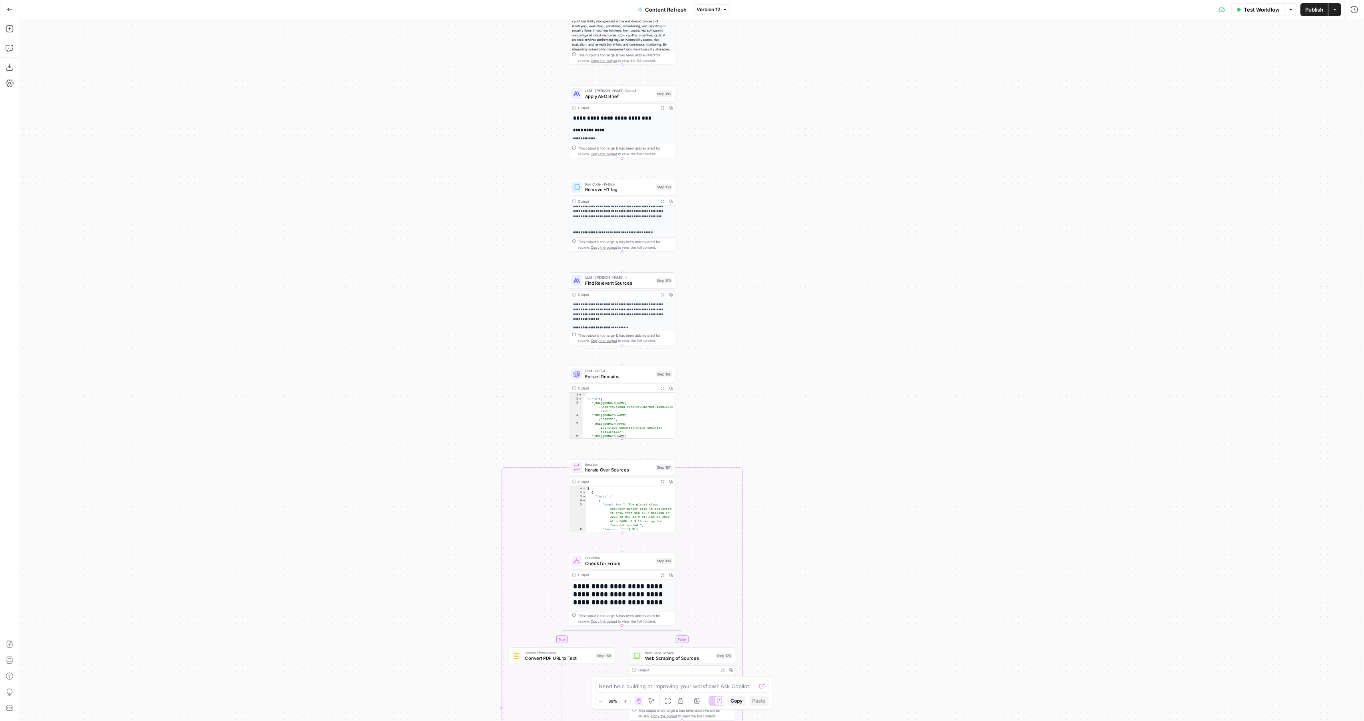
click at [1250, 6] on span "Test Workflow" at bounding box center [1262, 10] width 36 height 8
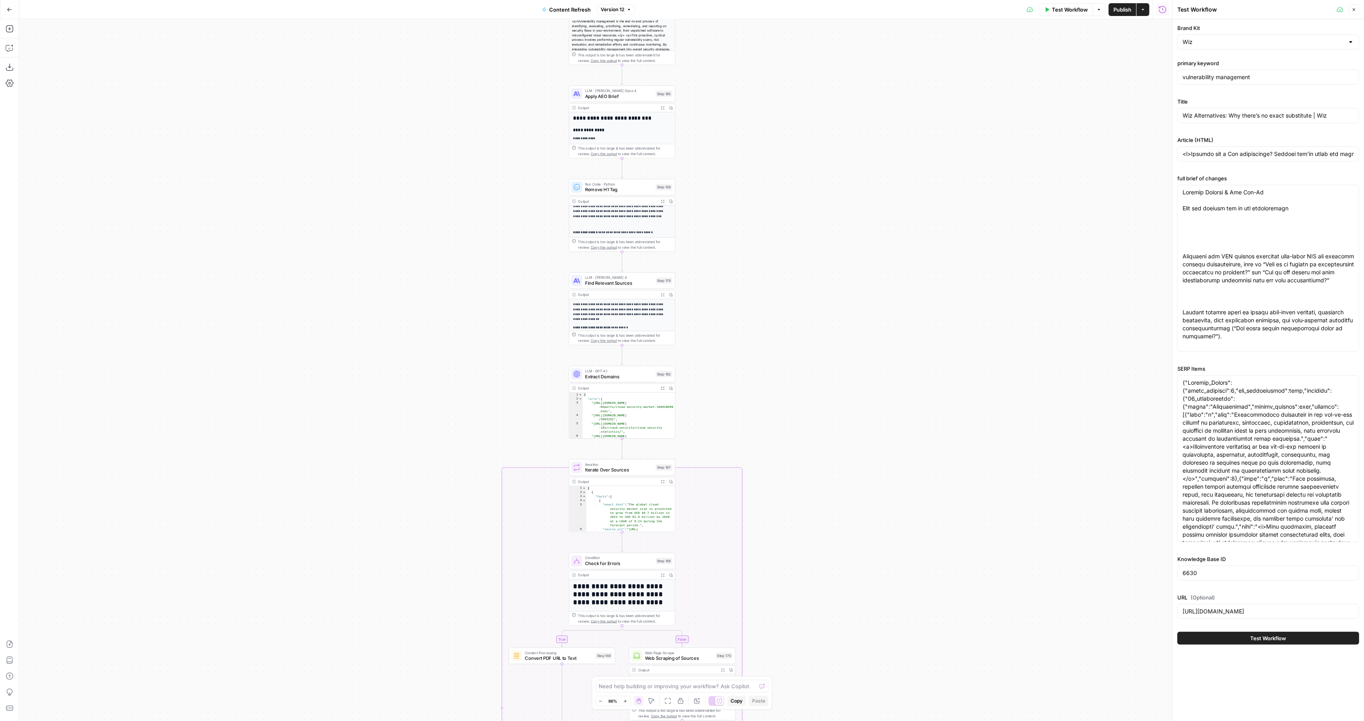
click at [1248, 645] on div "Test Workflow" at bounding box center [1269, 638] width 182 height 22
click at [1255, 632] on button "Test Workflow" at bounding box center [1269, 638] width 182 height 13
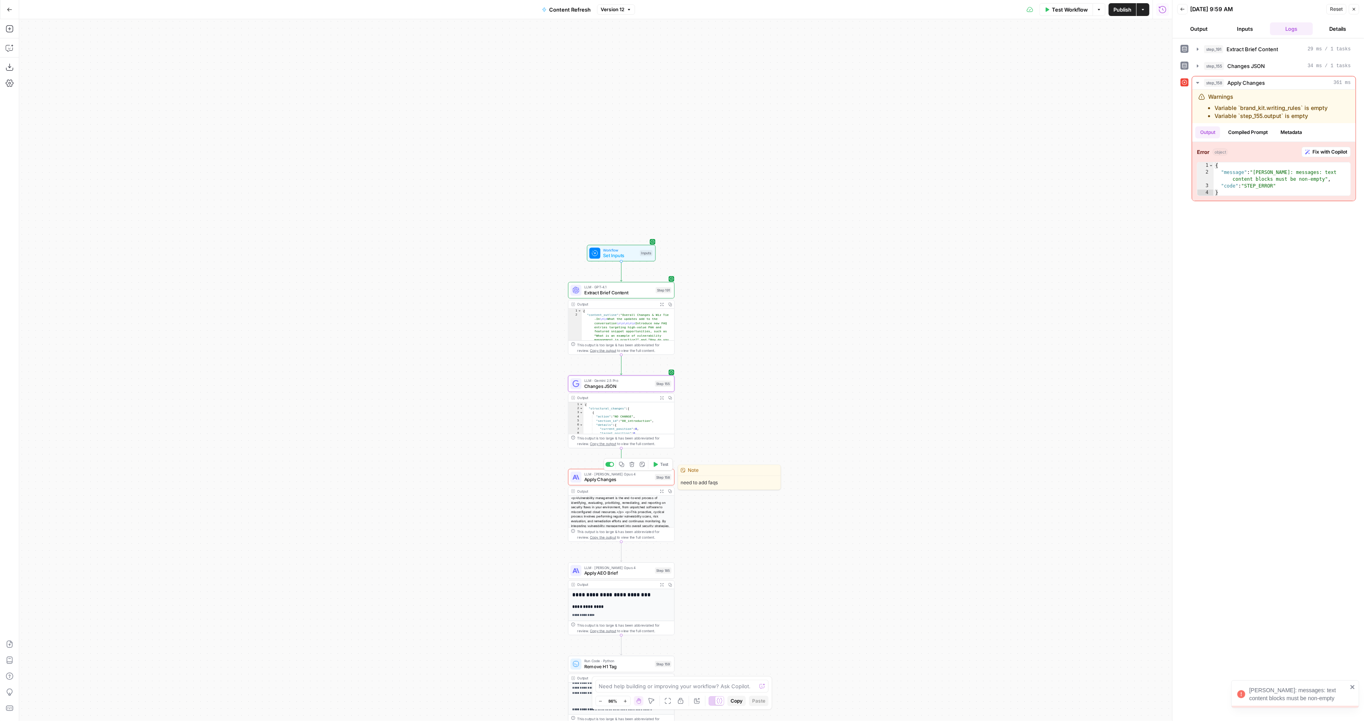
click at [586, 483] on div "LLM · Claude Opus 4 Apply Changes Step 158 Copy step Delete step Edit Note Test" at bounding box center [621, 477] width 106 height 16
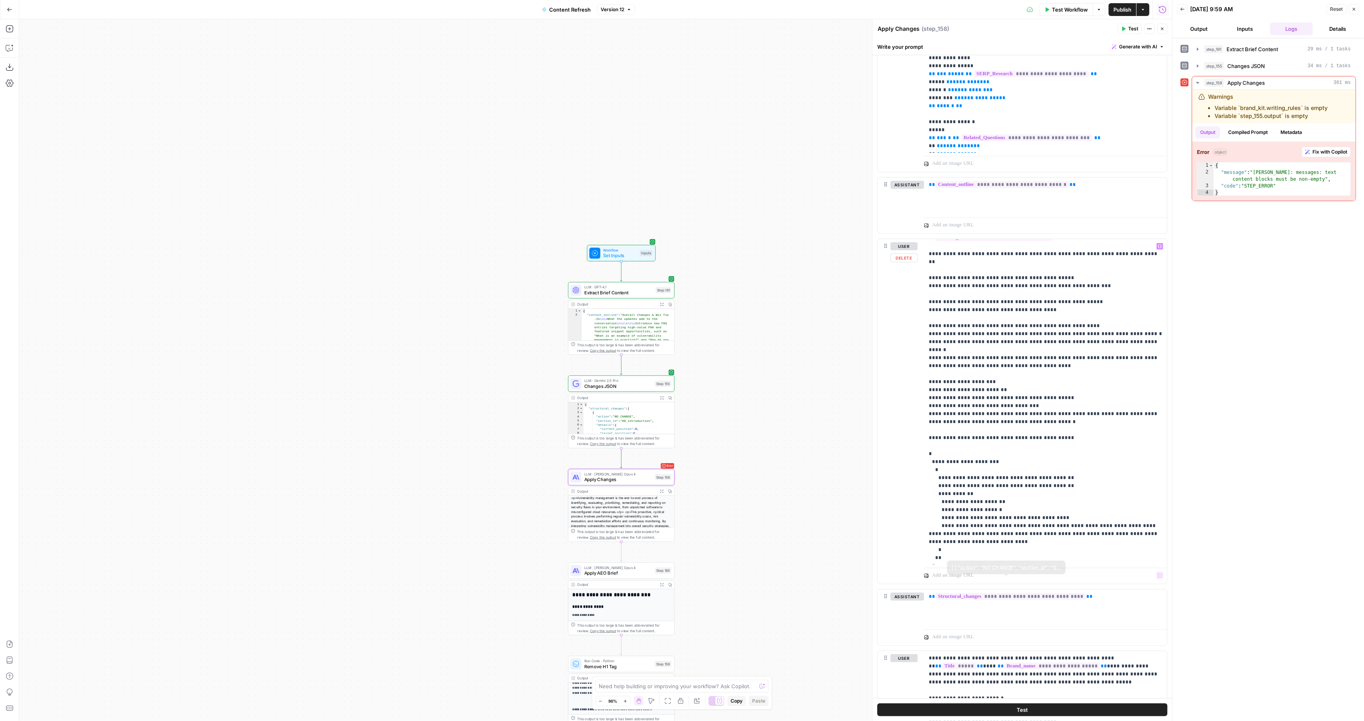
scroll to position [367, 0]
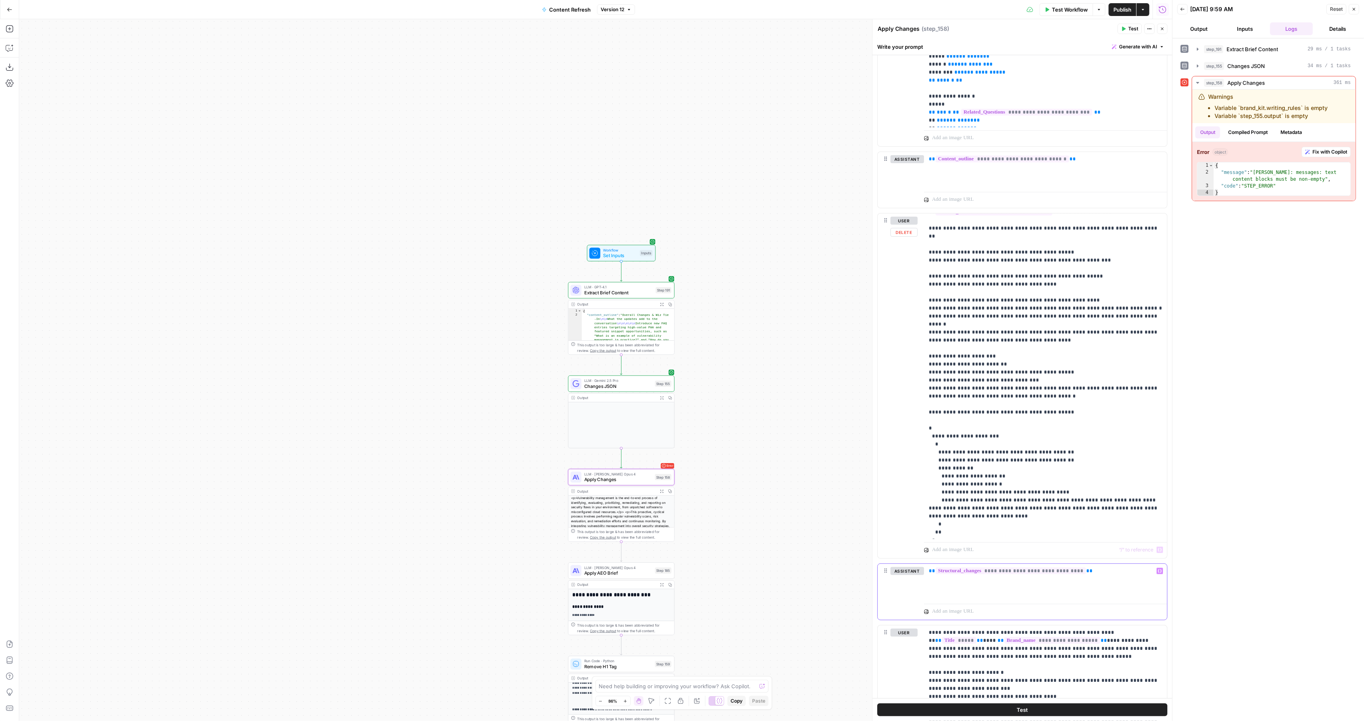
drag, startPoint x: 1117, startPoint y: 573, endPoint x: 926, endPoint y: 550, distance: 192.9
click at [926, 550] on div "**********" at bounding box center [1023, 286] width 290 height 970
click at [662, 396] on icon "button" at bounding box center [661, 397] width 3 height 3
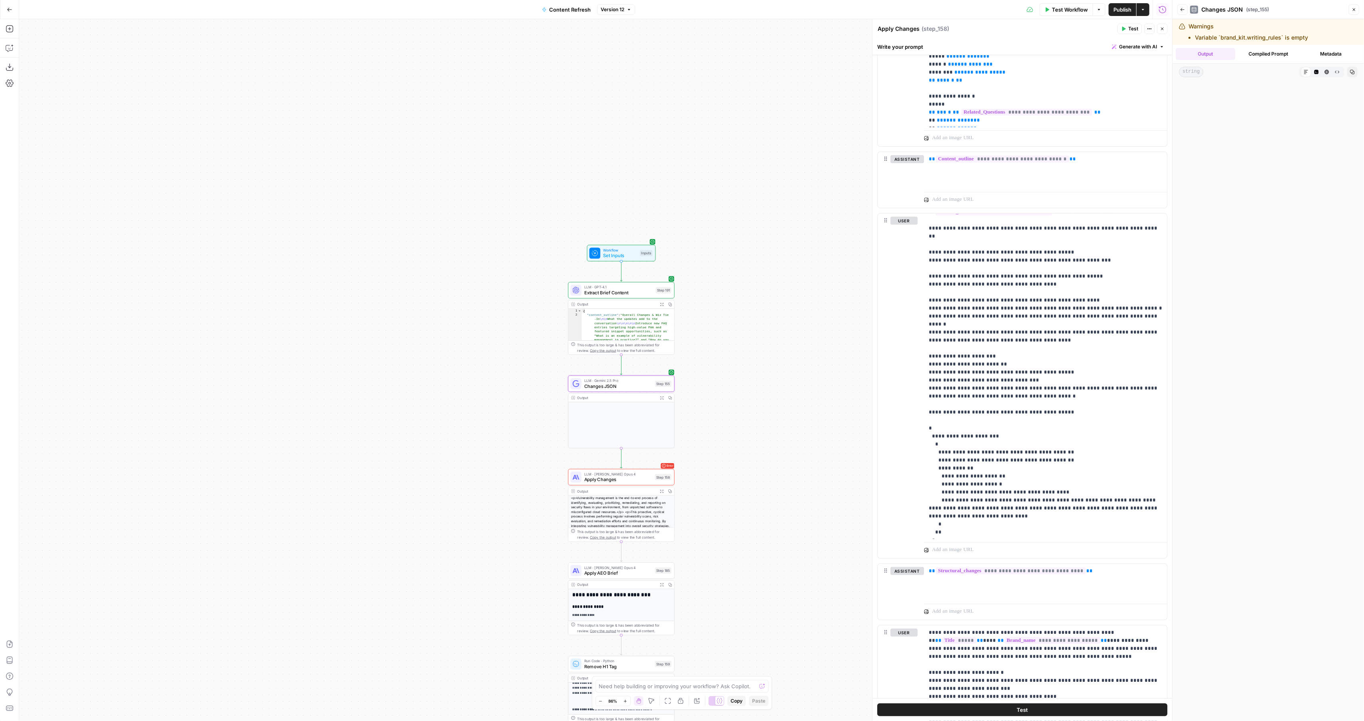
click at [1293, 56] on button "Compiled Prompt" at bounding box center [1269, 54] width 60 height 12
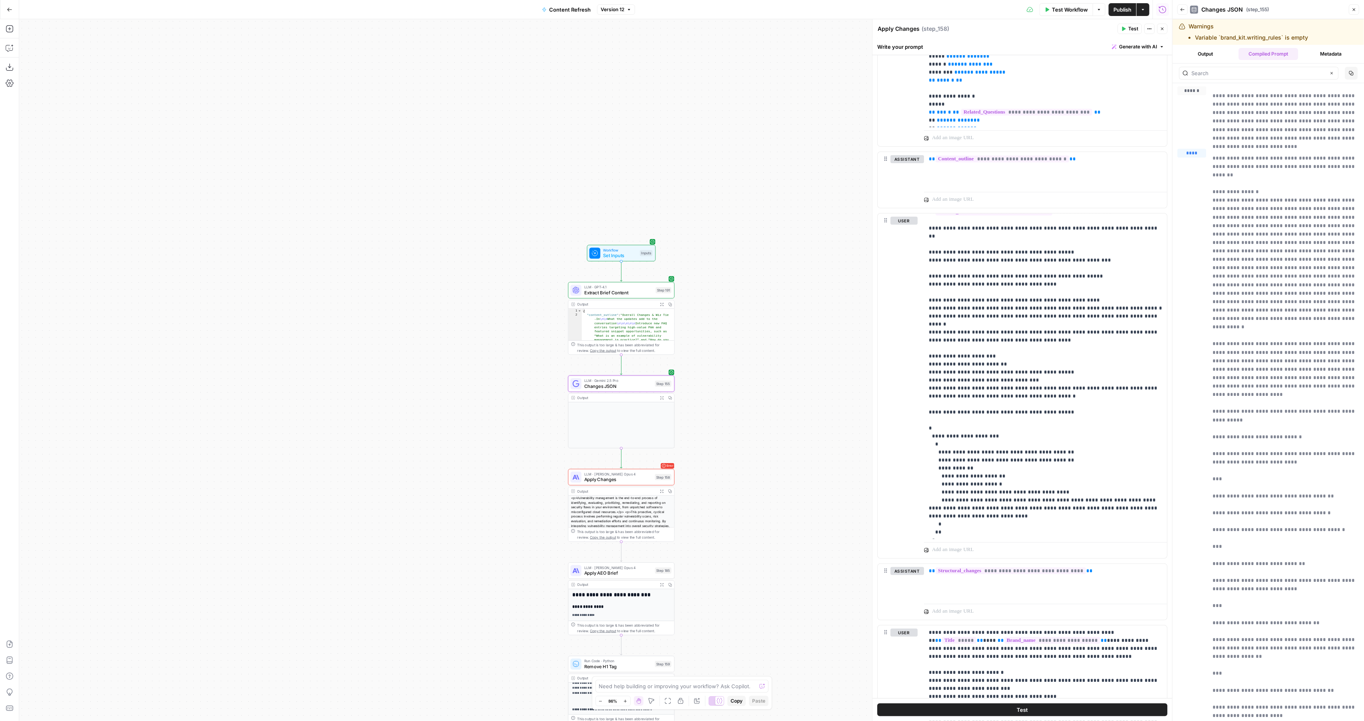
click at [1323, 54] on button "Metadata" at bounding box center [1332, 54] width 60 height 12
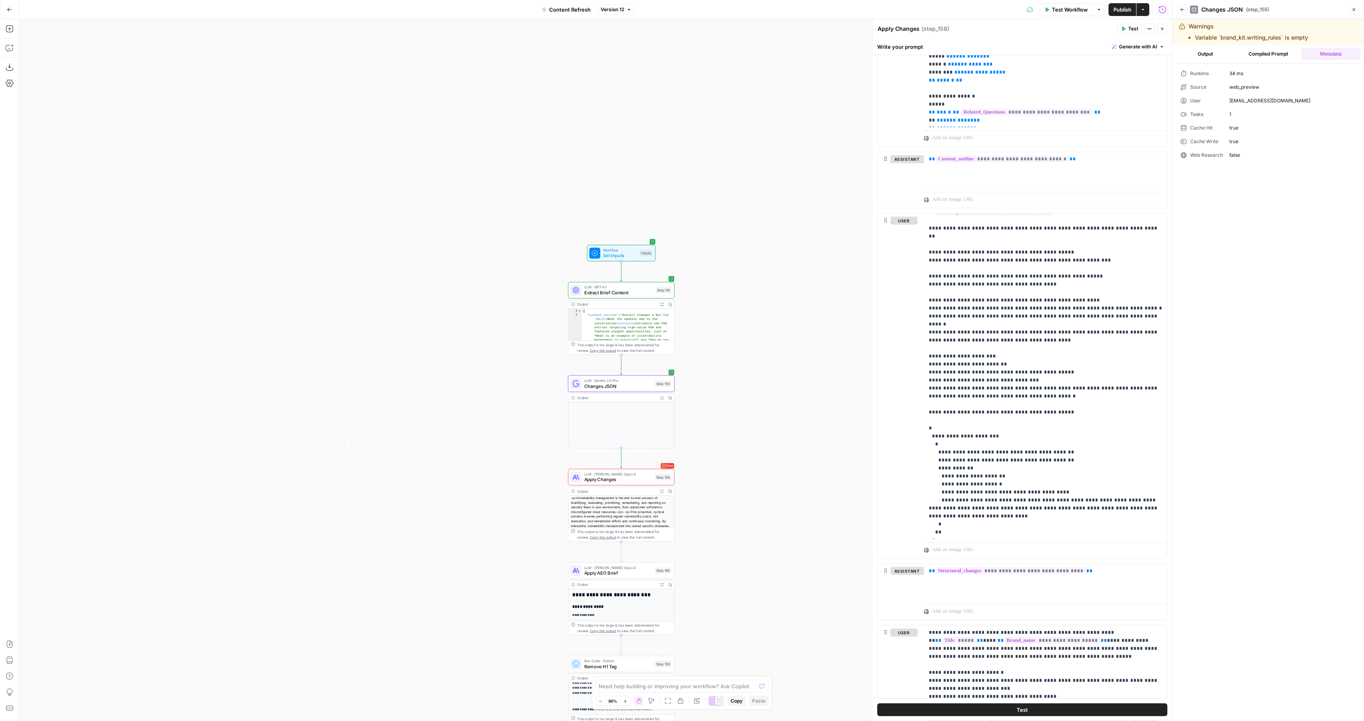
click at [1246, 144] on span "true" at bounding box center [1293, 141] width 127 height 7
click at [1233, 156] on span "false" at bounding box center [1293, 155] width 127 height 7
click at [586, 385] on span "Changes JSON" at bounding box center [618, 386] width 68 height 7
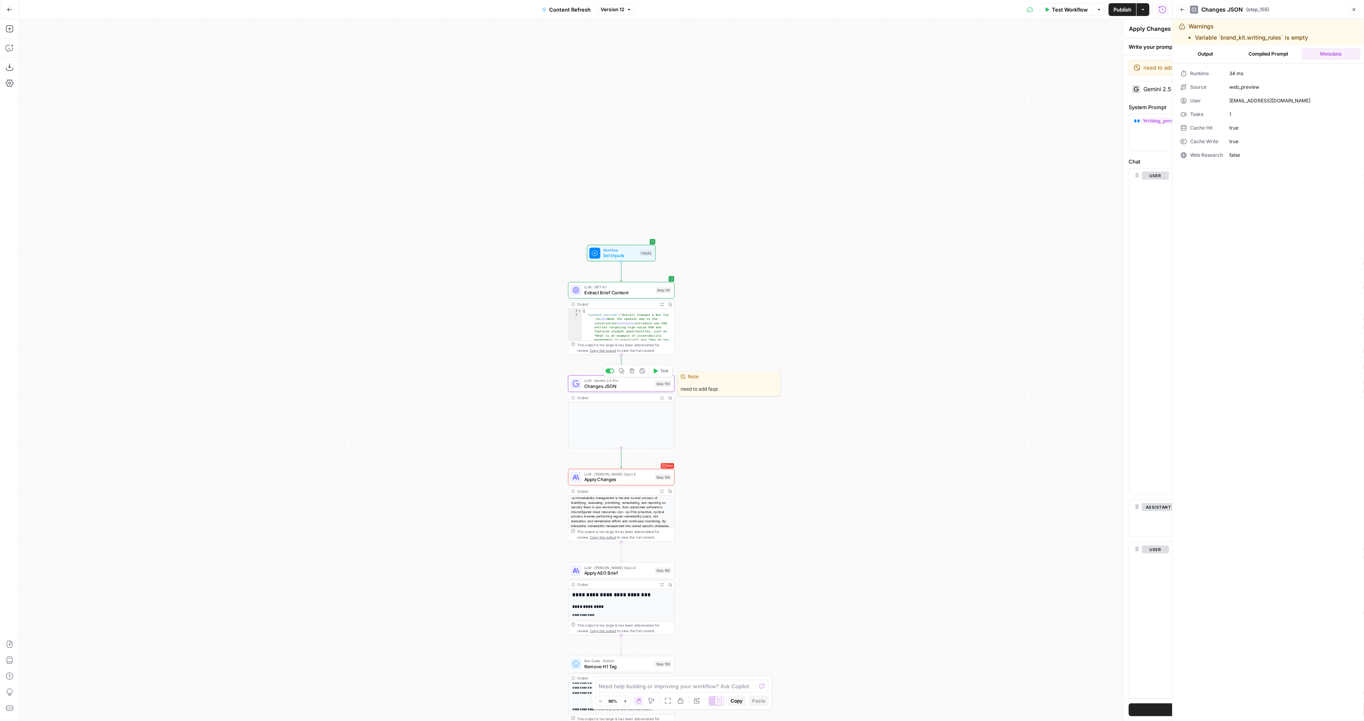
type textarea "Changes JSON"
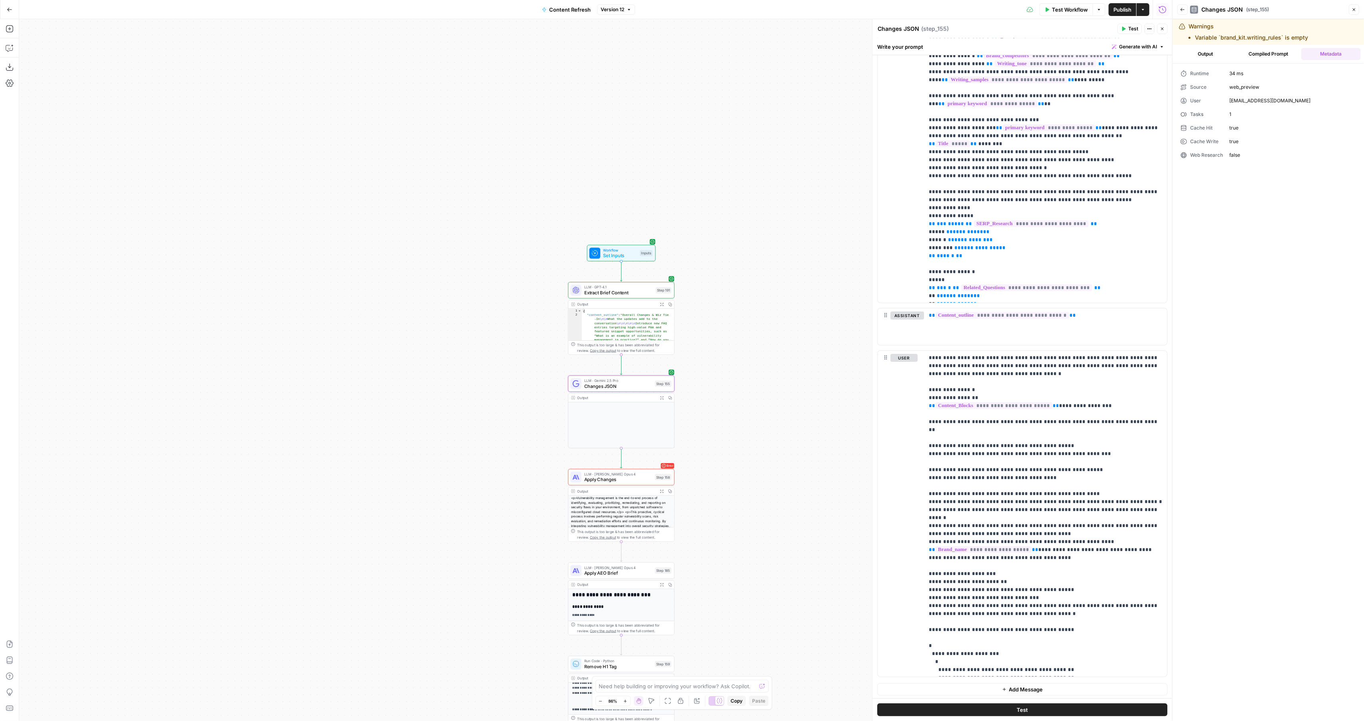
scroll to position [0, 0]
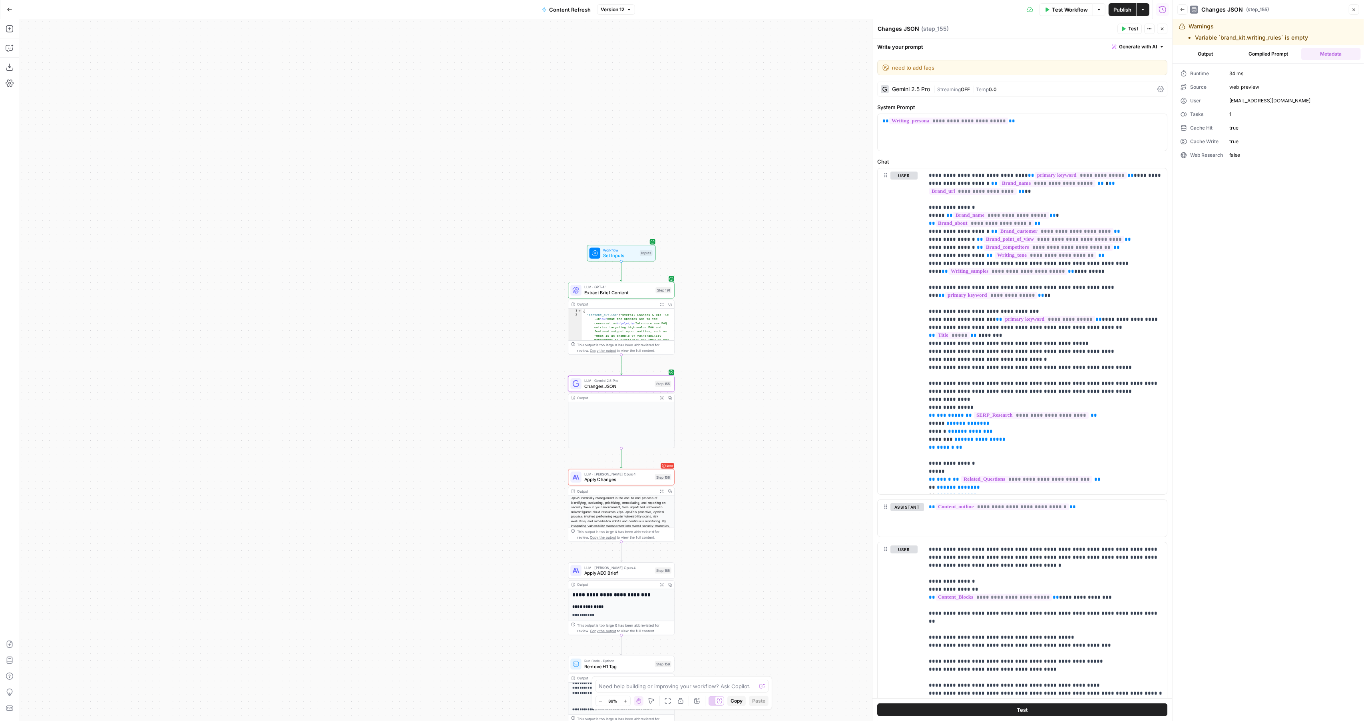
click at [1153, 89] on div "| Streaming OFF | Temp 0.0" at bounding box center [1044, 90] width 221 height 8
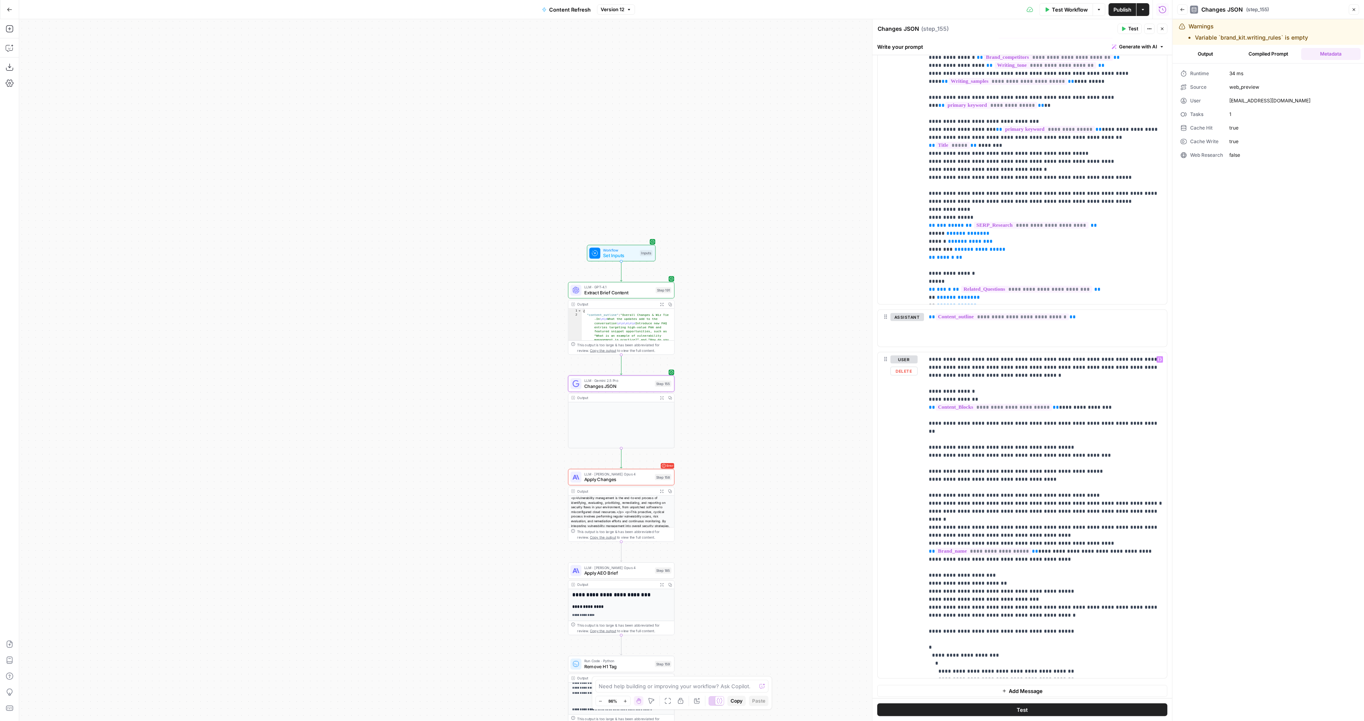
scroll to position [1, 0]
click at [1024, 470] on p "**********" at bounding box center [1046, 555] width 234 height 400
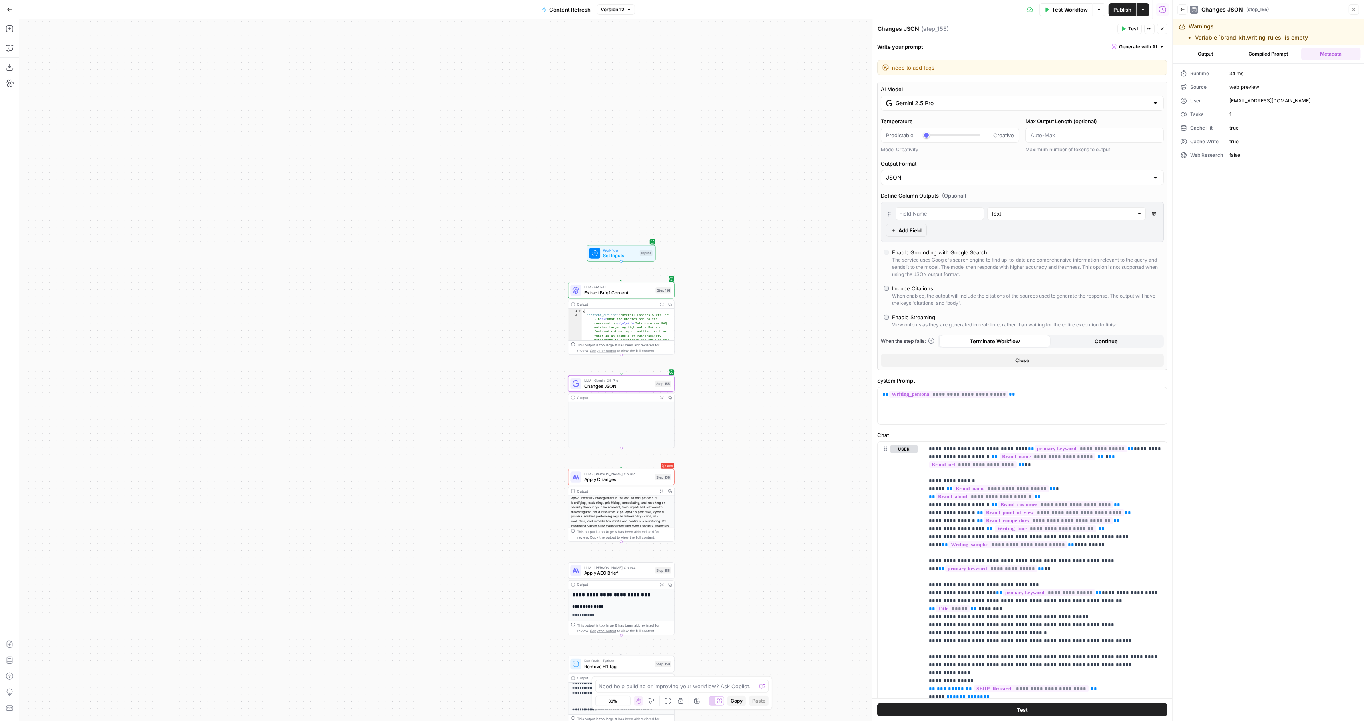
scroll to position [84, 0]
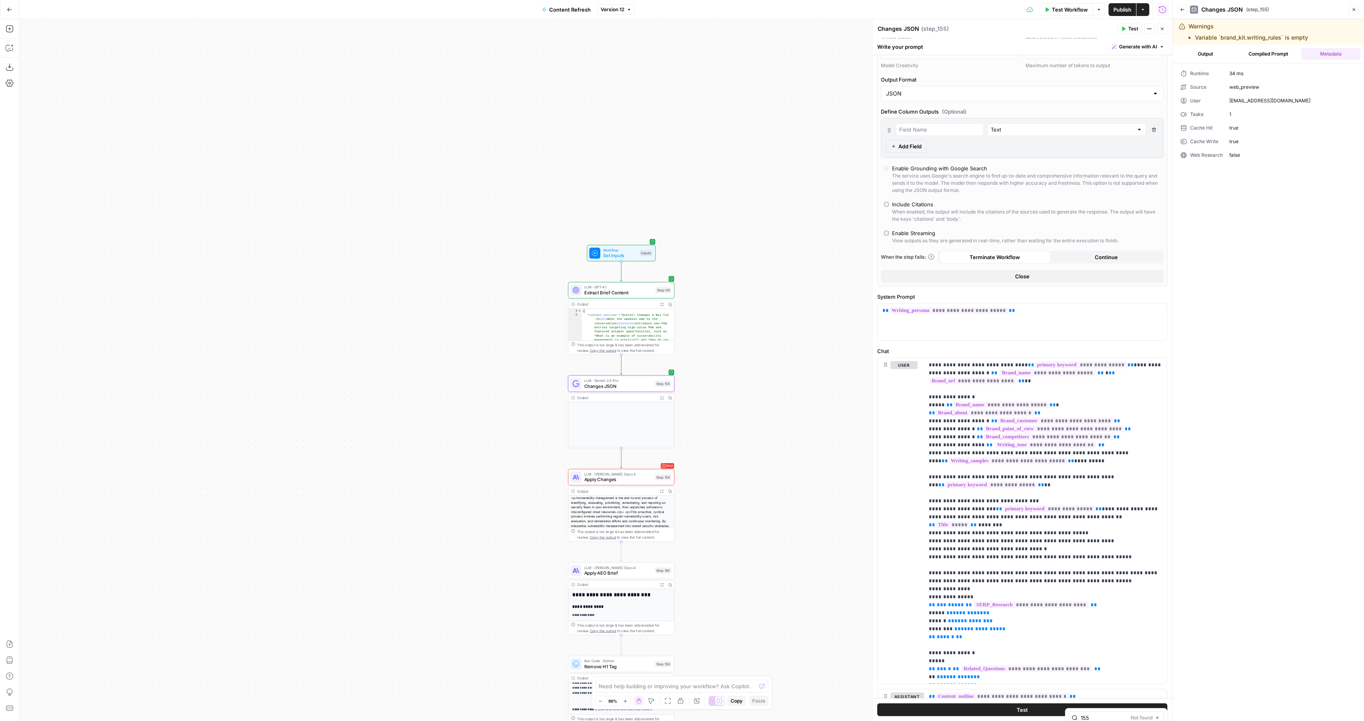
type input "155"
click at [1159, 716] on icon "button" at bounding box center [1158, 718] width 4 height 4
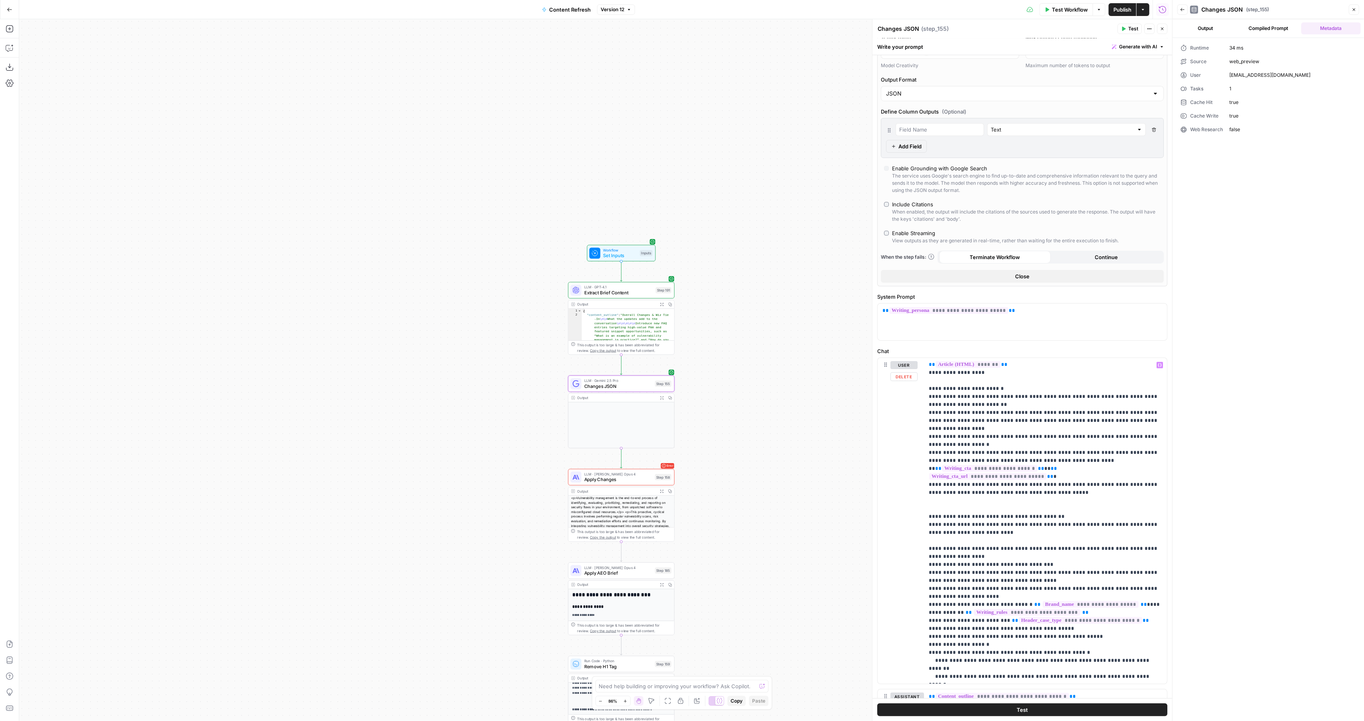
scroll to position [463, 0]
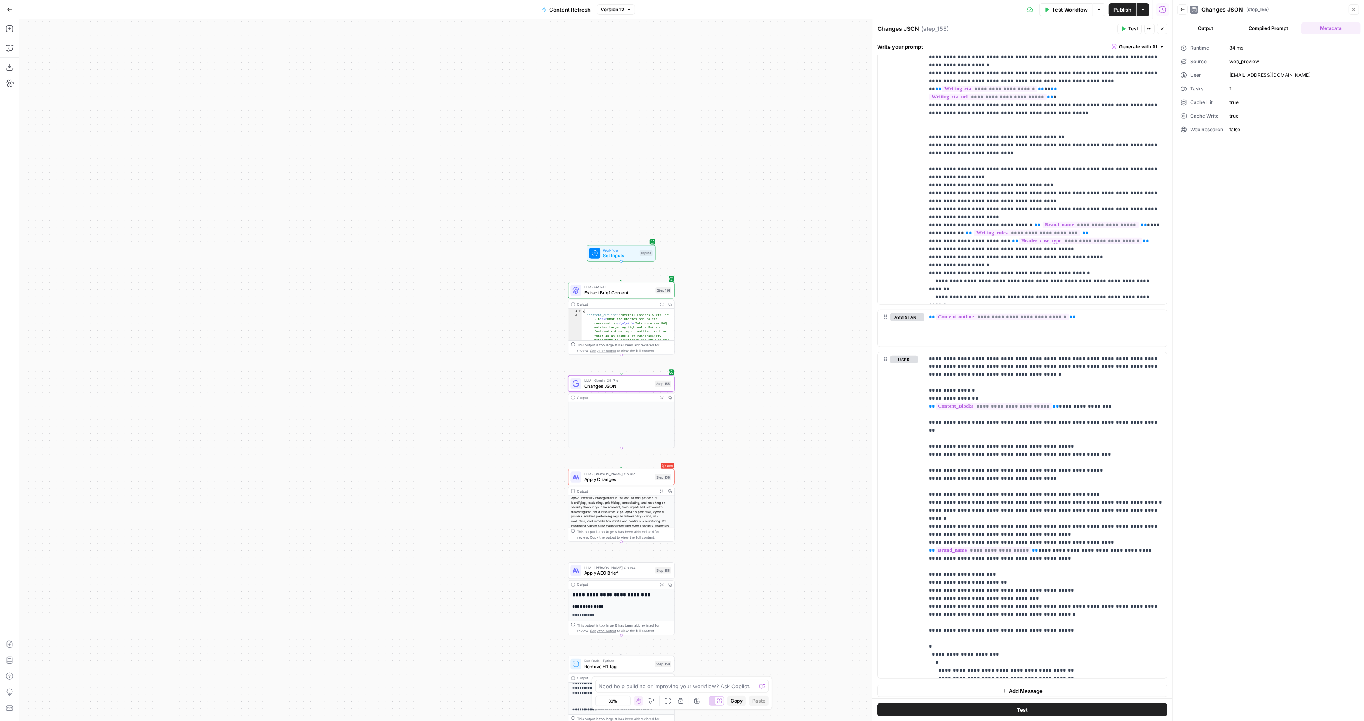
click at [602, 479] on span "Apply Changes" at bounding box center [618, 479] width 68 height 7
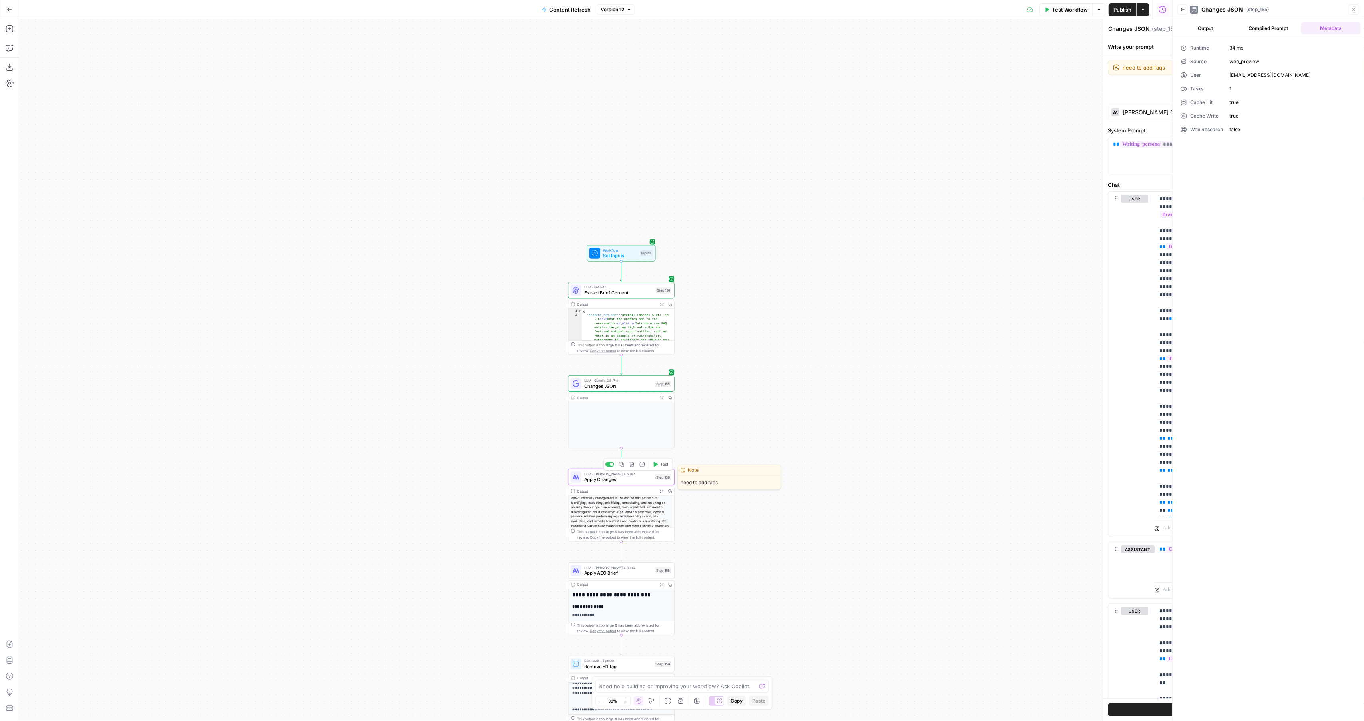
type textarea "Apply Changes"
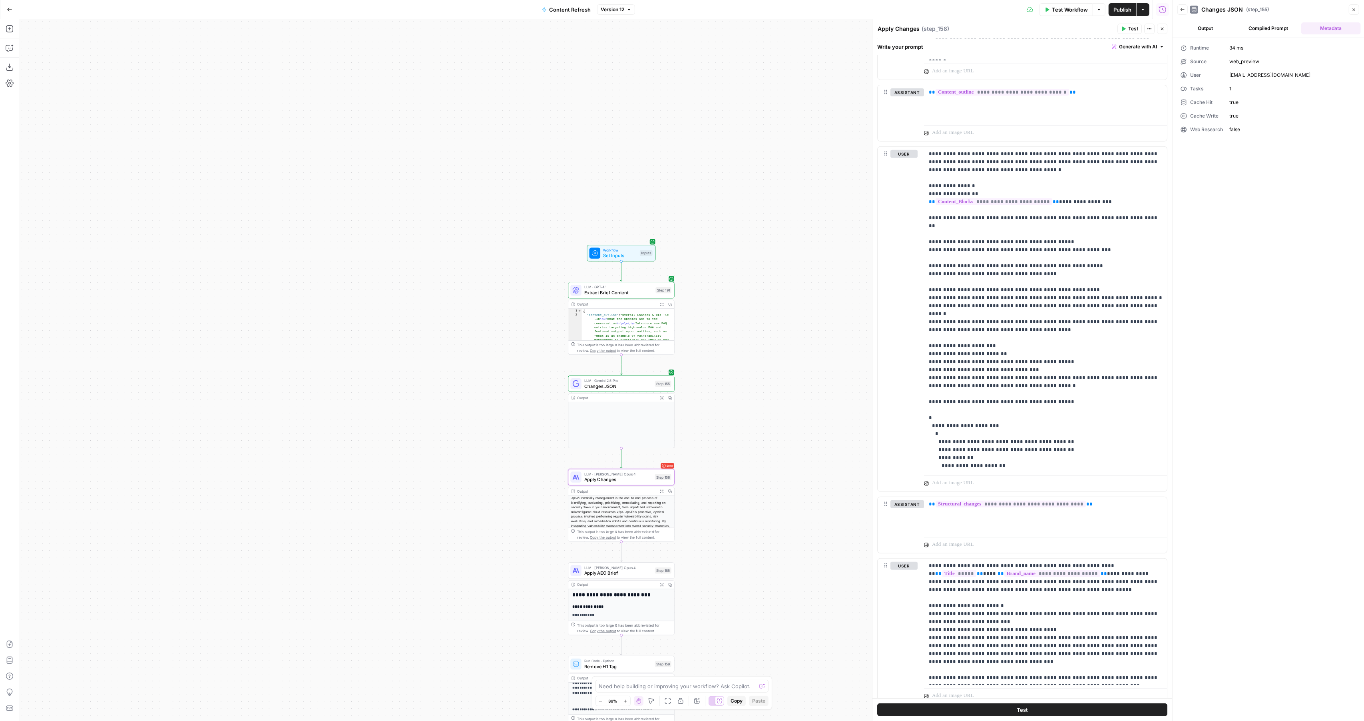
scroll to position [460, 0]
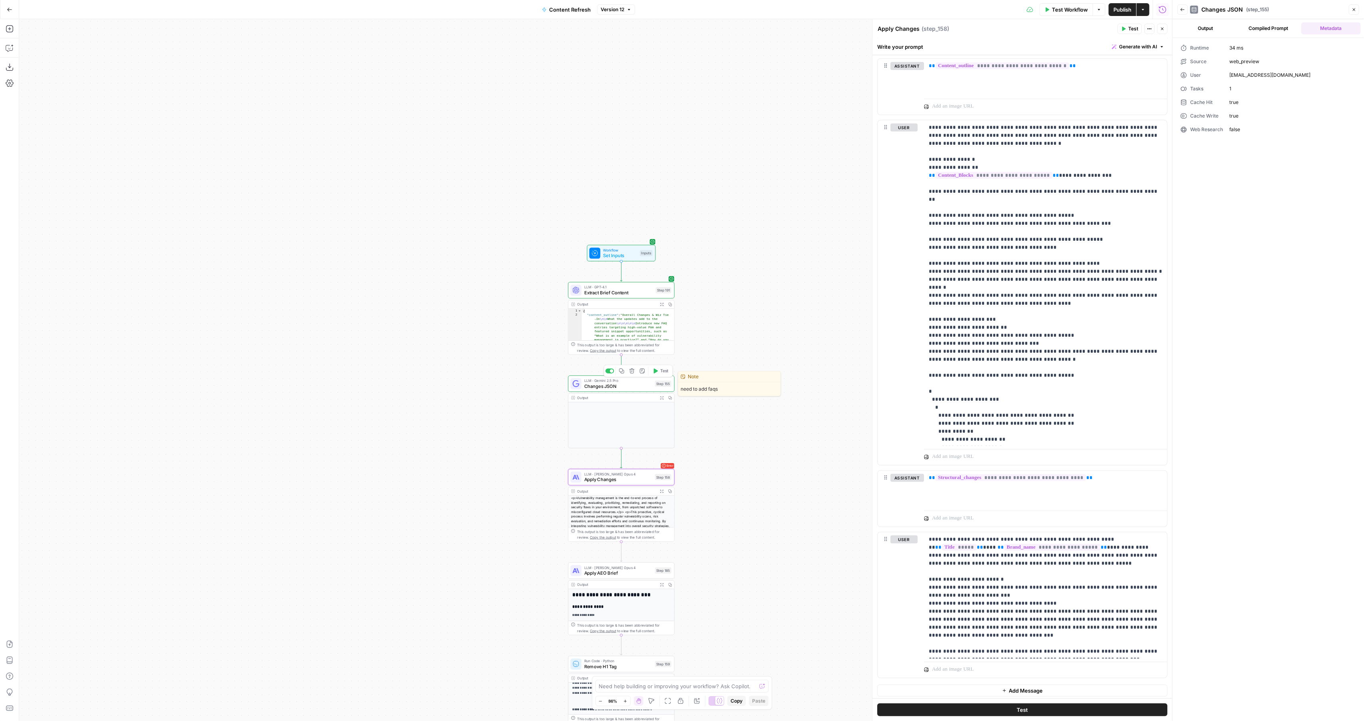
click at [654, 375] on div "Copy step Delete step Edit Note Test" at bounding box center [638, 371] width 69 height 12
click at [634, 386] on span "Changes JSON" at bounding box center [618, 386] width 68 height 7
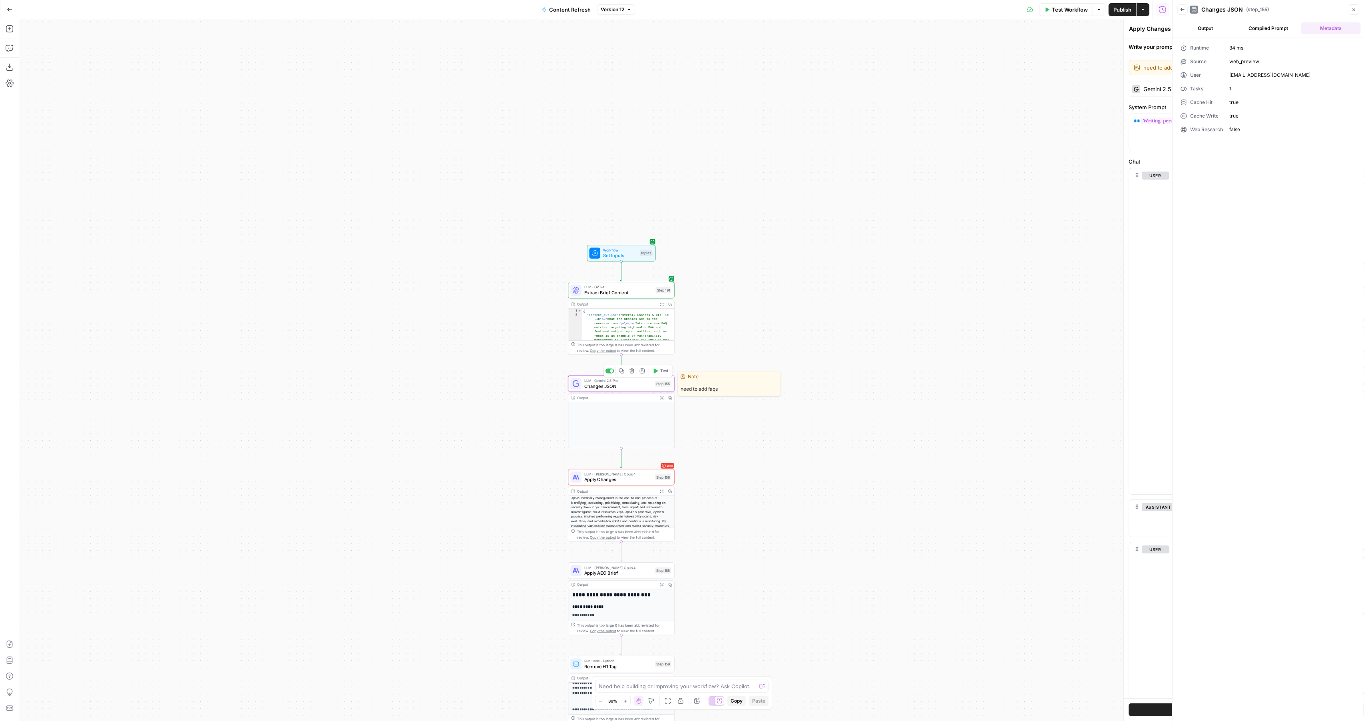
type textarea "Changes JSON"
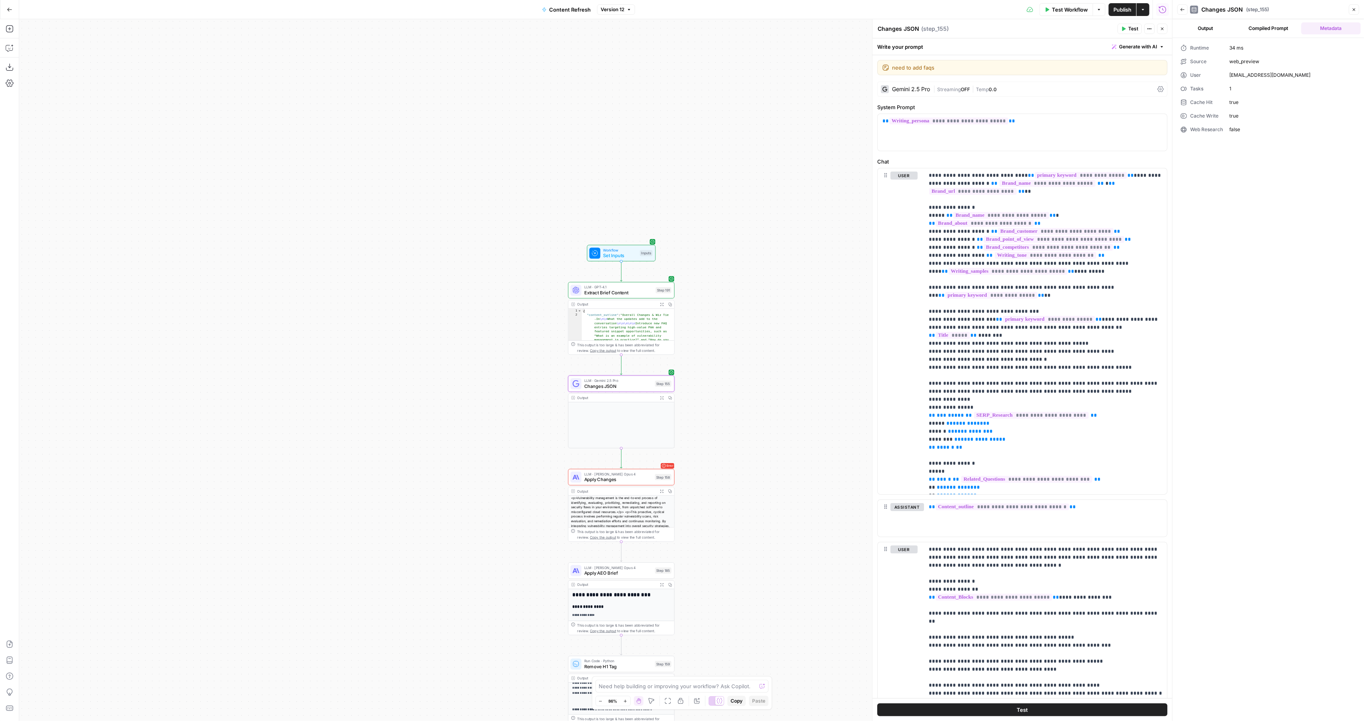
click at [1127, 24] on button "Test" at bounding box center [1130, 29] width 24 height 10
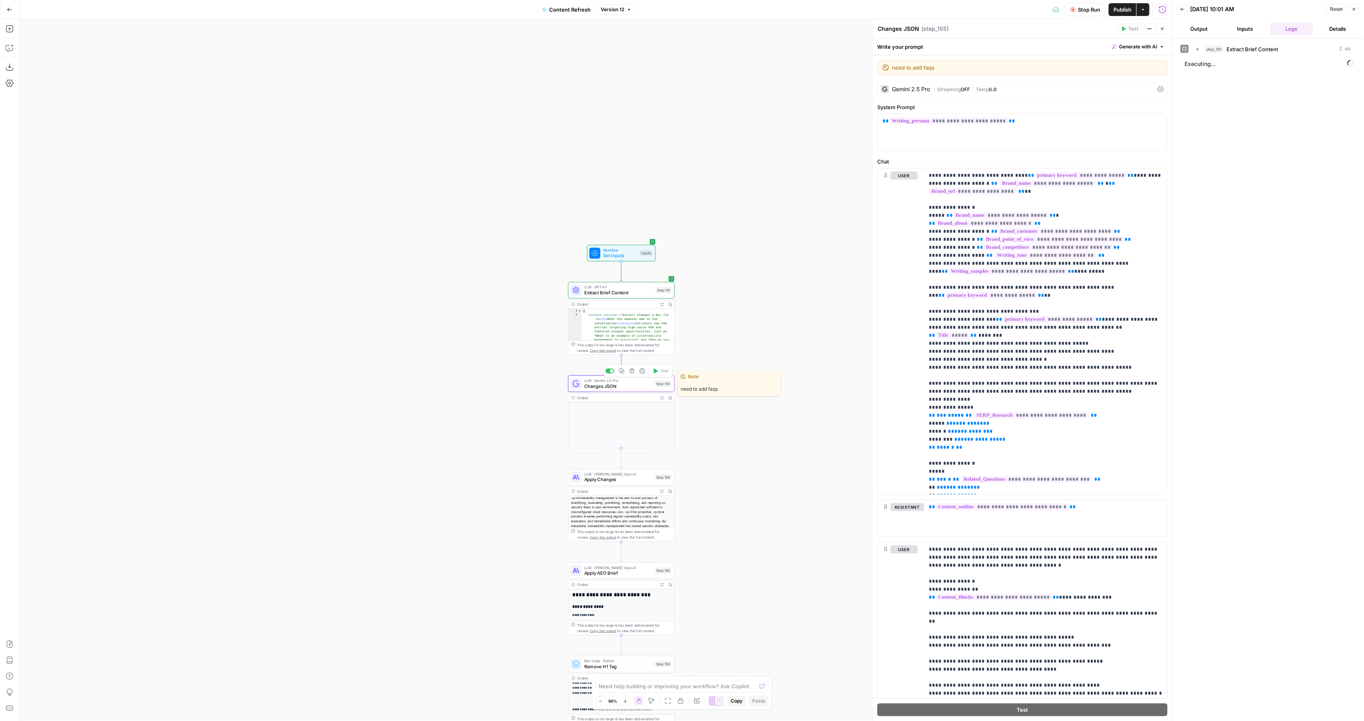
click at [600, 389] on span "Changes JSON" at bounding box center [618, 386] width 68 height 7
click at [1236, 45] on span "Extract Brief Content" at bounding box center [1253, 49] width 52 height 8
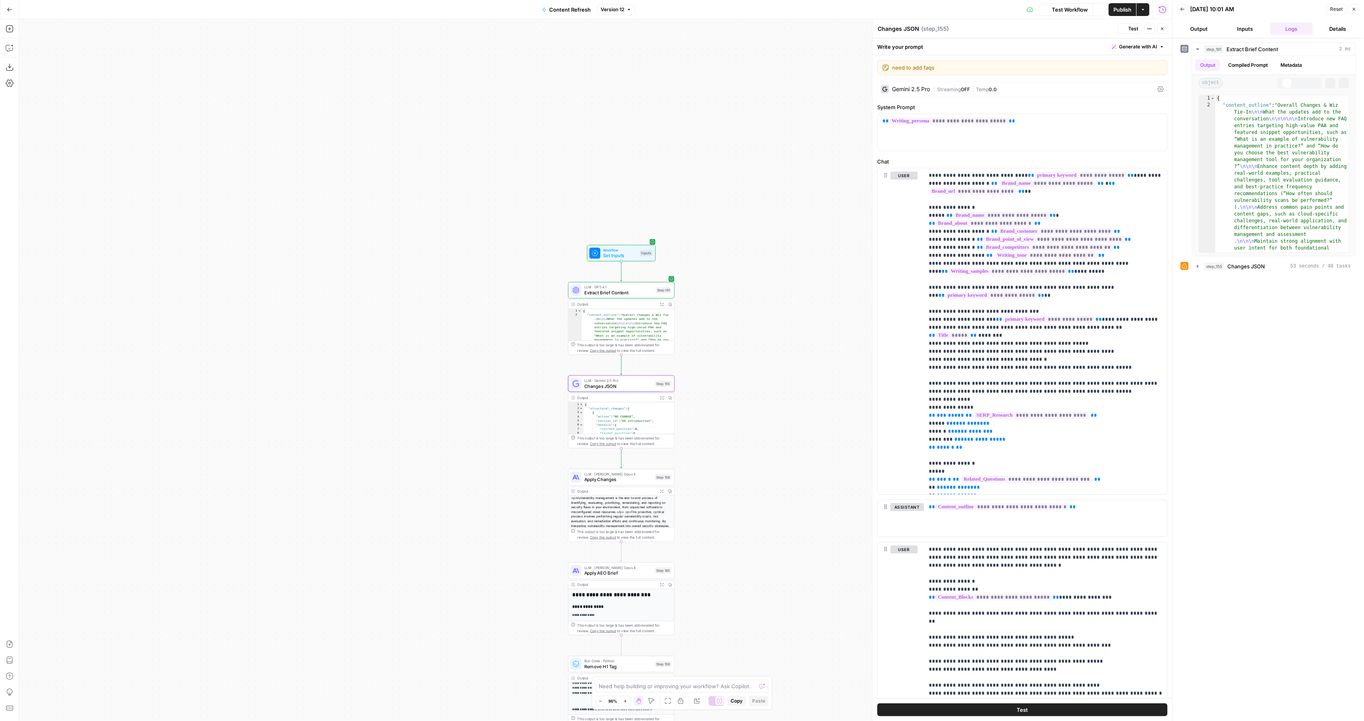
click at [1239, 26] on button "Inputs" at bounding box center [1245, 28] width 43 height 13
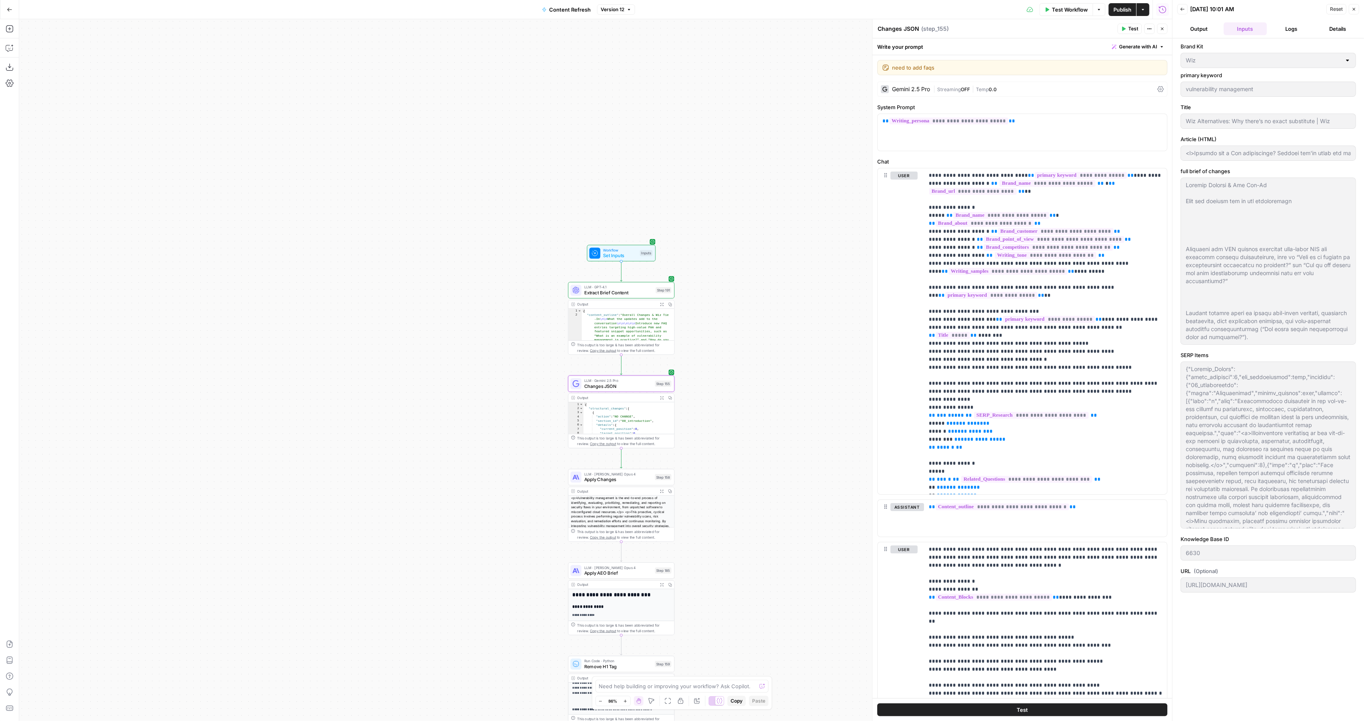
click at [1102, 6] on button "Options" at bounding box center [1099, 9] width 13 height 13
click at [1067, 39] on span "View Last Test" at bounding box center [1077, 39] width 35 height 8
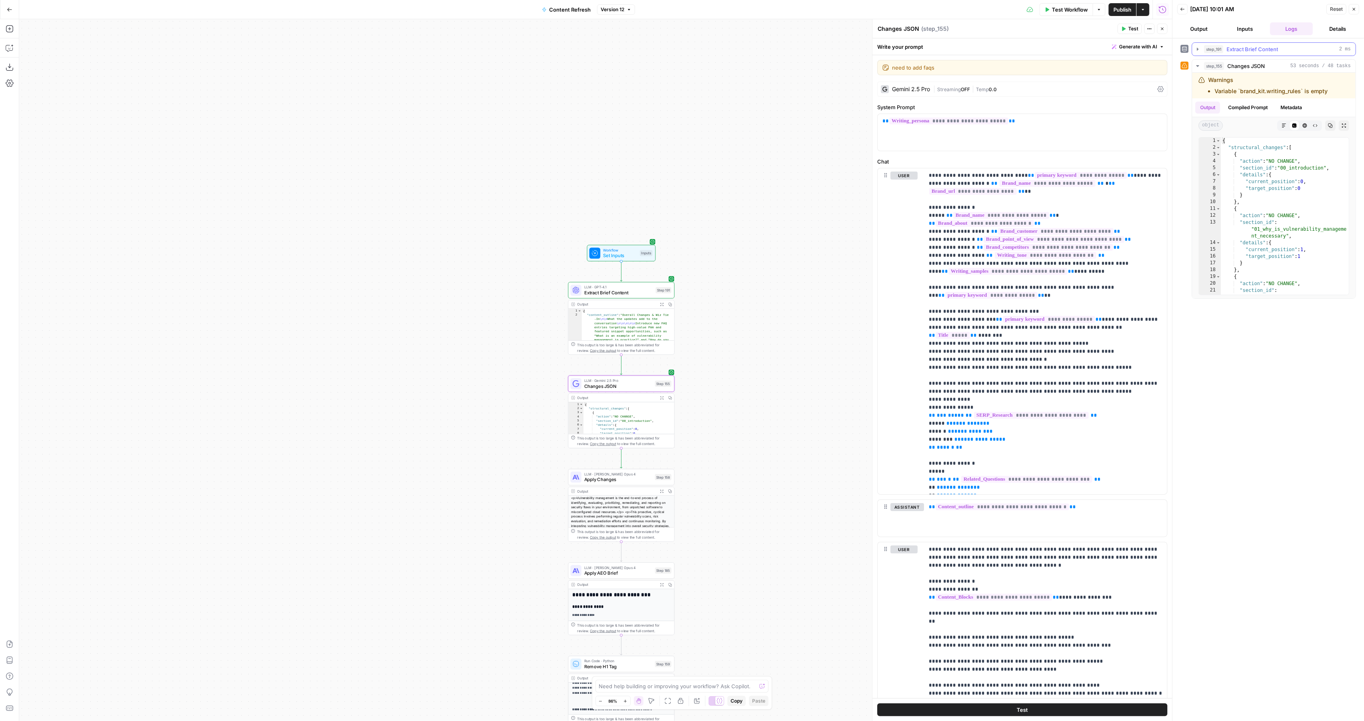
click at [1250, 47] on span "Extract Brief Content" at bounding box center [1253, 49] width 52 height 8
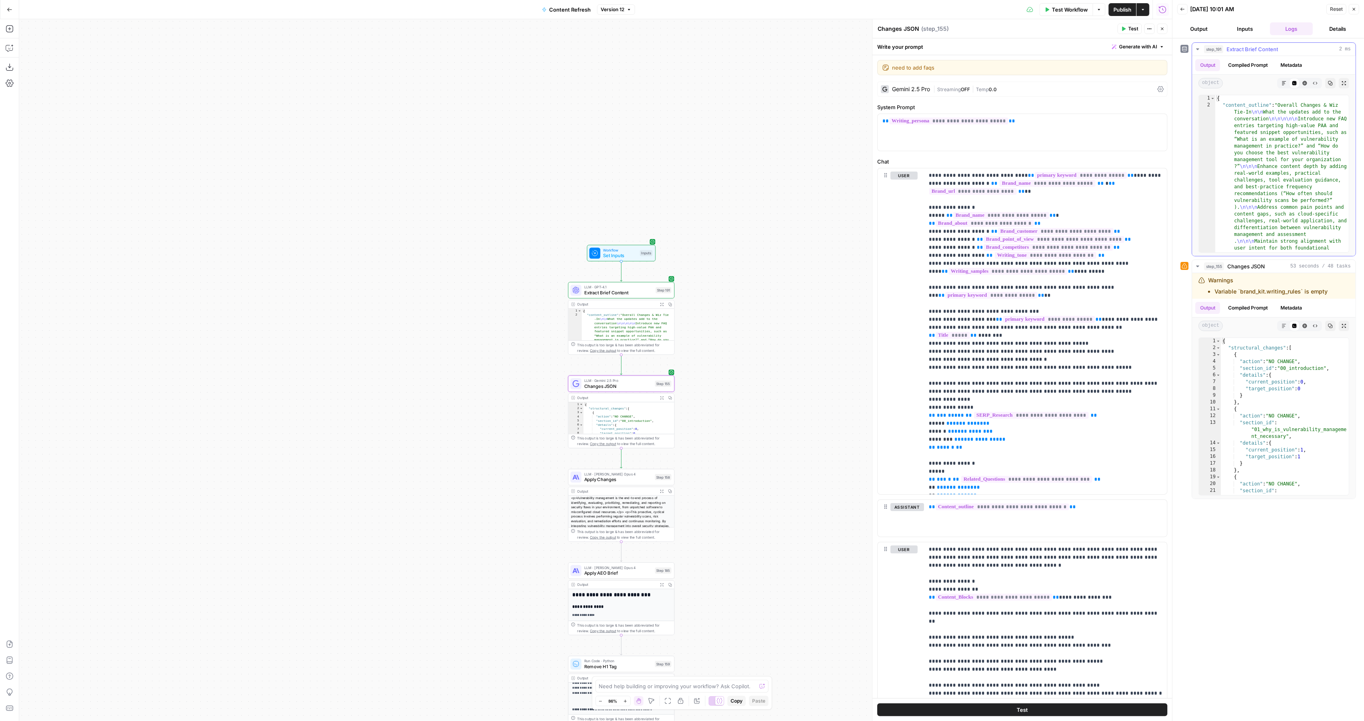
click at [1247, 32] on button "Inputs" at bounding box center [1245, 28] width 43 height 13
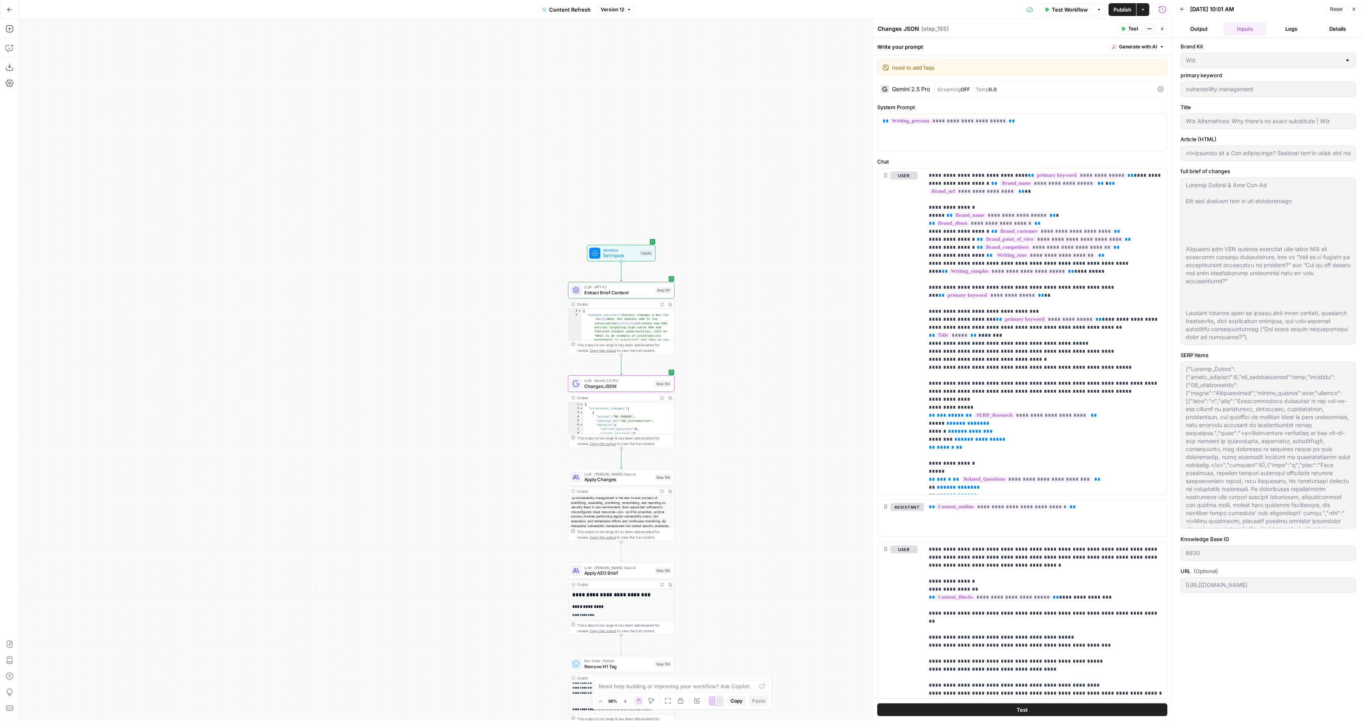
click at [1353, 7] on icon "button" at bounding box center [1354, 9] width 5 height 5
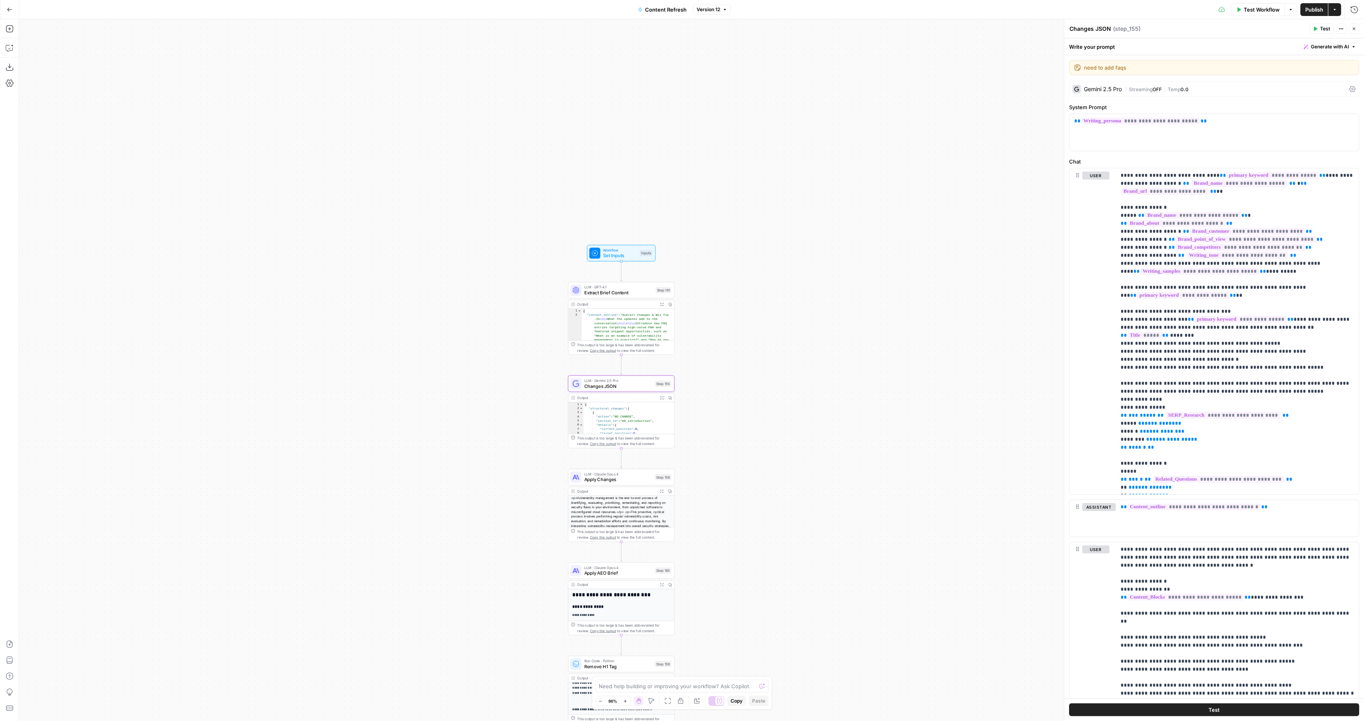
click at [594, 387] on span "Changes JSON" at bounding box center [618, 386] width 68 height 7
click at [1356, 26] on icon "button" at bounding box center [1354, 28] width 5 height 5
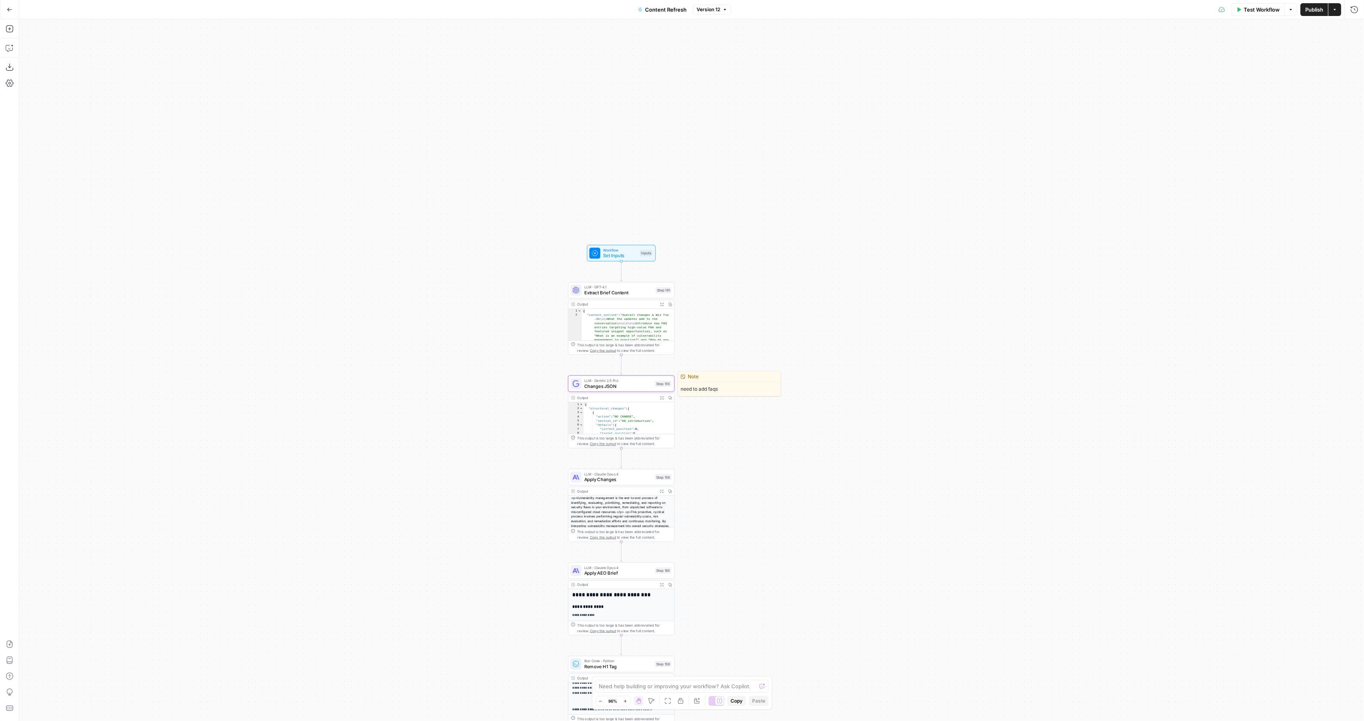
click at [588, 383] on span "Changes JSON" at bounding box center [618, 386] width 68 height 7
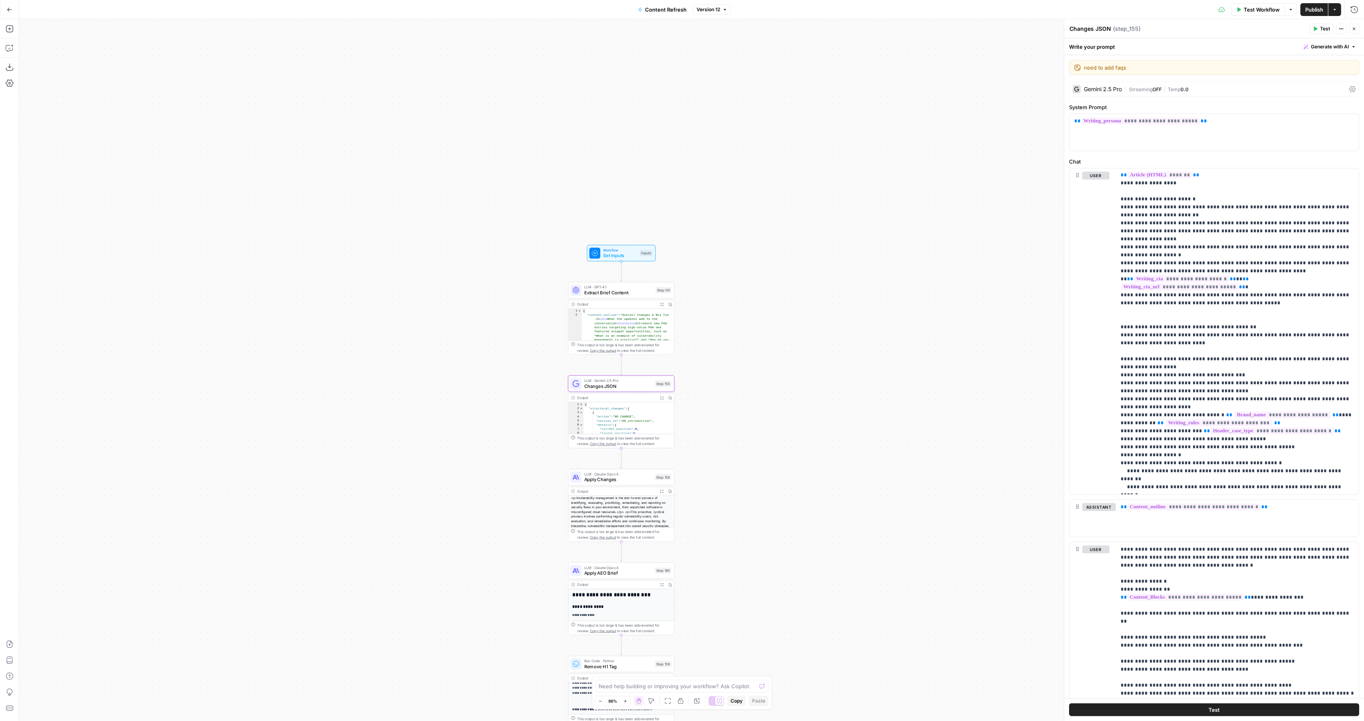
click at [1354, 26] on button "Close" at bounding box center [1354, 29] width 10 height 10
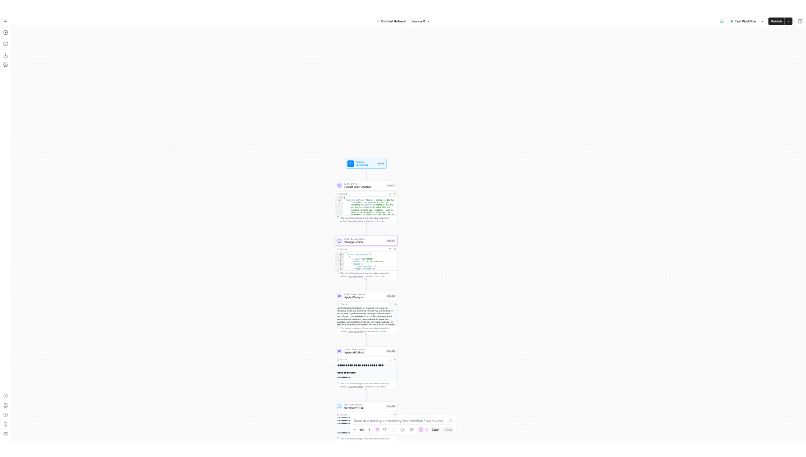
scroll to position [2, 0]
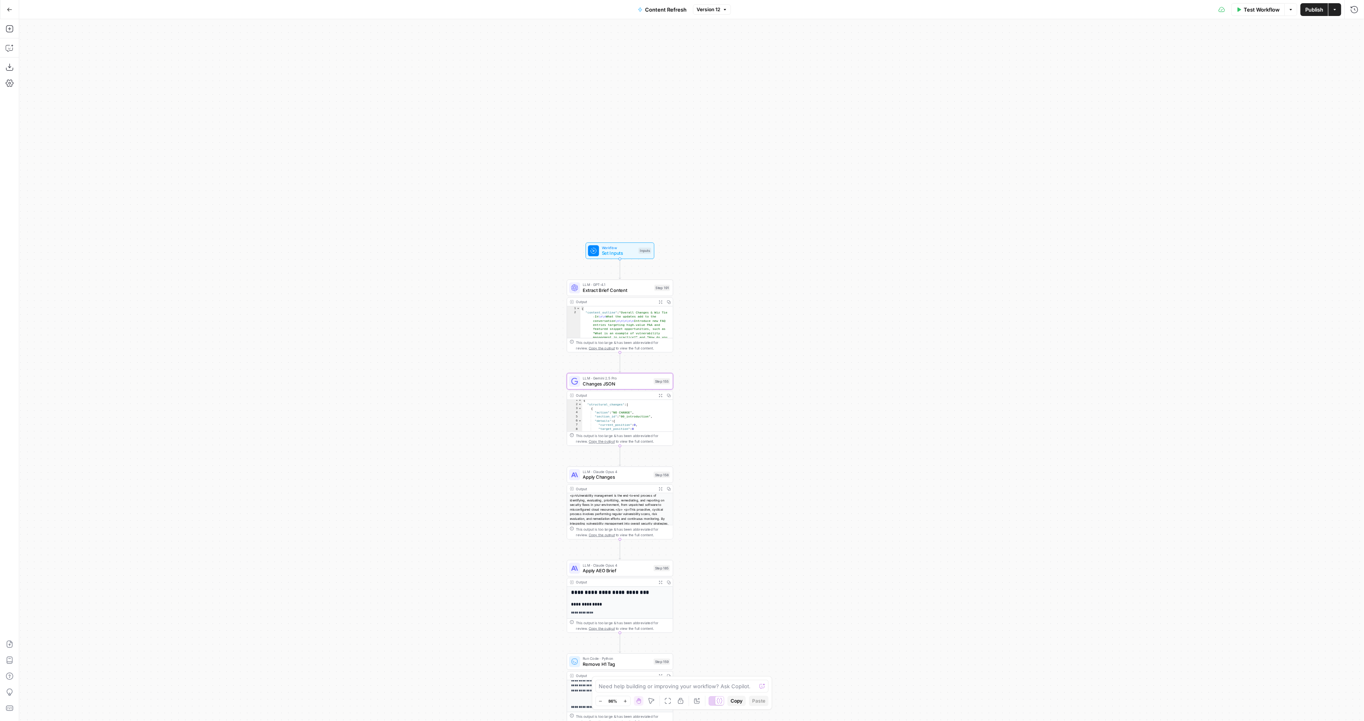
click at [606, 379] on span "LLM · Gemini 2.5 Pro" at bounding box center [617, 378] width 68 height 6
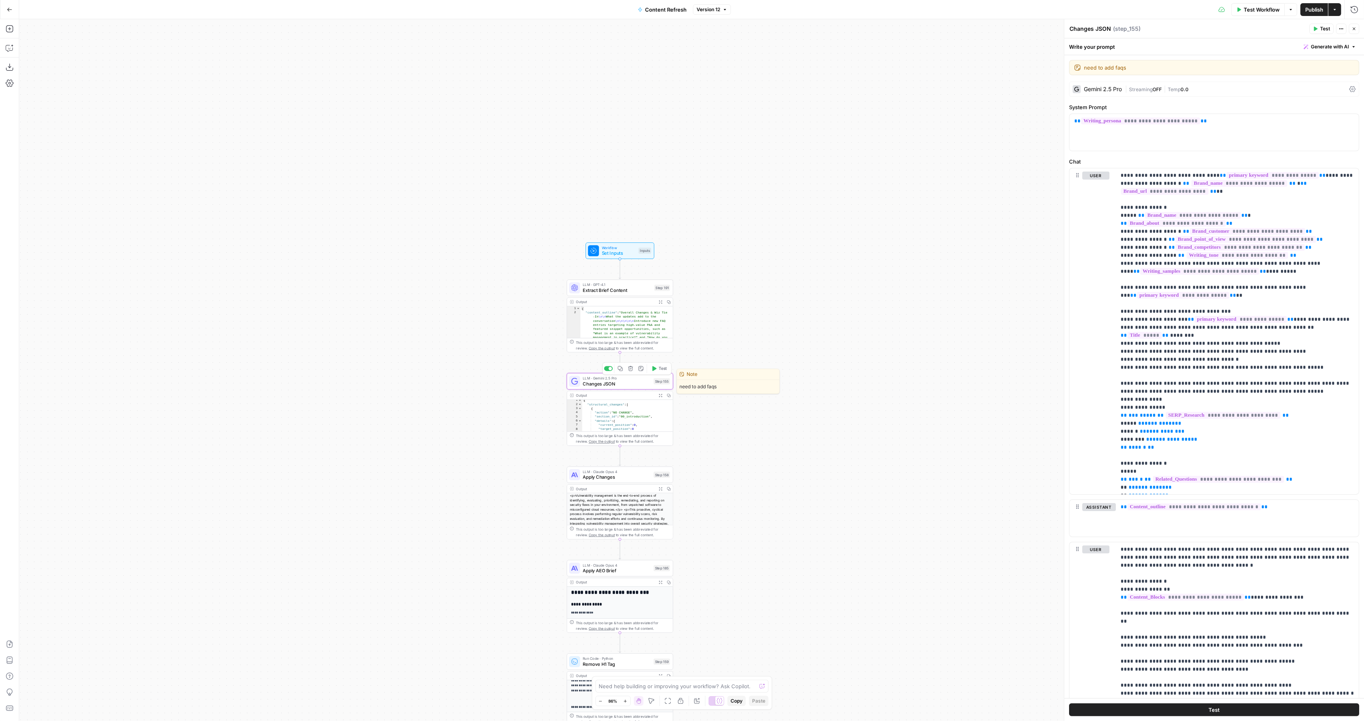
click at [658, 370] on button "Test" at bounding box center [659, 368] width 21 height 9
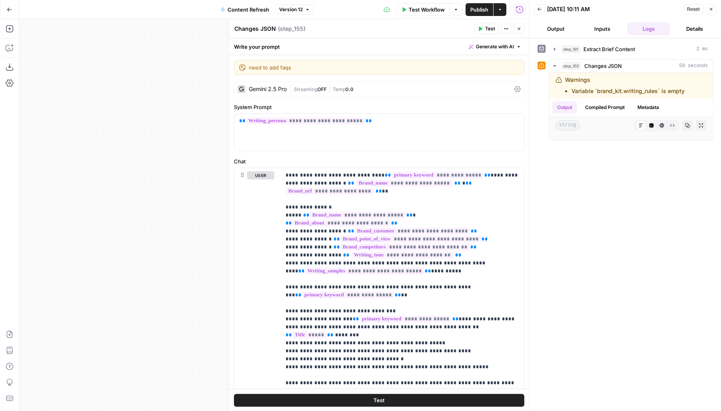
click at [518, 27] on icon "button" at bounding box center [519, 28] width 5 height 5
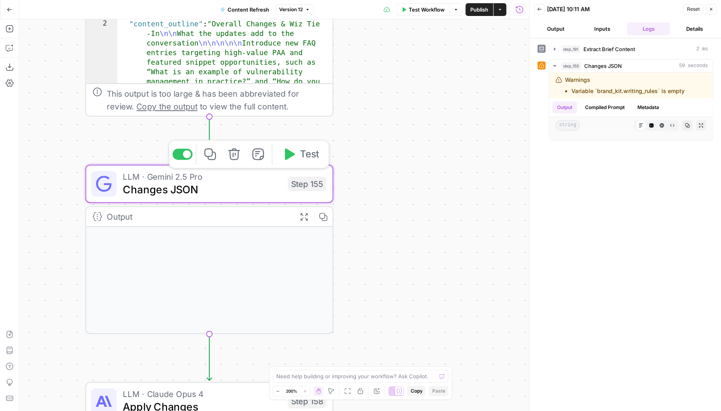
click at [305, 158] on span "Test" at bounding box center [308, 154] width 19 height 14
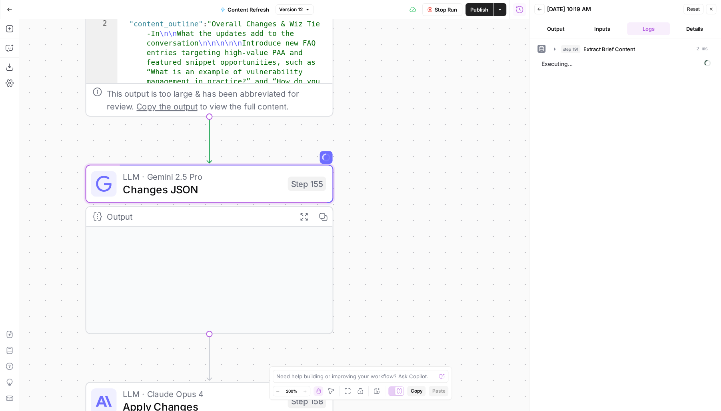
click at [543, 14] on div "Back 08/28/25 at 10:19 AM Reset Close" at bounding box center [625, 9] width 182 height 12
click at [441, 7] on span "Stop Run" at bounding box center [446, 10] width 22 height 8
click at [537, 9] on icon "button" at bounding box center [539, 9] width 5 height 5
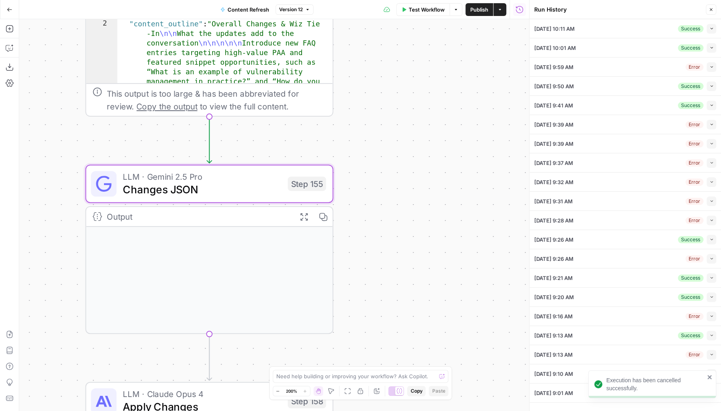
click at [708, 11] on icon "button" at bounding box center [710, 9] width 5 height 5
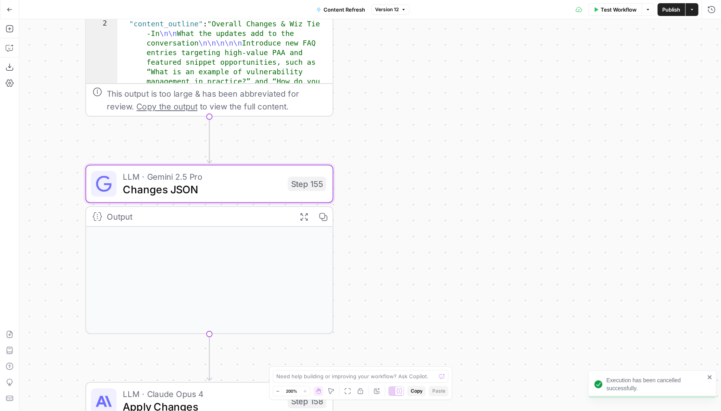
click at [614, 6] on span "Test Workflow" at bounding box center [618, 10] width 36 height 8
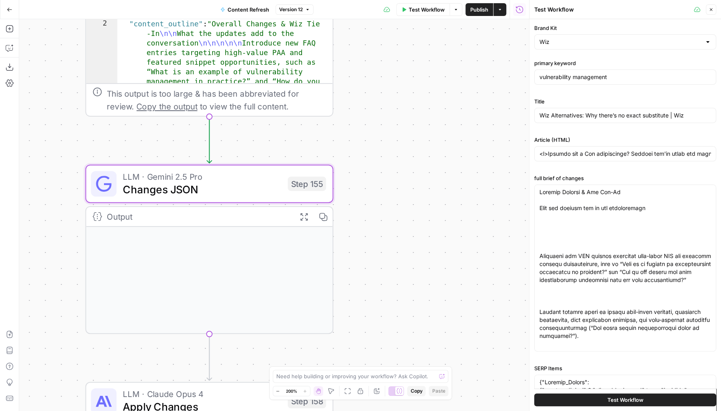
click at [546, 399] on button "Test Workflow" at bounding box center [625, 400] width 182 height 13
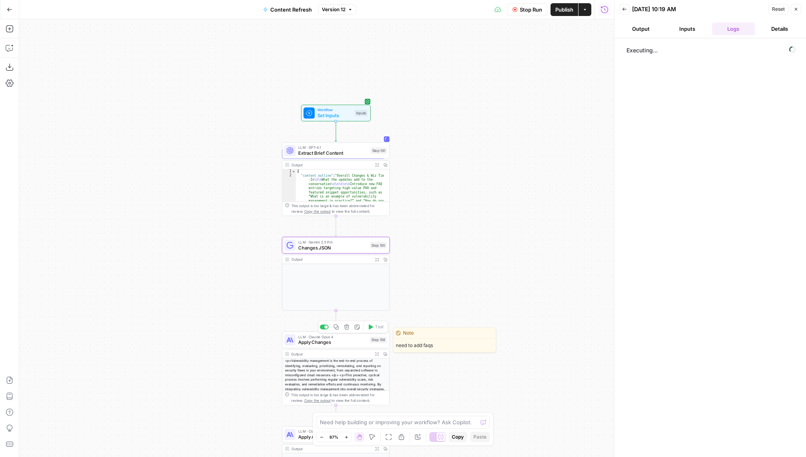
click at [302, 339] on span "Apply Changes" at bounding box center [332, 342] width 69 height 7
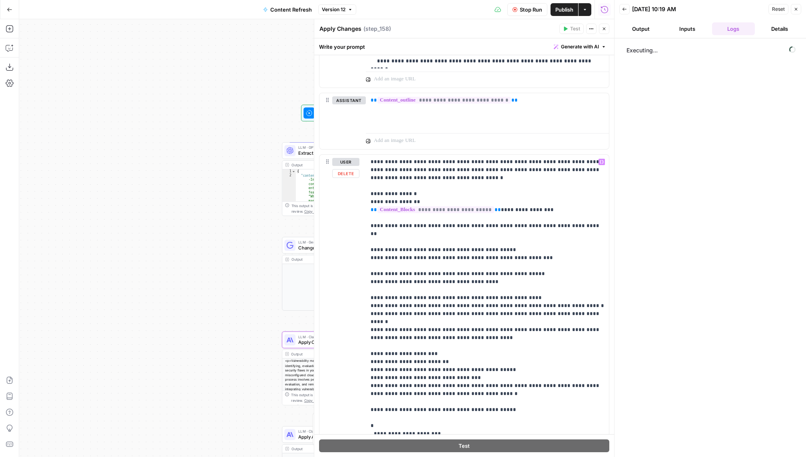
scroll to position [56, 0]
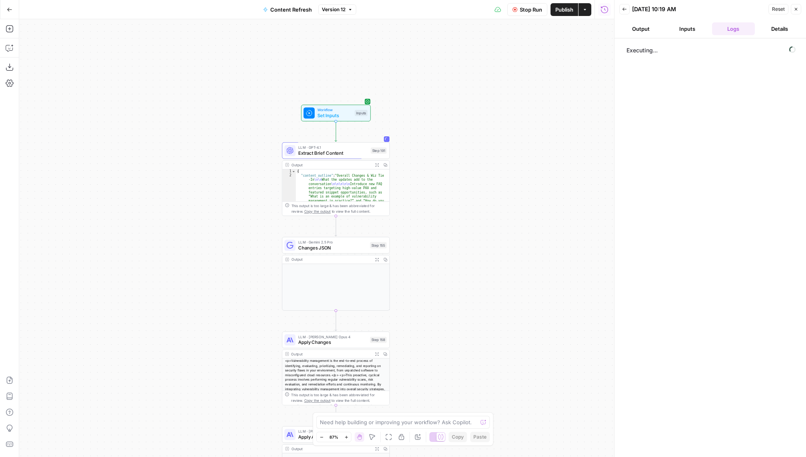
click at [531, 14] on button "Stop Run" at bounding box center [527, 9] width 40 height 13
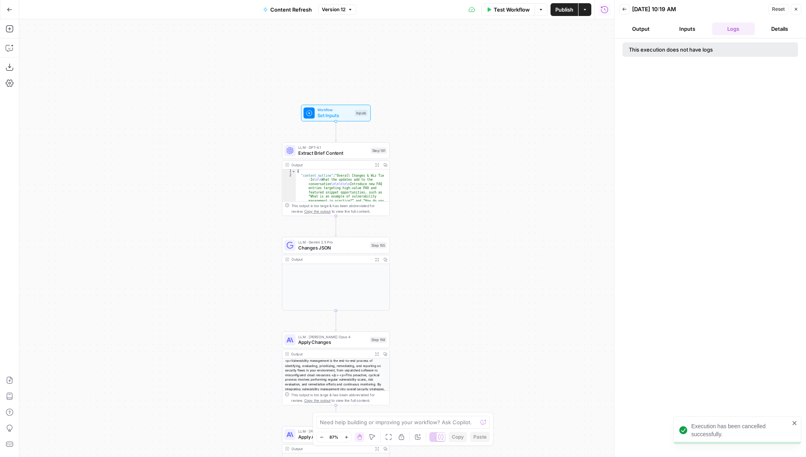
click at [492, 5] on button "Test Workflow" at bounding box center [508, 9] width 54 height 13
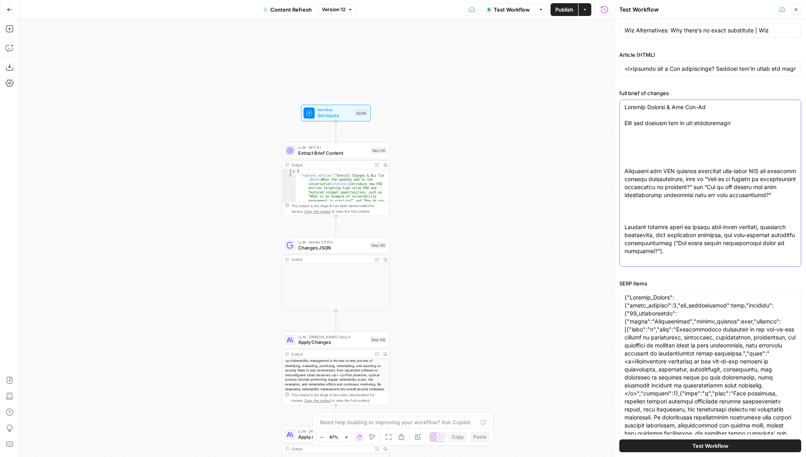
scroll to position [48, 0]
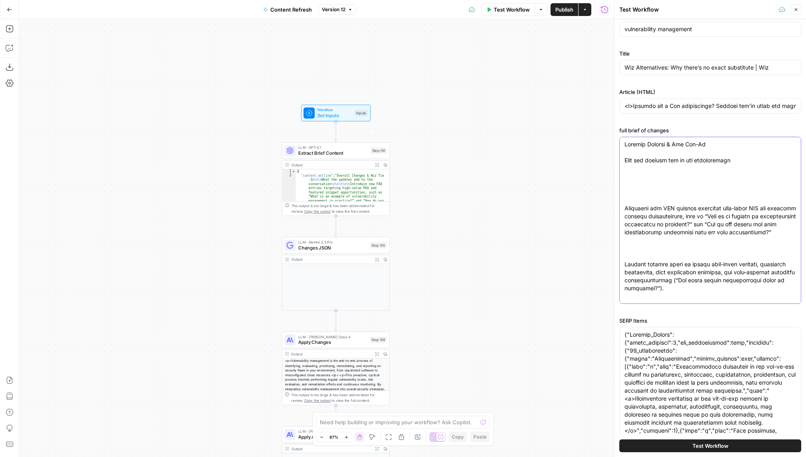
paste textarea "direct competitor matchups (“Wiz vs [Competitor]”), targeting high-volume compa…"
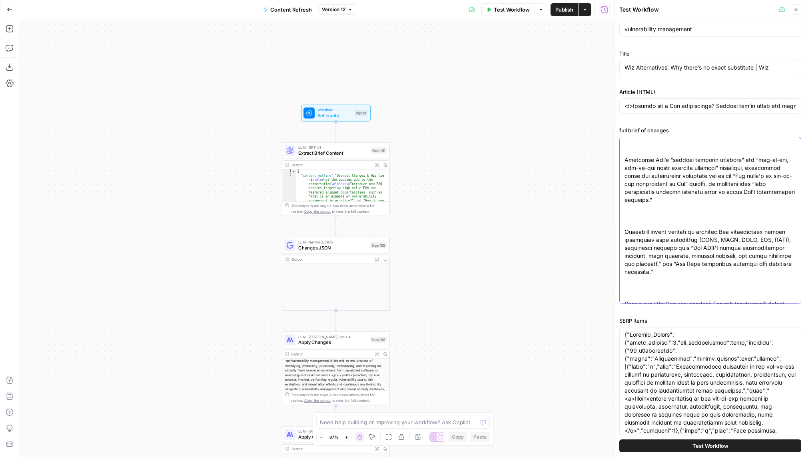
scroll to position [0, 0]
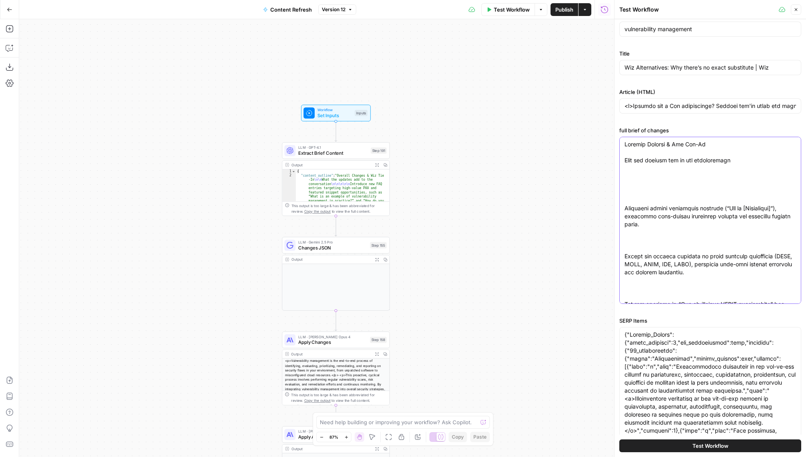
paste textarea "## Overall Changes & Wiz Tie-In ### What the updates add to the conversation - …"
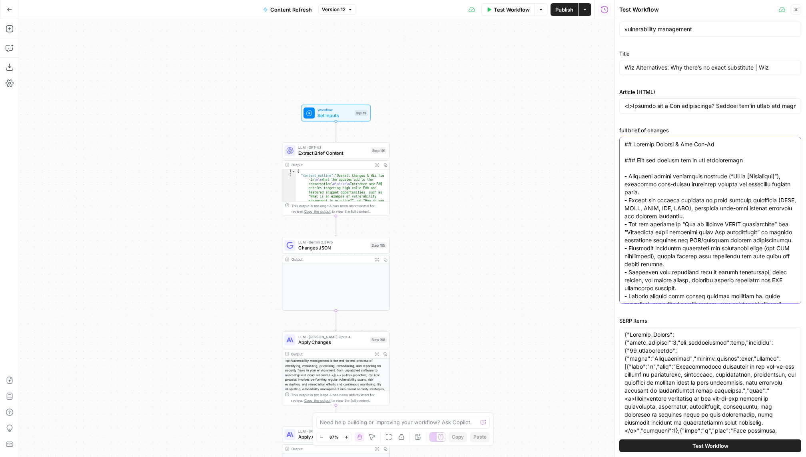
scroll to position [3554, 0]
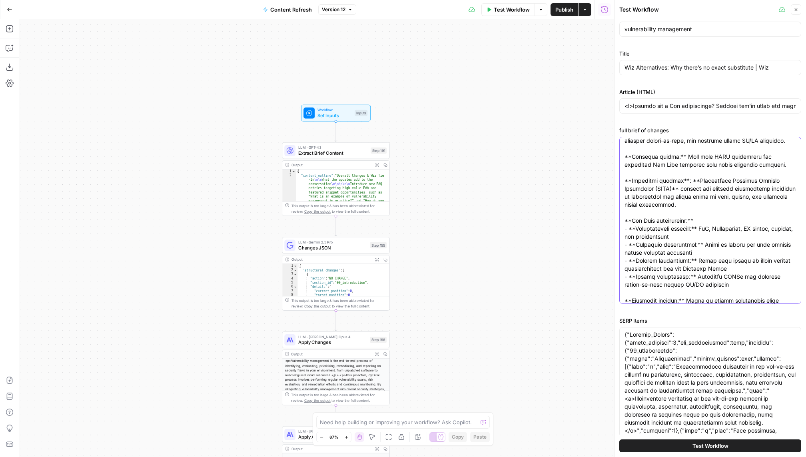
type textarea "## Overall Changes & Wiz Tie-In ### What the updates add to the conversation - …"
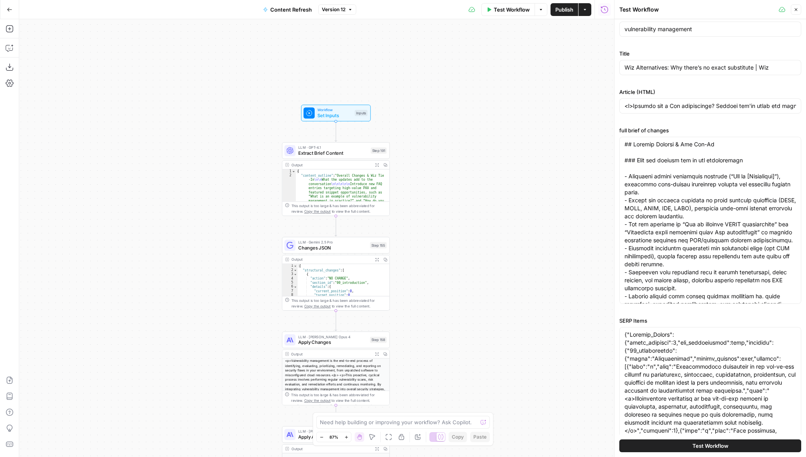
click at [705, 439] on div "Test Workflow" at bounding box center [710, 446] width 182 height 22
click at [701, 447] on span "Test Workflow" at bounding box center [710, 446] width 36 height 8
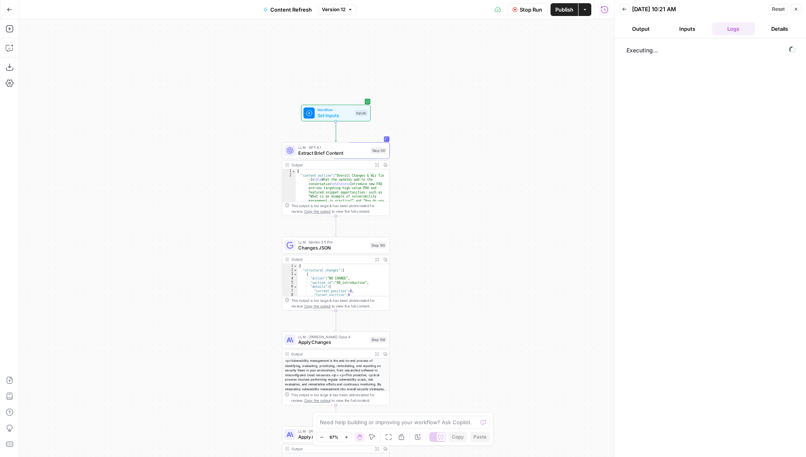
click at [794, 8] on icon "button" at bounding box center [796, 9] width 5 height 5
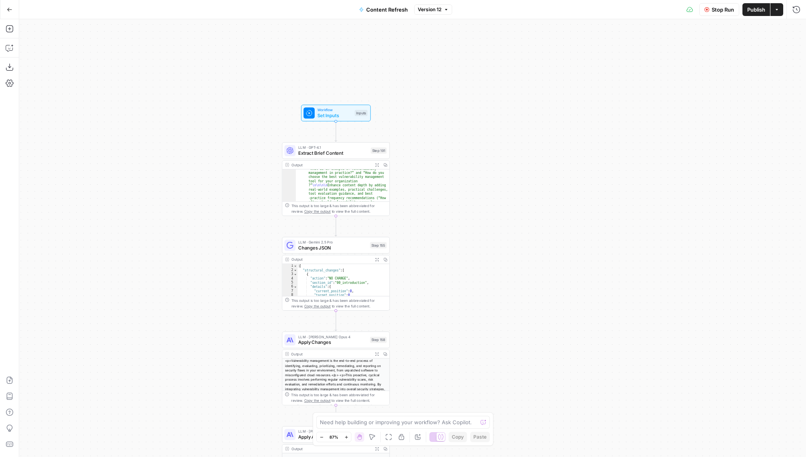
scroll to position [32, 0]
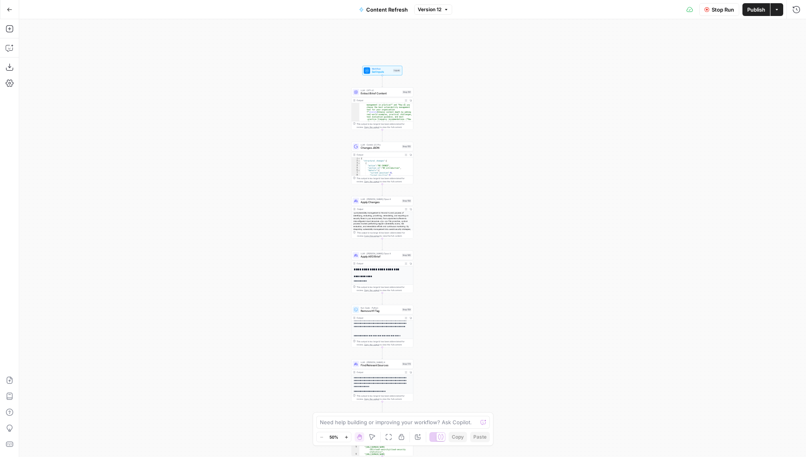
click at [687, 8] on icon at bounding box center [689, 9] width 6 height 6
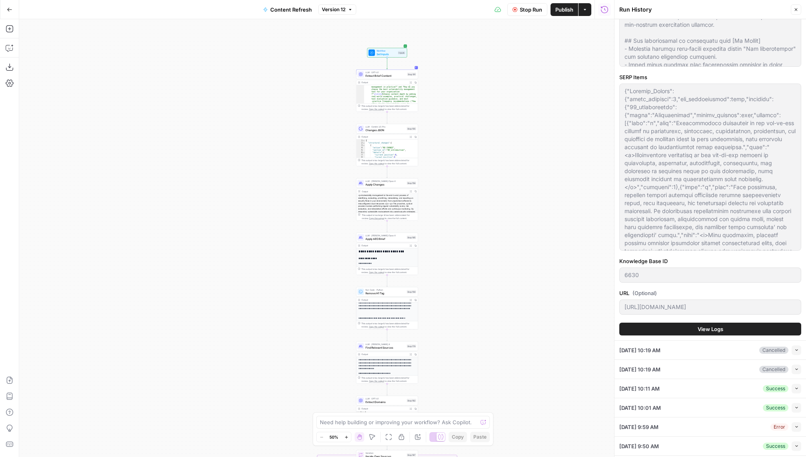
scroll to position [290, 0]
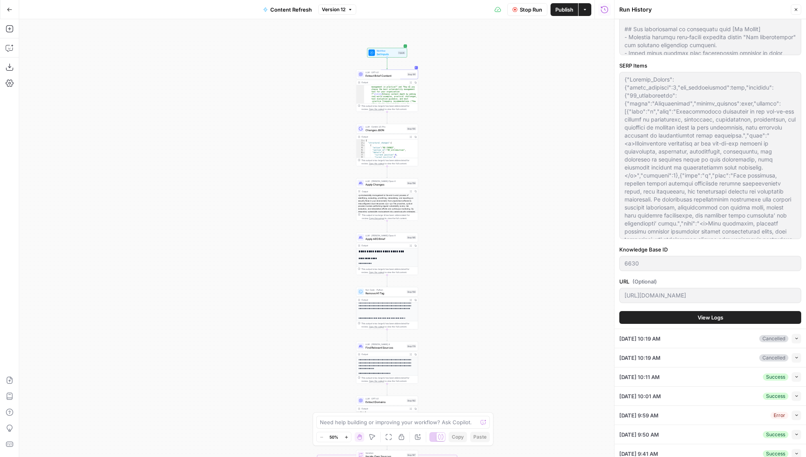
click at [742, 320] on button "View Logs" at bounding box center [710, 317] width 182 height 13
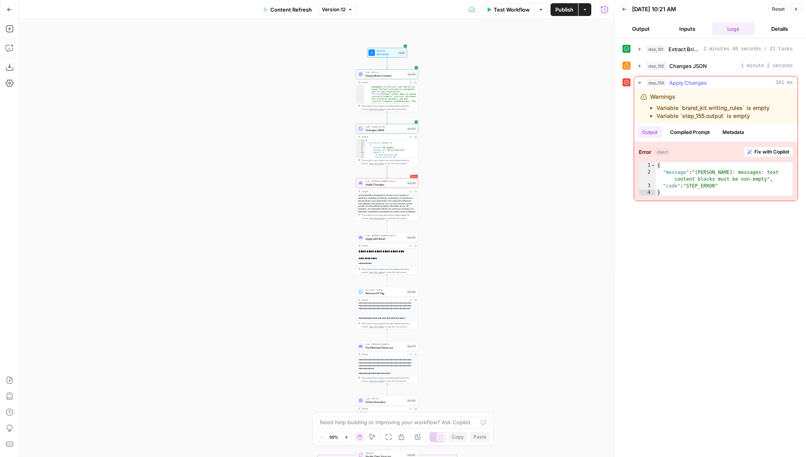
drag, startPoint x: 770, startPoint y: 105, endPoint x: 651, endPoint y: 105, distance: 119.1
click at [651, 105] on div "Warnings Variable `brand_kit.writing_rules` is empty Variable `step_155.output`…" at bounding box center [710, 106] width 140 height 27
click at [773, 114] on div "Warnings Variable `brand_kit.writing_rules` is empty Variable `step_155.output`…" at bounding box center [710, 106] width 140 height 27
drag, startPoint x: 784, startPoint y: 106, endPoint x: 630, endPoint y: 102, distance: 153.6
click at [630, 102] on div "step_158 Apply Changes 381 ms Warnings Variable `brand_kit.writing_rules` is em…" at bounding box center [710, 138] width 176 height 125
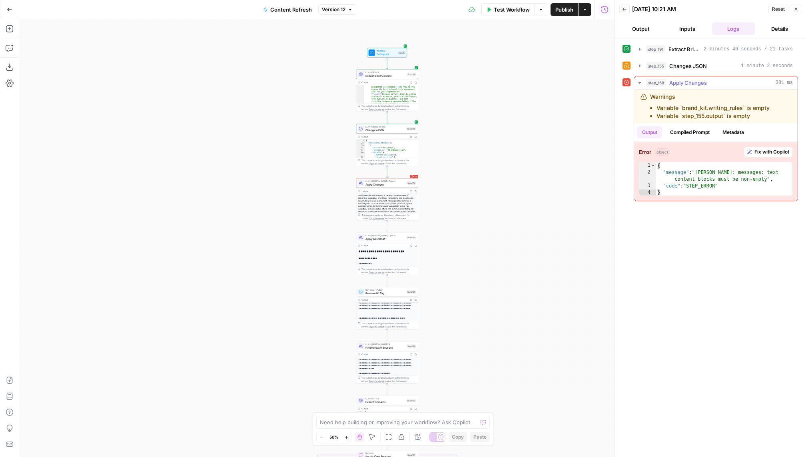
click at [659, 106] on li "Variable `brand_kit.writing_rules` is empty" at bounding box center [712, 108] width 113 height 8
drag, startPoint x: 658, startPoint y: 106, endPoint x: 766, endPoint y: 108, distance: 108.0
click at [766, 108] on li "Variable `brand_kit.writing_rules` is empty" at bounding box center [712, 108] width 113 height 8
drag, startPoint x: 762, startPoint y: 118, endPoint x: 655, endPoint y: 113, distance: 107.7
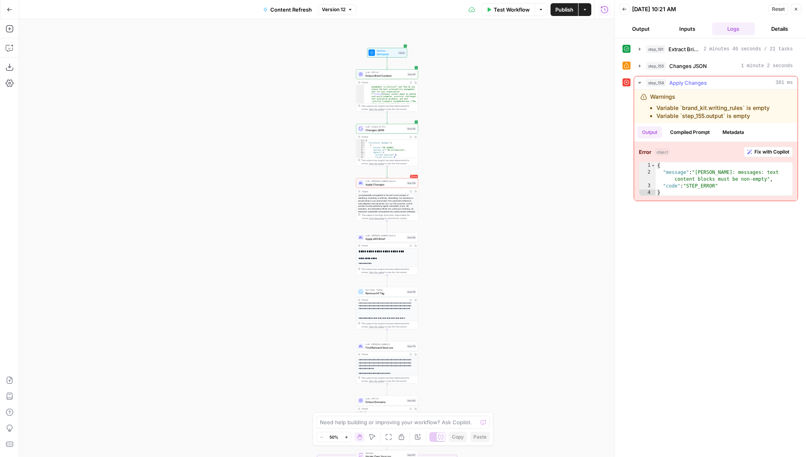
click at [655, 113] on ul "Variable `brand_kit.writing_rules` is empty Variable `step_155.output` is empty" at bounding box center [710, 112] width 120 height 16
click at [692, 68] on span "Changes JSON" at bounding box center [688, 66] width 38 height 8
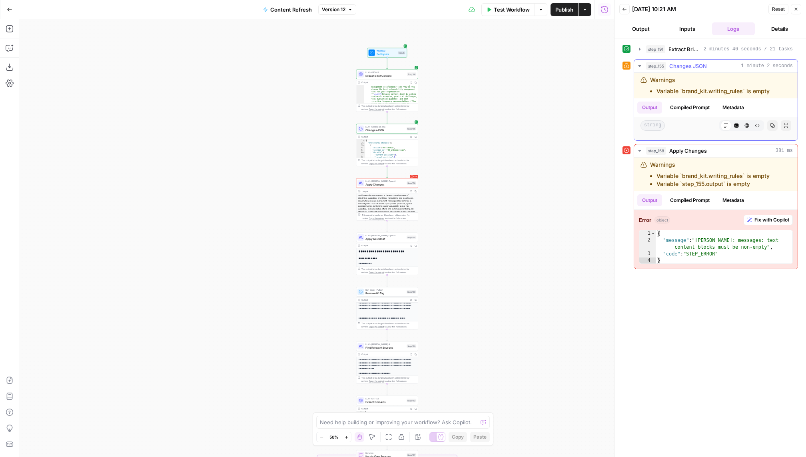
click at [737, 106] on button "Metadata" at bounding box center [733, 108] width 31 height 12
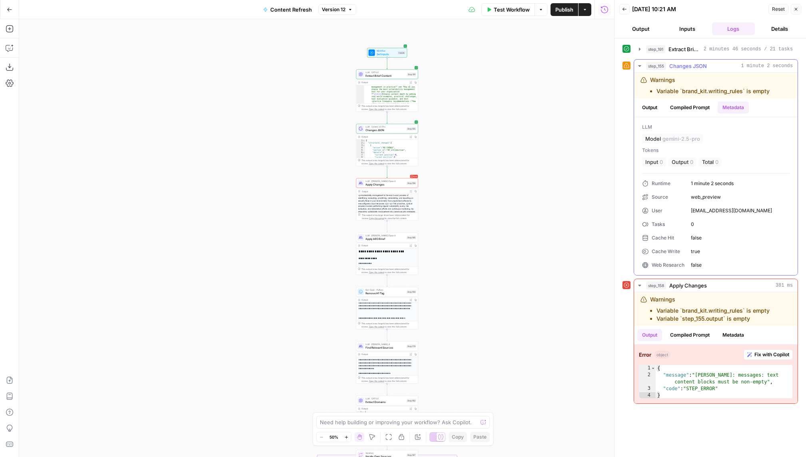
click at [703, 106] on button "Compiled Prompt" at bounding box center [689, 108] width 49 height 12
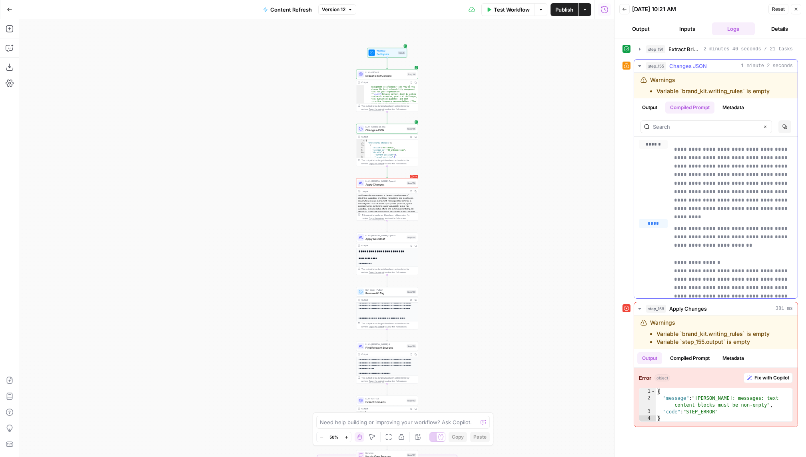
click at [653, 106] on button "Output" at bounding box center [649, 108] width 25 height 12
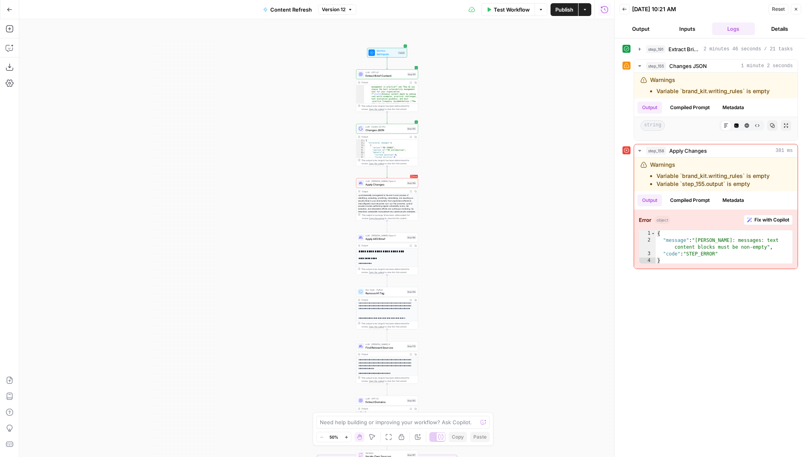
click at [689, 30] on button "Inputs" at bounding box center [687, 28] width 43 height 13
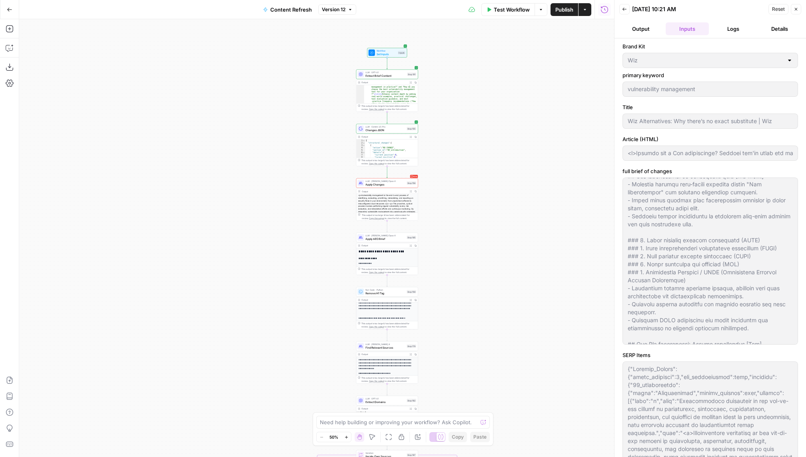
scroll to position [984, 0]
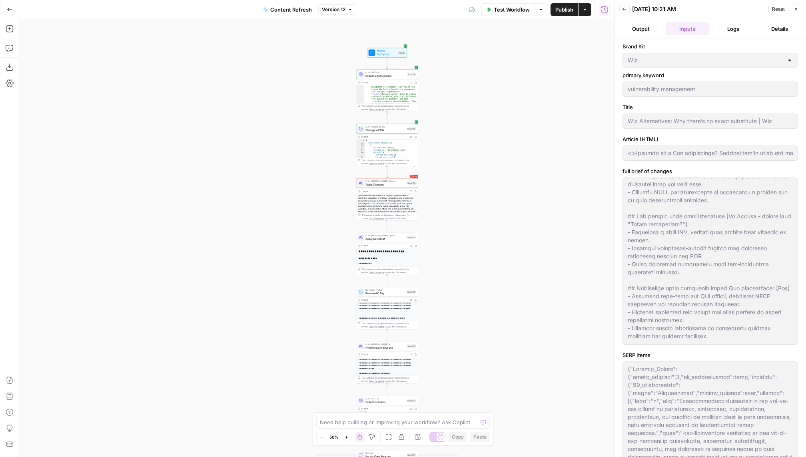
click at [726, 30] on button "Logs" at bounding box center [733, 28] width 43 height 13
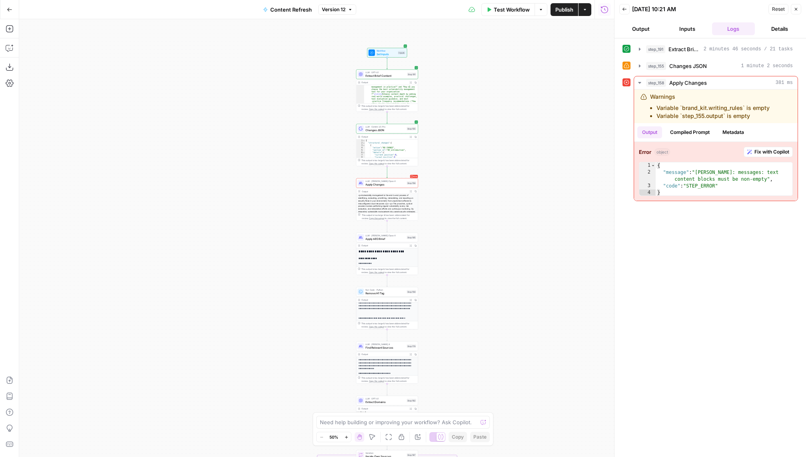
click at [675, 33] on button "Inputs" at bounding box center [687, 28] width 43 height 13
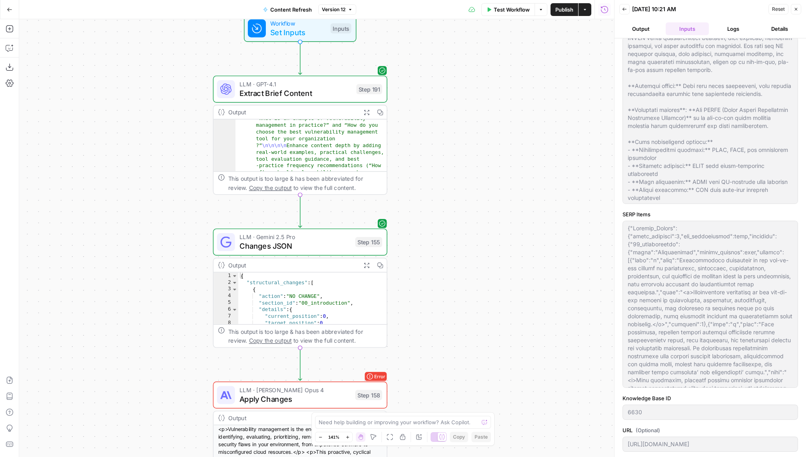
scroll to position [0, 0]
type textarea "**********"
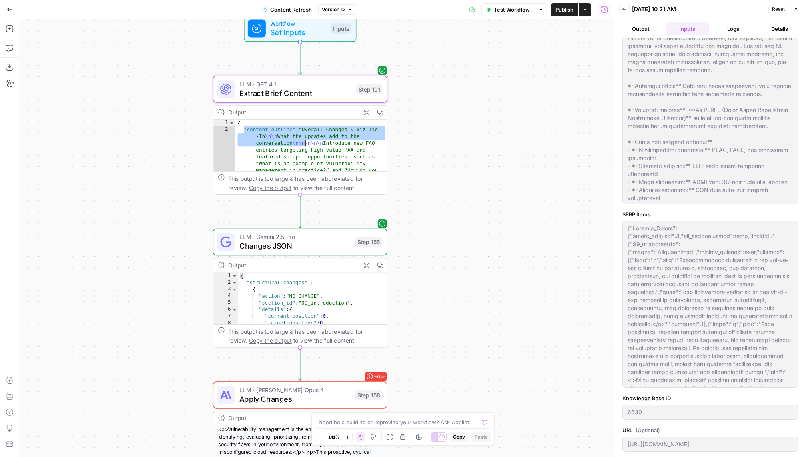
drag, startPoint x: 241, startPoint y: 127, endPoint x: 285, endPoint y: 136, distance: 44.5
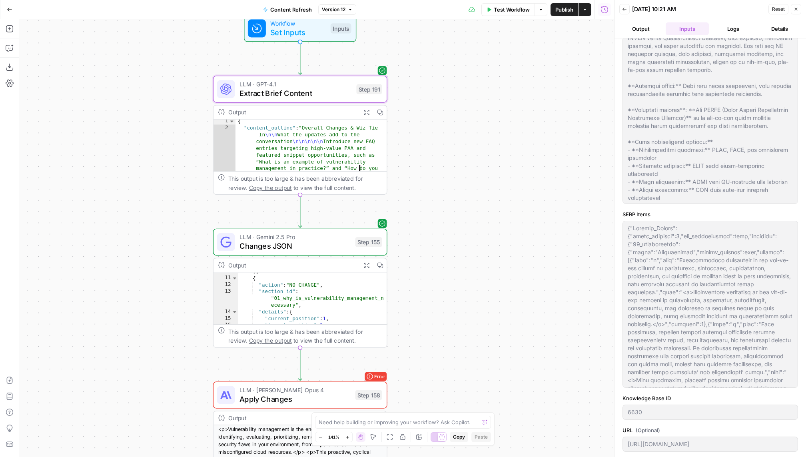
scroll to position [251, 0]
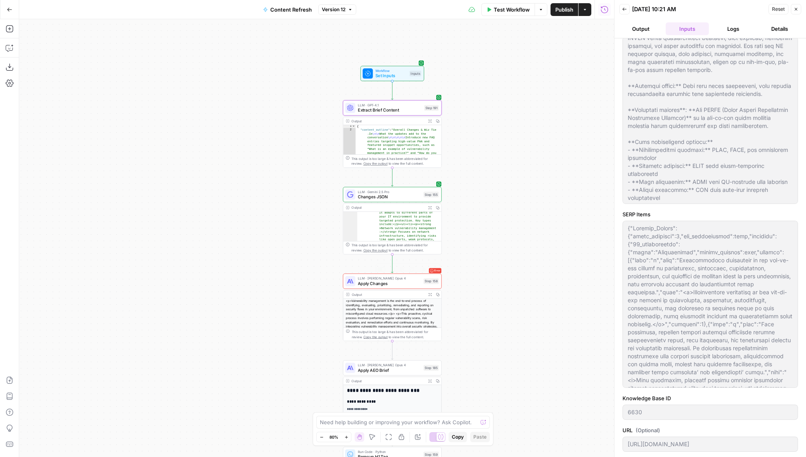
click at [386, 282] on span "Apply Changes" at bounding box center [389, 283] width 63 height 6
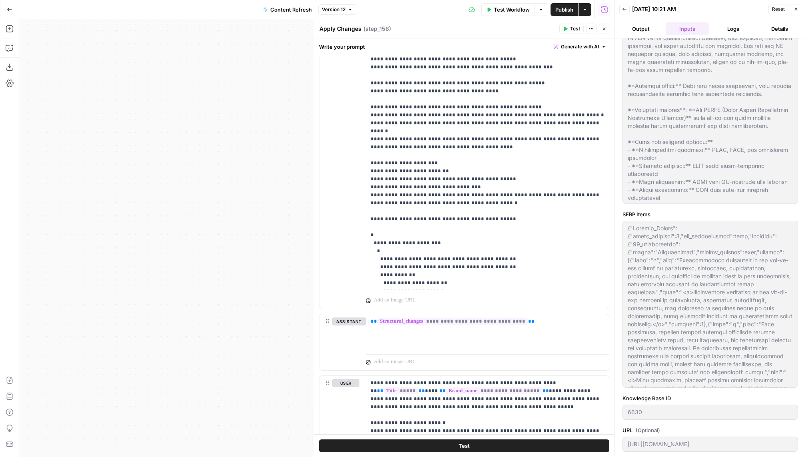
scroll to position [658, 0]
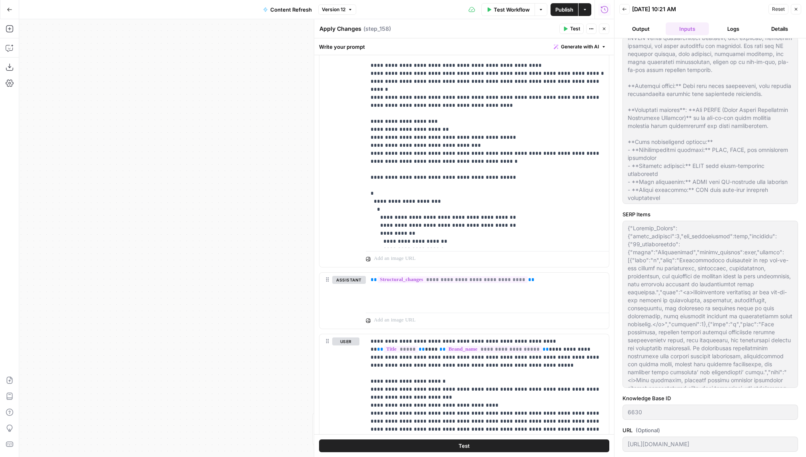
click at [798, 9] on span "Close" at bounding box center [798, 9] width 0 height 0
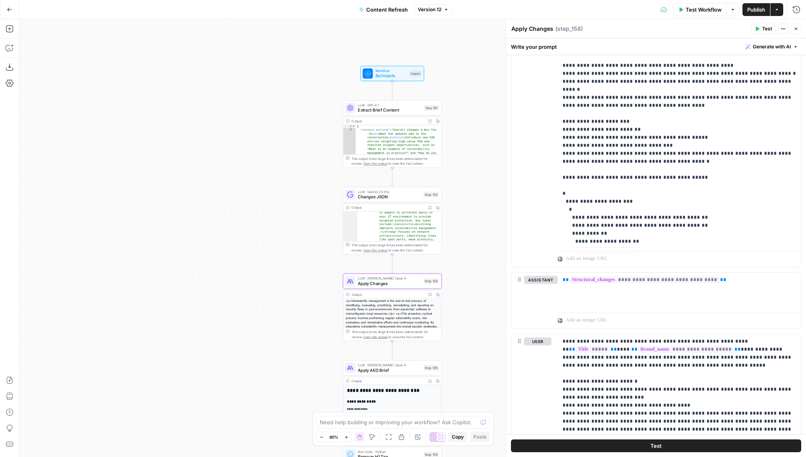
click at [798, 30] on icon "button" at bounding box center [796, 28] width 5 height 5
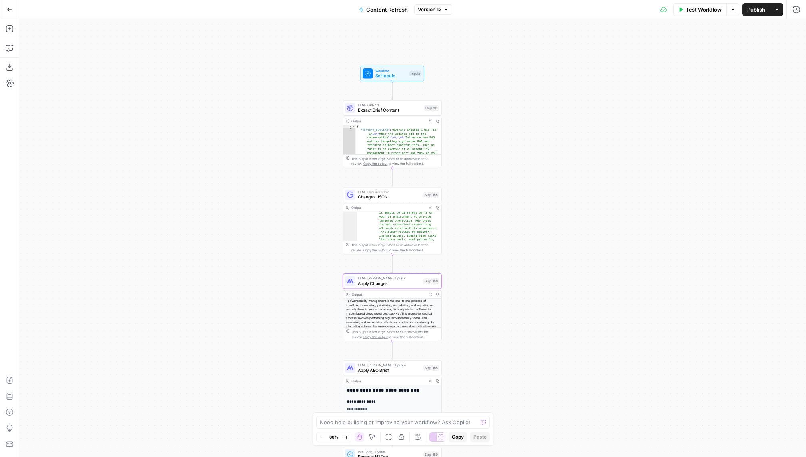
click at [399, 199] on span "Changes JSON" at bounding box center [389, 196] width 63 height 6
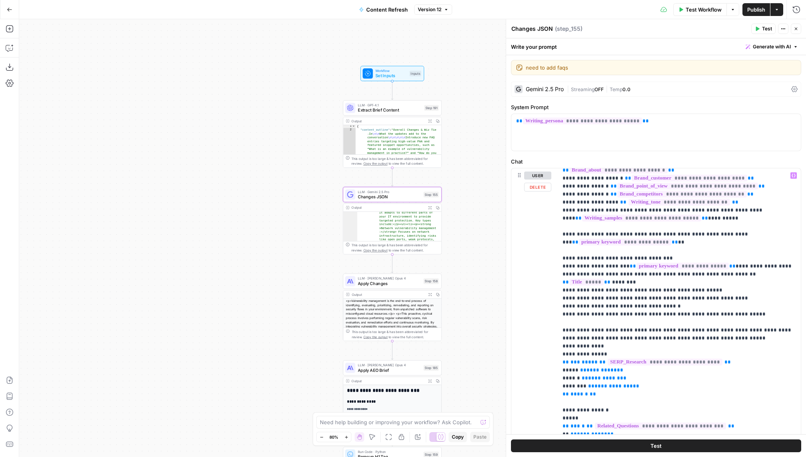
scroll to position [0, 0]
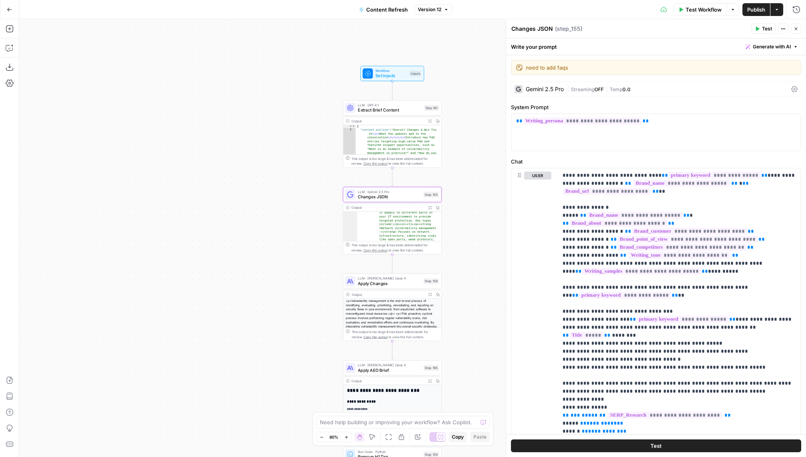
click at [372, 281] on span "Apply Changes" at bounding box center [389, 283] width 63 height 6
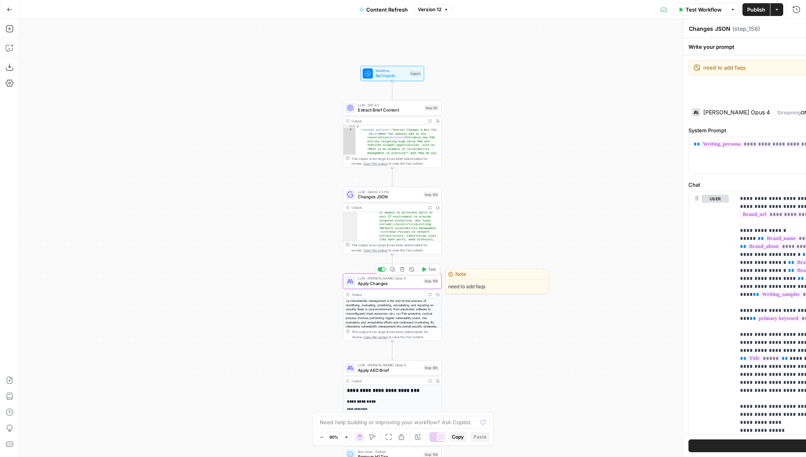
type textarea "Apply Changes"
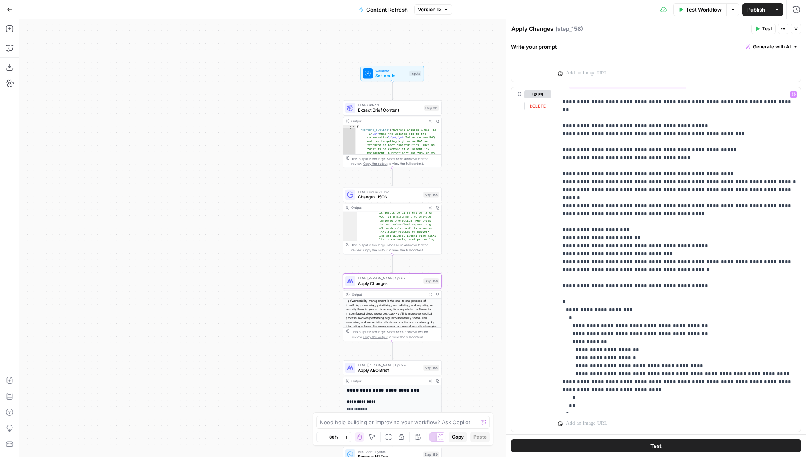
scroll to position [724, 0]
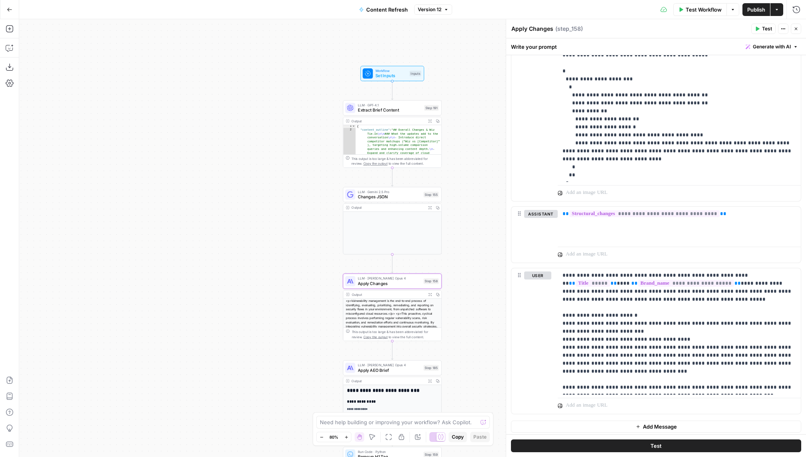
click at [798, 35] on header "Apply Changes Apply Changes ( step_158 ) Test Actions Close" at bounding box center [656, 28] width 300 height 19
click at [798, 23] on header "Apply Changes Apply Changes ( step_158 ) Test Actions Close" at bounding box center [656, 28] width 300 height 19
click at [788, 26] on button "Actions" at bounding box center [783, 29] width 10 height 10
click at [797, 27] on icon "button" at bounding box center [796, 28] width 5 height 5
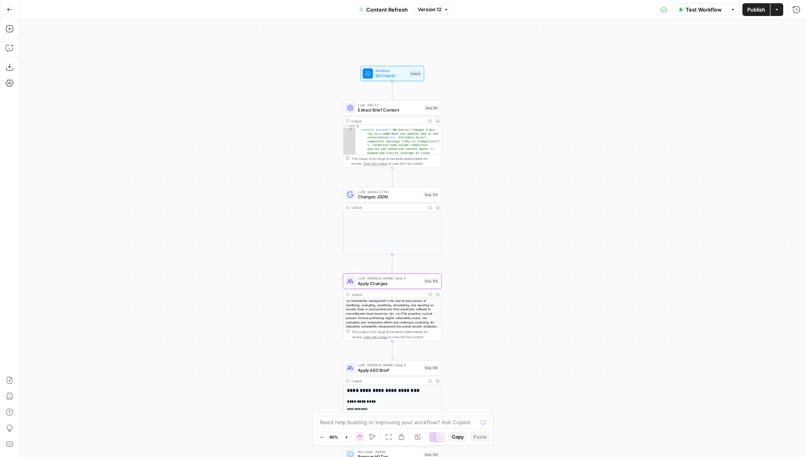
click at [703, 6] on span "Test Workflow" at bounding box center [704, 10] width 36 height 8
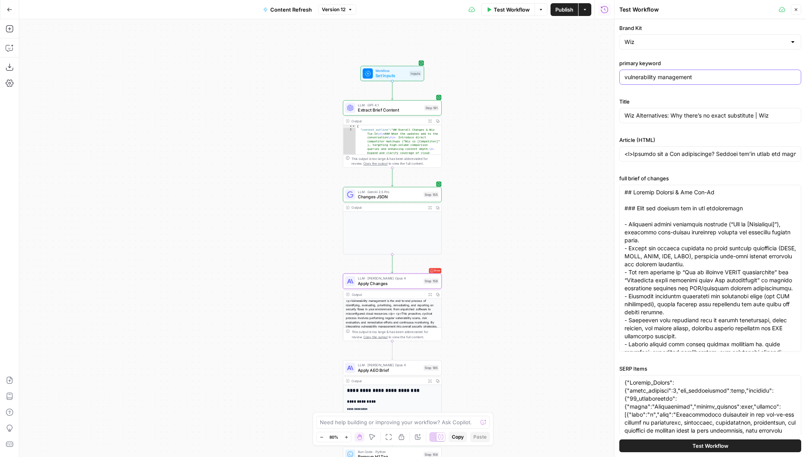
click at [700, 74] on input "vulnerability management" at bounding box center [710, 77] width 172 height 8
click at [710, 174] on label "full brief of changes" at bounding box center [710, 178] width 182 height 8
click at [704, 180] on label "full brief of changes" at bounding box center [710, 178] width 182 height 8
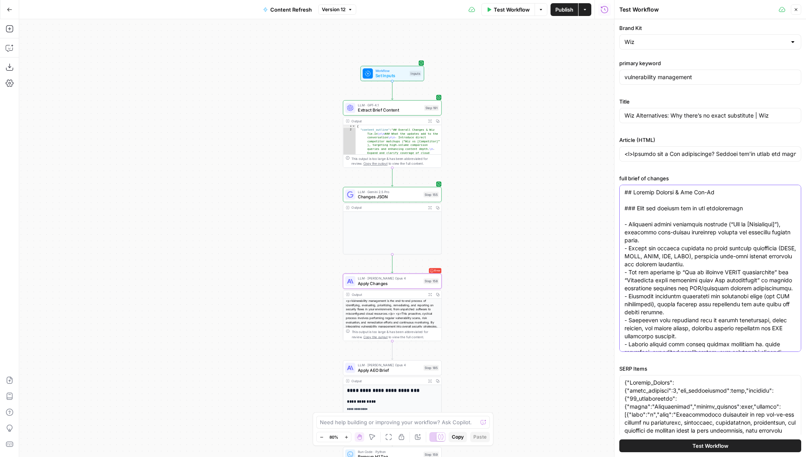
paste textarea "Overall Changes & Wiz Tie-In How the updates add to the conversation Adds direc…"
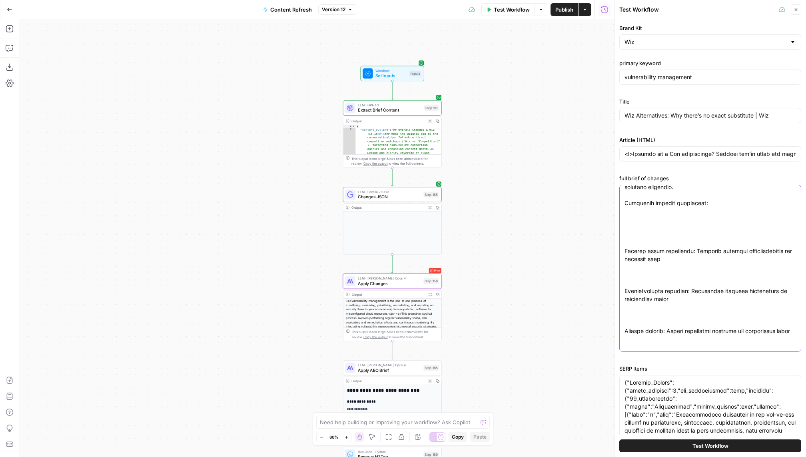
scroll to position [190, 0]
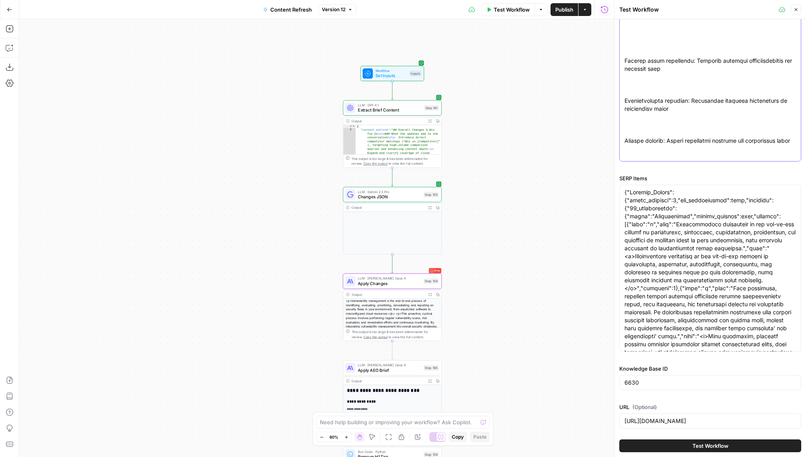
type textarea "Overall Changes & Wiz Tie-In How the updates add to the conversation Adds direc…"
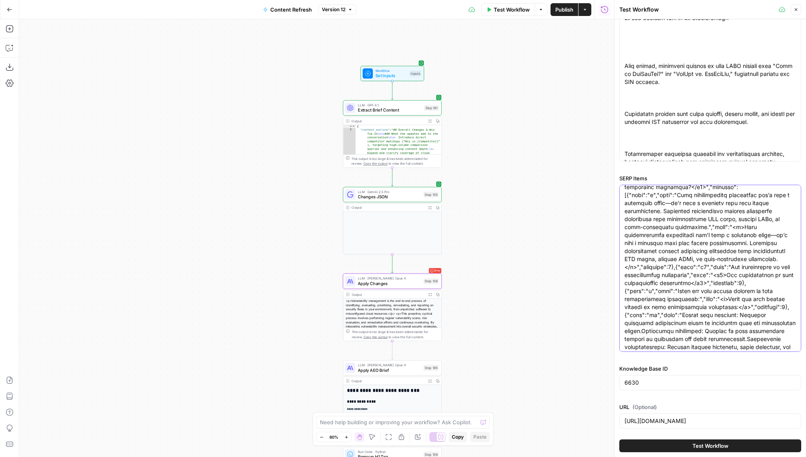
scroll to position [0, 0]
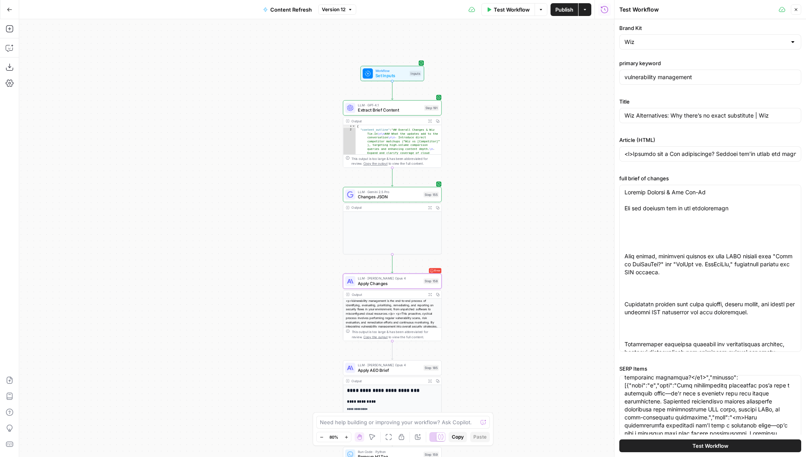
click at [712, 447] on span "Test Workflow" at bounding box center [710, 446] width 36 height 8
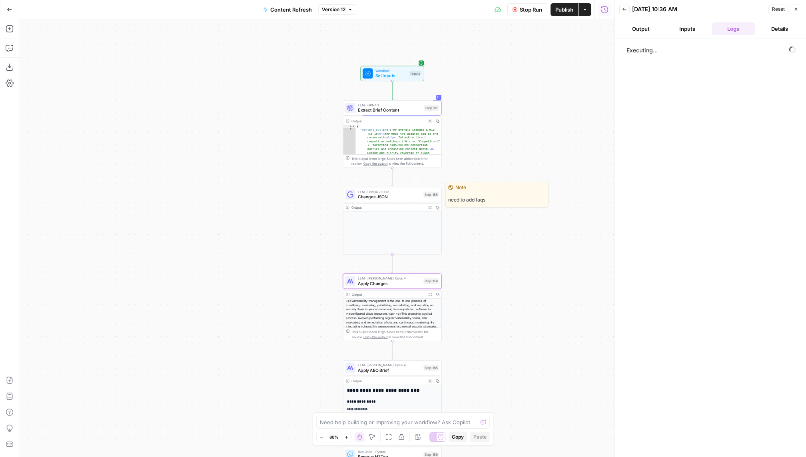
click at [364, 193] on span "LLM · Gemini 2.5 Pro" at bounding box center [389, 191] width 63 height 5
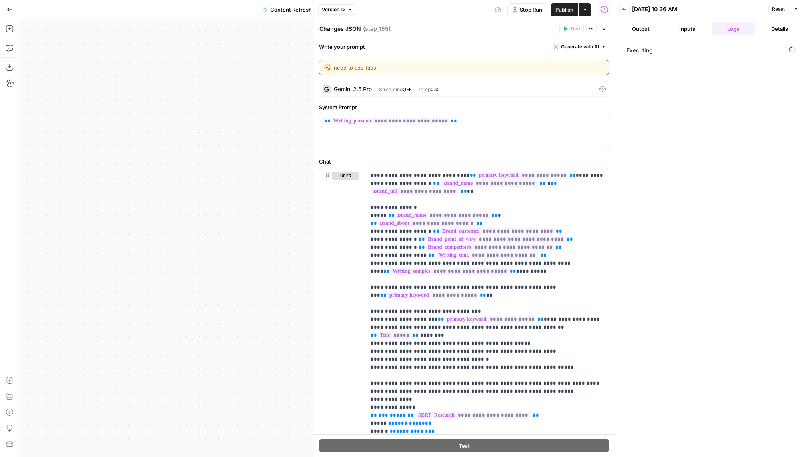
drag, startPoint x: 394, startPoint y: 66, endPoint x: 329, endPoint y: 67, distance: 64.8
click at [329, 67] on div "need to add faqs need to add faqs" at bounding box center [464, 67] width 290 height 15
click at [326, 67] on div "need to add faqs need to add faqs" at bounding box center [464, 67] width 290 height 15
click at [384, 68] on textarea "need to add faqs" at bounding box center [469, 68] width 270 height 8
drag, startPoint x: 387, startPoint y: 67, endPoint x: 311, endPoint y: 67, distance: 76.0
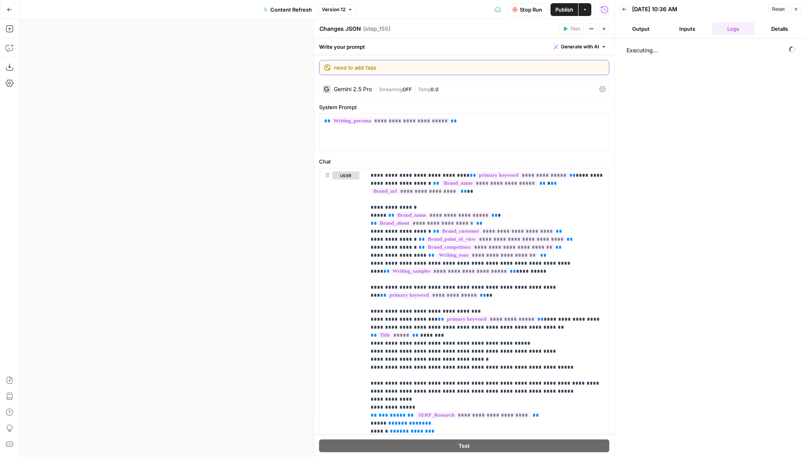
click at [314, 67] on div "**********" at bounding box center [464, 238] width 300 height 438
click at [509, 44] on div "Write your prompt Generate with AI" at bounding box center [464, 46] width 300 height 16
click at [439, 49] on div "Write your prompt Generate with AI" at bounding box center [464, 46] width 300 height 16
click at [606, 27] on icon "button" at bounding box center [604, 28] width 5 height 5
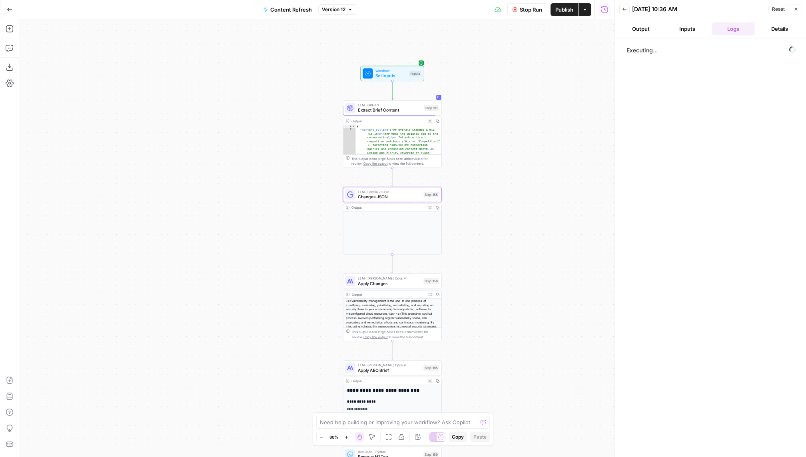
click at [365, 199] on span "Changes JSON" at bounding box center [389, 196] width 63 height 6
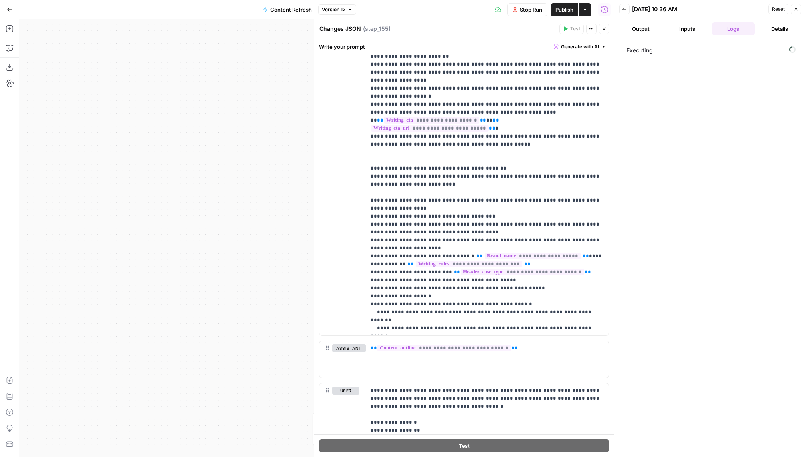
scroll to position [158, 0]
click at [427, 349] on span "**********" at bounding box center [444, 348] width 134 height 7
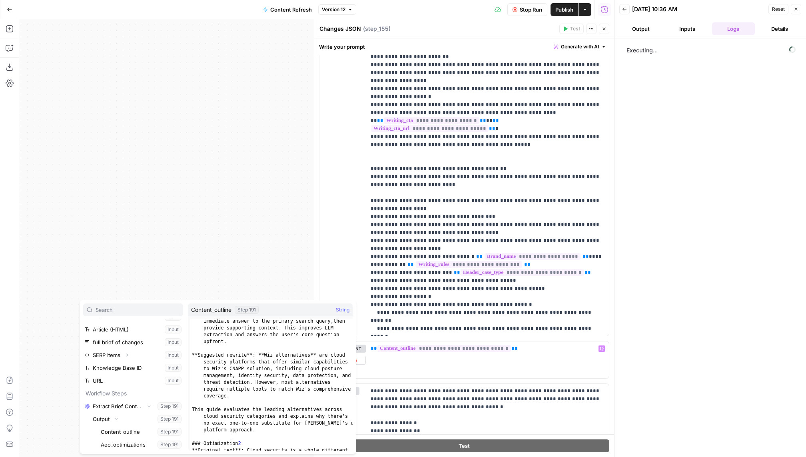
scroll to position [1492, 0]
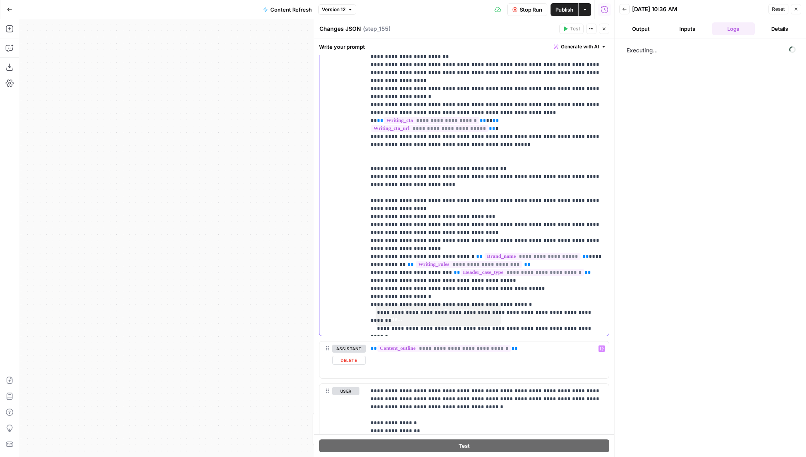
scroll to position [455, 0]
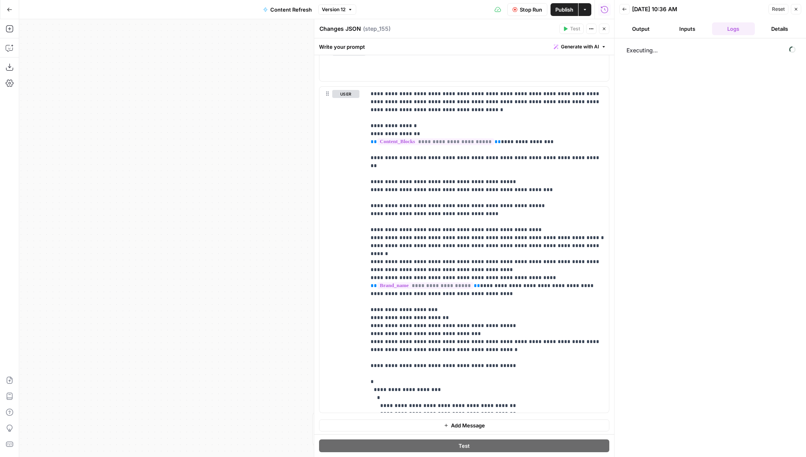
click at [606, 29] on icon "button" at bounding box center [604, 28] width 5 height 5
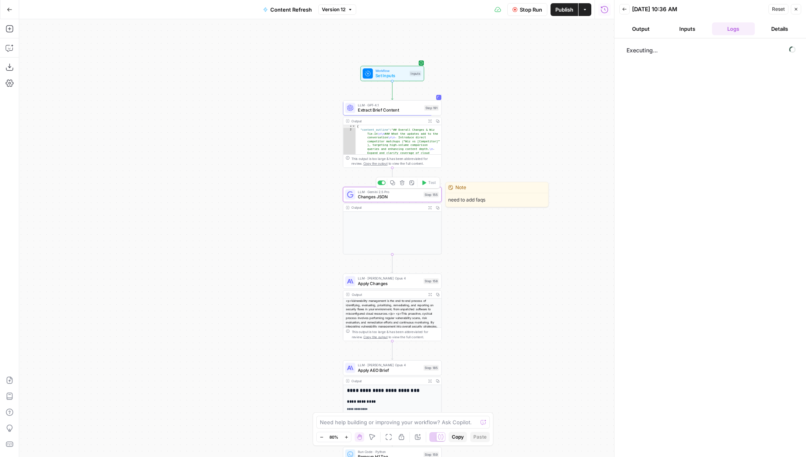
click at [371, 196] on span "Changes JSON" at bounding box center [389, 196] width 63 height 6
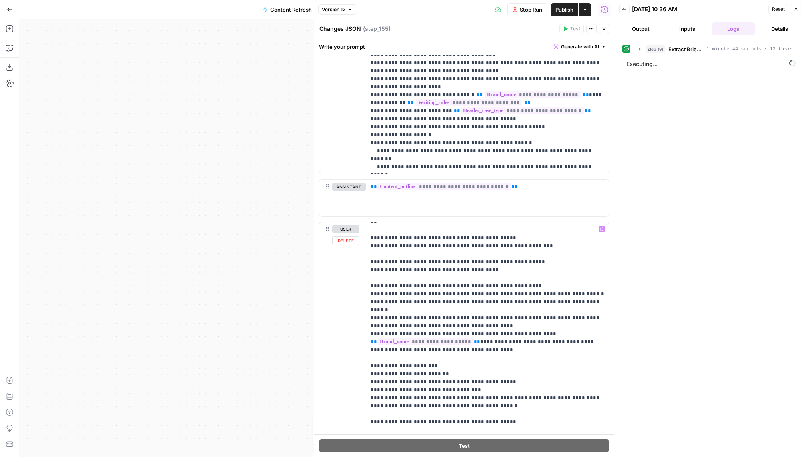
scroll to position [80, 0]
click at [802, 8] on header "Back 08/28/25 at 10:36 AM Reset Close Output Inputs Logs Details" at bounding box center [710, 19] width 192 height 38
click at [795, 14] on div "Reset Close" at bounding box center [784, 9] width 33 height 12
click at [795, 5] on button "Close" at bounding box center [796, 9] width 10 height 10
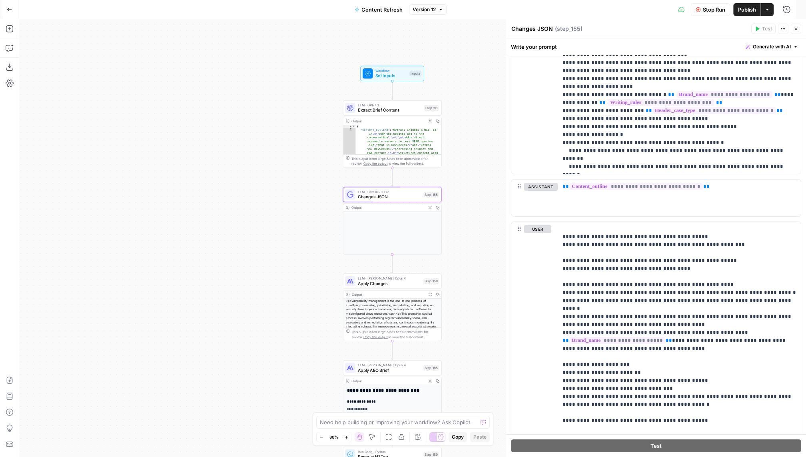
scroll to position [0, 0]
click at [795, 27] on span "E" at bounding box center [795, 27] width 6 height 8
click at [798, 27] on span "E" at bounding box center [795, 27] width 6 height 8
click at [795, 32] on button "Close" at bounding box center [796, 29] width 10 height 10
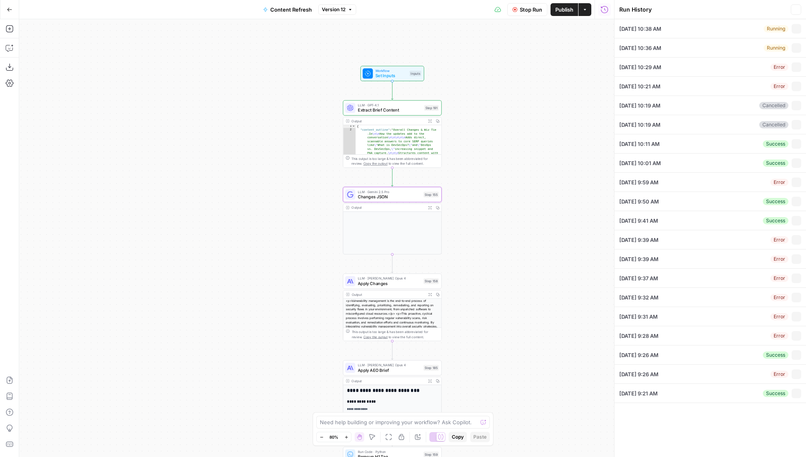
type textarea "Overall Changes & Wiz Tie-In How the updates add to the conversation Adds direc…"
type textarea "{"Content_Blocks":{"total_sections":9,"has_introduction":true,"sections":{"00_i…"
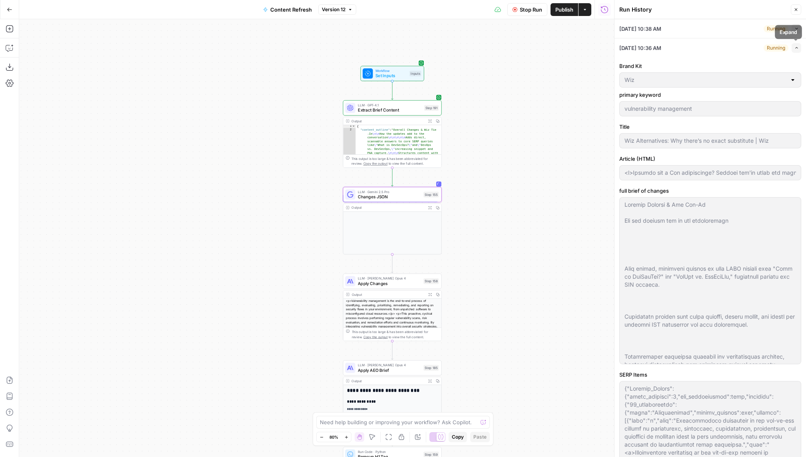
click at [795, 46] on span "button" at bounding box center [796, 48] width 4 height 4
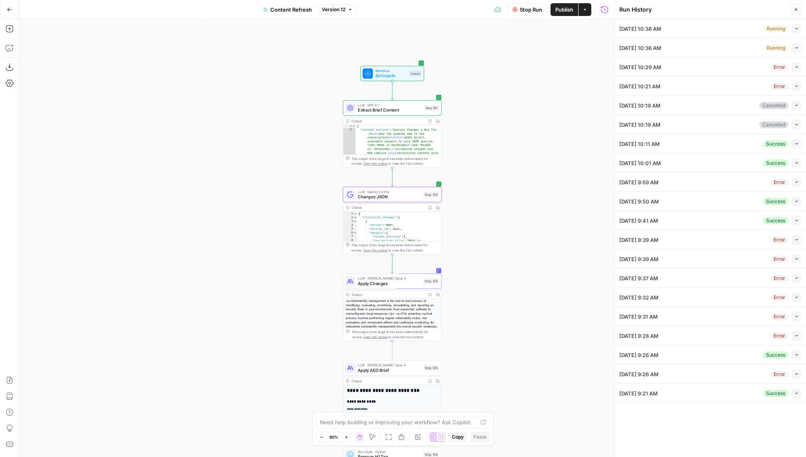
click at [794, 7] on icon "button" at bounding box center [796, 9] width 5 height 5
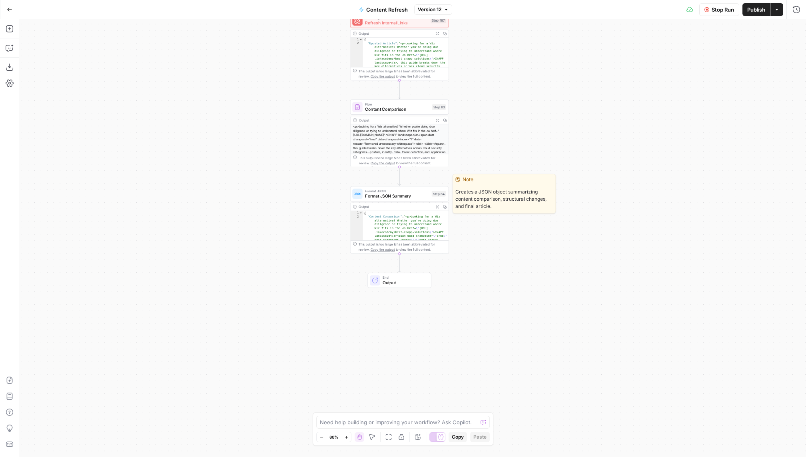
click at [367, 197] on span "Format JSON Summary" at bounding box center [397, 196] width 64 height 6
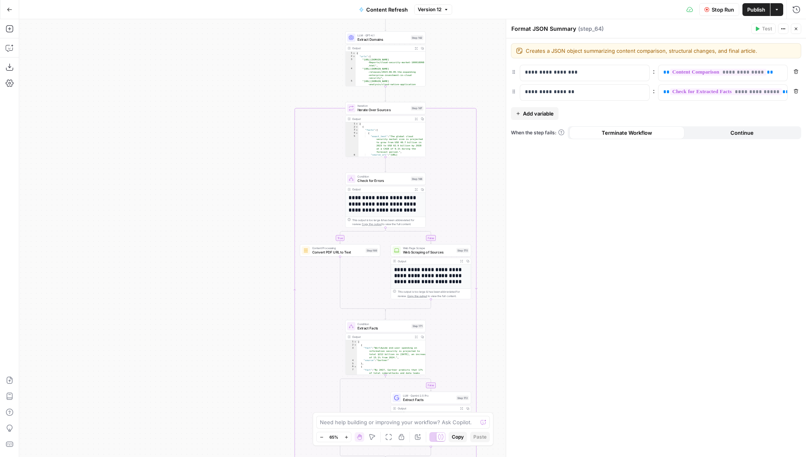
click at [446, 9] on icon "button" at bounding box center [446, 9] width 5 height 5
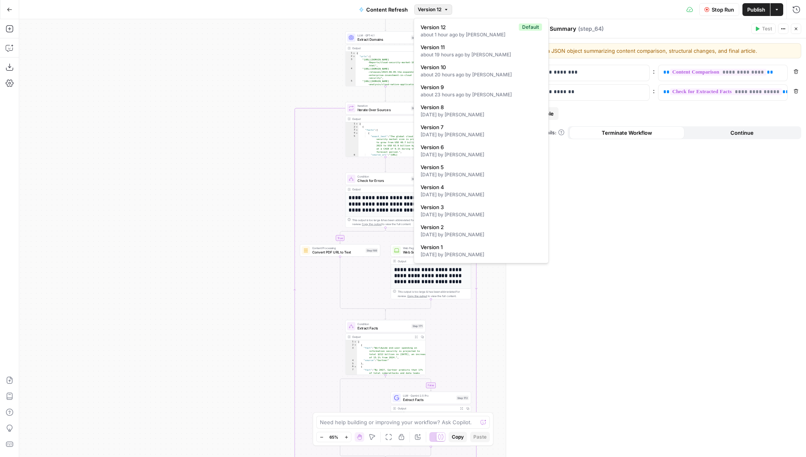
click at [472, 4] on div "Stop Run Publish Actions Run History" at bounding box center [629, 9] width 354 height 19
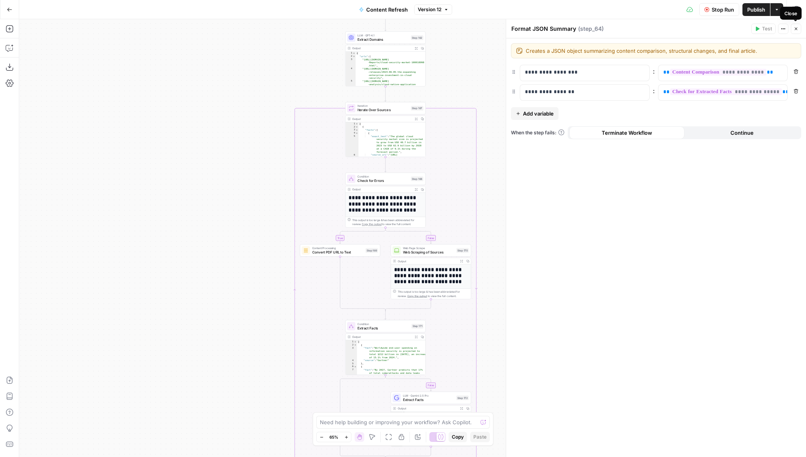
click at [798, 30] on icon "button" at bounding box center [796, 28] width 5 height 5
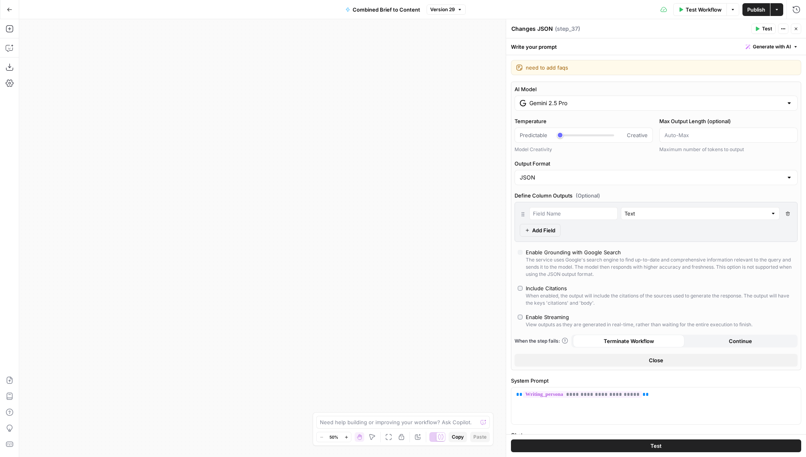
click at [788, 21] on header "Changes JSON Changes JSON ( step_37 ) Test Actions Close" at bounding box center [656, 28] width 300 height 19
click at [801, 26] on button "Close" at bounding box center [796, 29] width 10 height 10
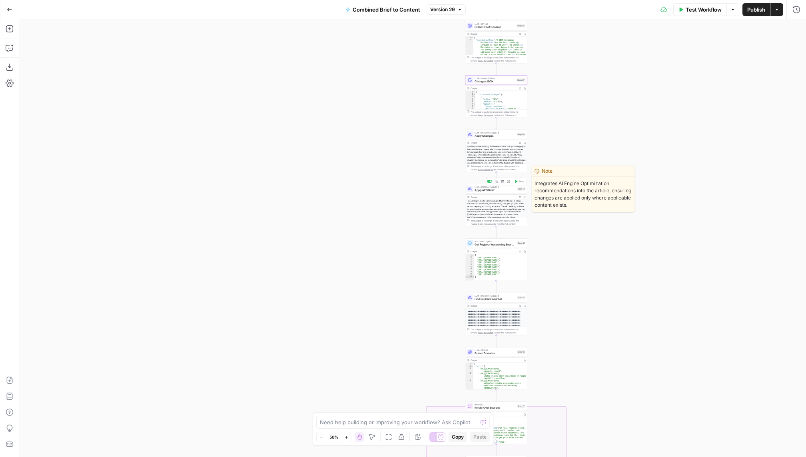
click at [481, 193] on div "LLM · [PERSON_NAME] 4 Apply AEO Brief Step 14 Copy step Delete step Edit Note T…" at bounding box center [496, 205] width 62 height 42
click at [481, 193] on div "LLM · [PERSON_NAME] 4 Apply AEO Brief Step 14 Output Expand Output Copy This ou…" at bounding box center [496, 205] width 62 height 42
click at [482, 190] on span "Apply AEO Brief" at bounding box center [495, 190] width 41 height 4
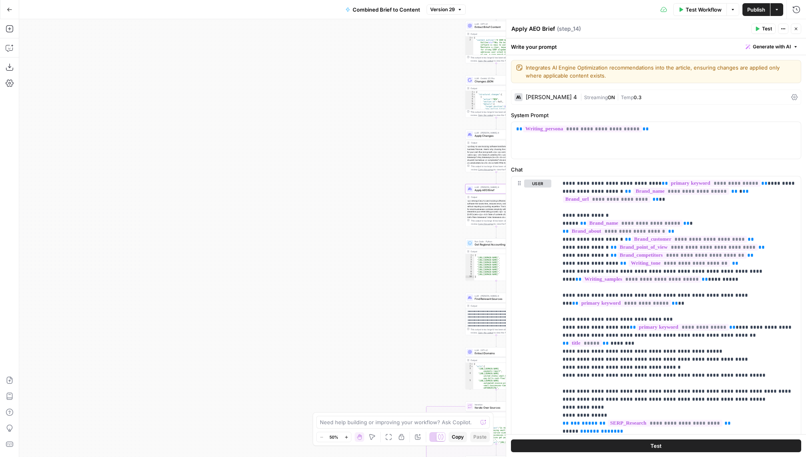
click at [796, 26] on icon "button" at bounding box center [796, 28] width 5 height 5
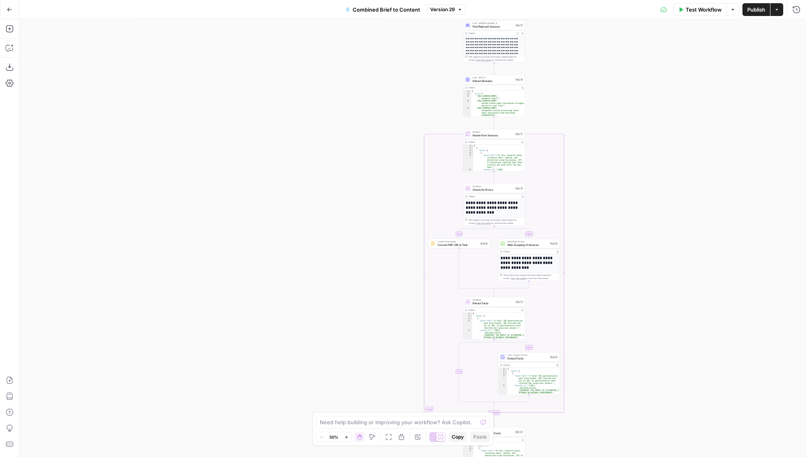
scroll to position [207, 0]
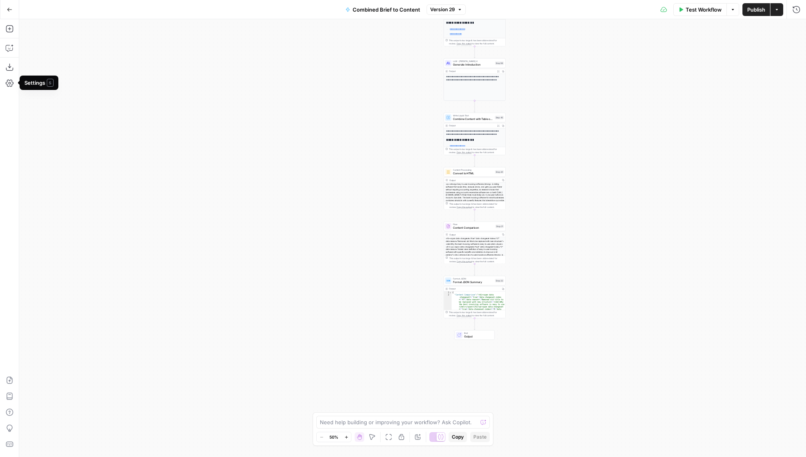
click at [9, 11] on icon "button" at bounding box center [10, 10] width 6 height 6
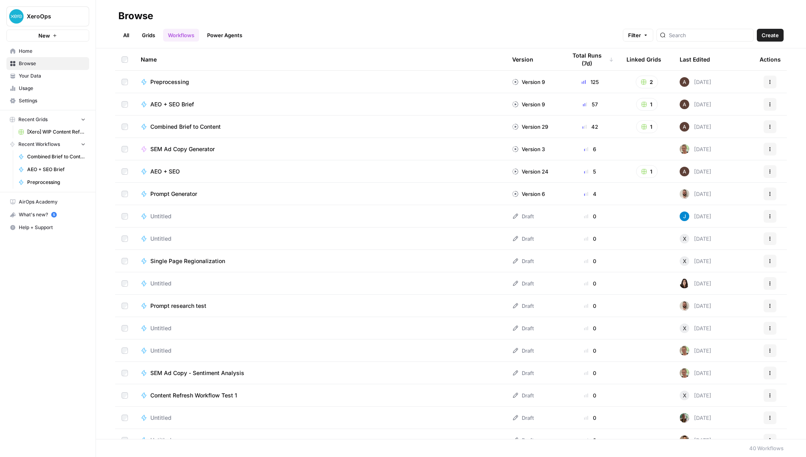
click at [55, 78] on span "Your Data" at bounding box center [52, 75] width 67 height 7
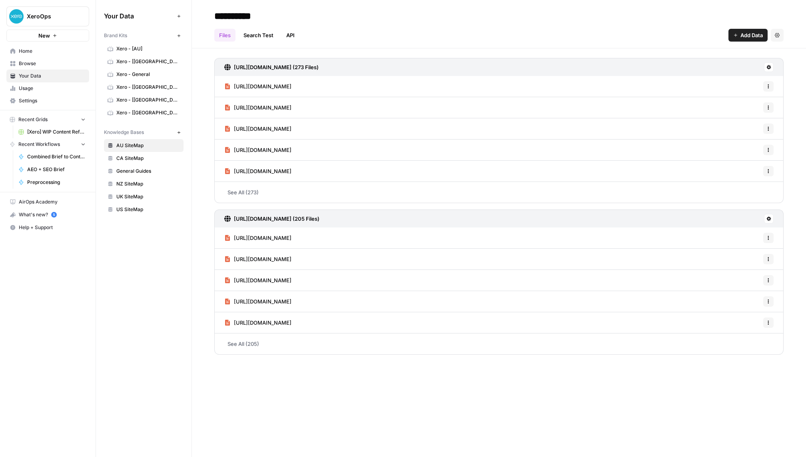
click at [132, 75] on span "Xero - General" at bounding box center [148, 74] width 64 height 7
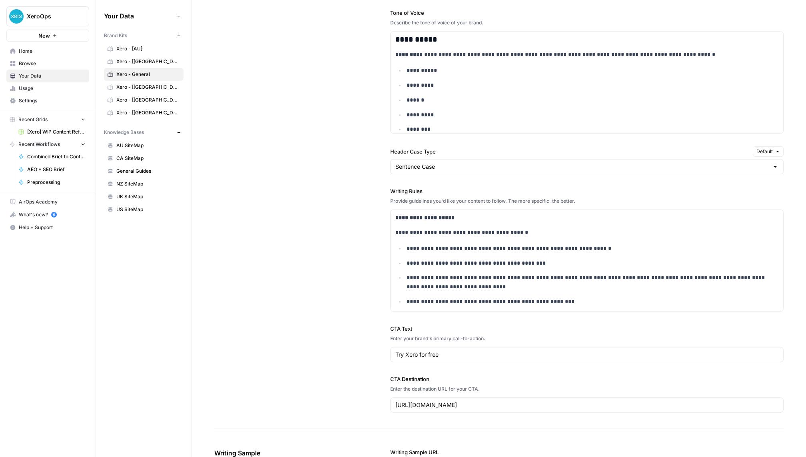
scroll to position [631, 0]
drag, startPoint x: 563, startPoint y: 305, endPoint x: 521, endPoint y: 305, distance: 42.0
click at [521, 305] on ul "**********" at bounding box center [586, 283] width 383 height 77
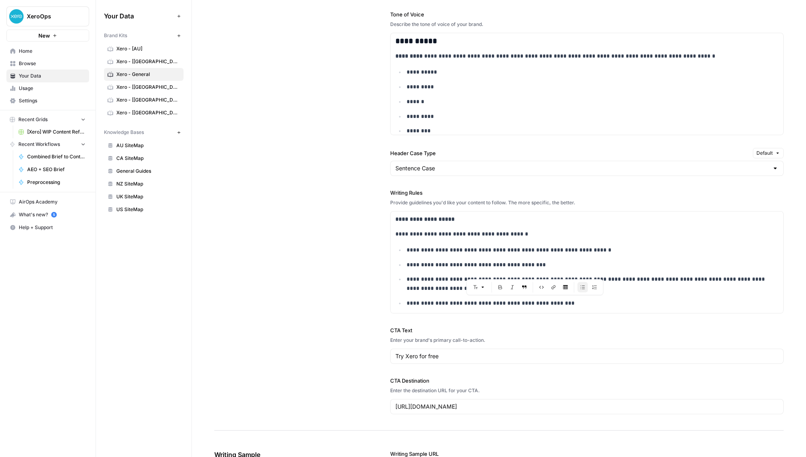
click at [542, 337] on div "Enter your brand's primary call-to-action." at bounding box center [586, 340] width 393 height 7
click at [144, 107] on link "Xero - [[GEOGRAPHIC_DATA]]" at bounding box center [144, 112] width 80 height 13
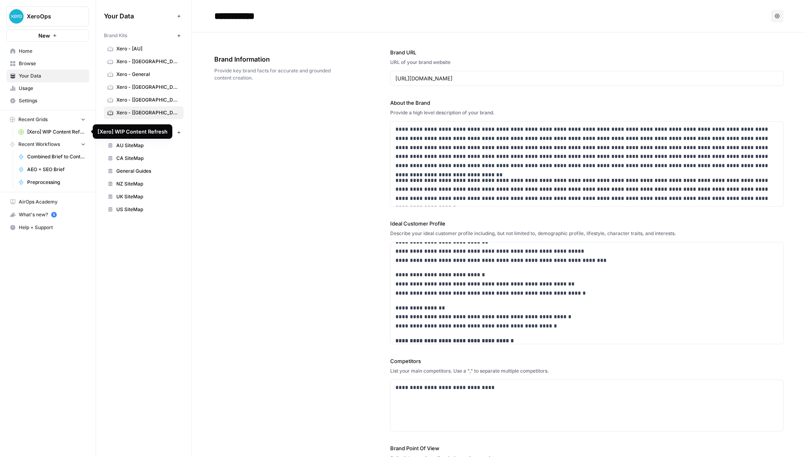
click at [53, 133] on span "[Xero] WIP Content Refresh" at bounding box center [56, 131] width 58 height 7
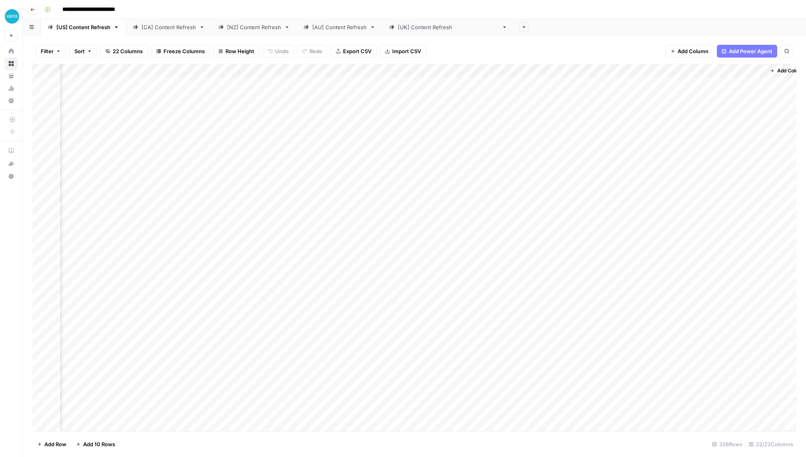
scroll to position [0, 964]
click at [248, 84] on div "Add Column" at bounding box center [414, 247] width 764 height 367
click at [252, 81] on div "Add Column" at bounding box center [414, 247] width 764 height 367
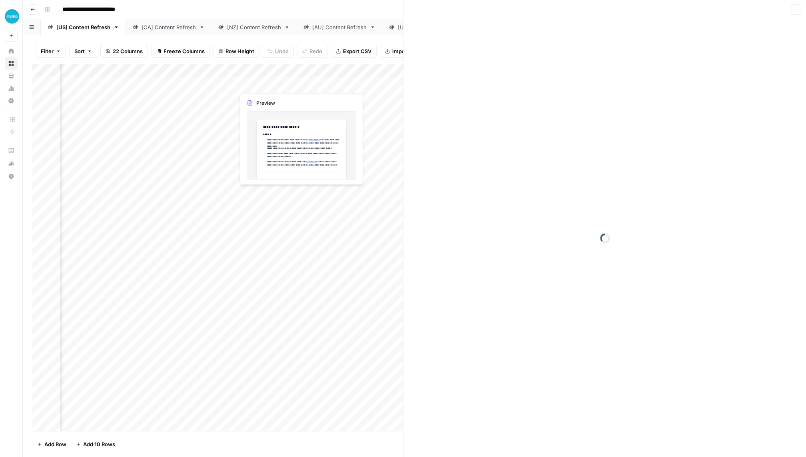
scroll to position [0, 958]
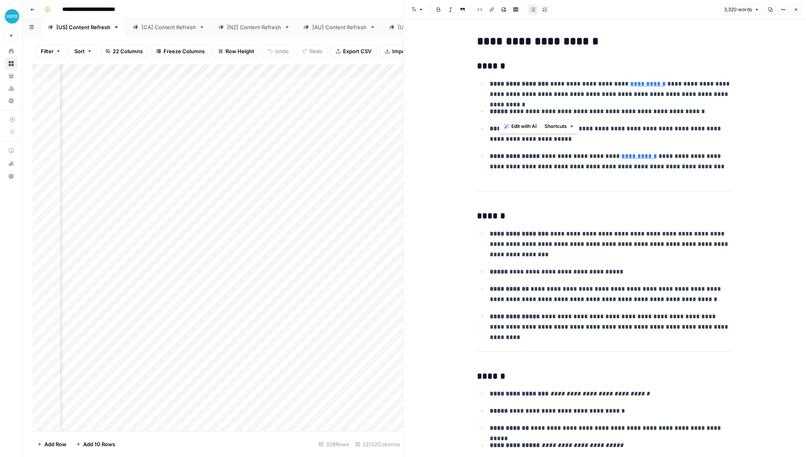
drag, startPoint x: 501, startPoint y: 112, endPoint x: 690, endPoint y: 112, distance: 189.1
click at [690, 112] on p "**********" at bounding box center [611, 111] width 243 height 10
click at [727, 115] on p "**********" at bounding box center [611, 111] width 243 height 10
drag, startPoint x: 725, startPoint y: 128, endPoint x: 504, endPoint y: 124, distance: 221.1
click at [504, 124] on p "**********" at bounding box center [611, 134] width 243 height 21
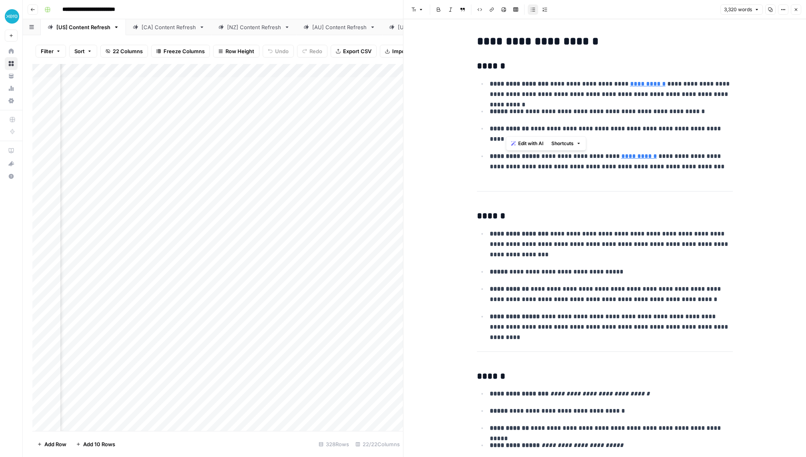
click at [632, 140] on p "**********" at bounding box center [611, 134] width 243 height 21
click at [693, 169] on p "**********" at bounding box center [611, 161] width 243 height 21
click at [311, 14] on div "**********" at bounding box center [419, 9] width 757 height 13
